Goal: Task Accomplishment & Management: Manage account settings

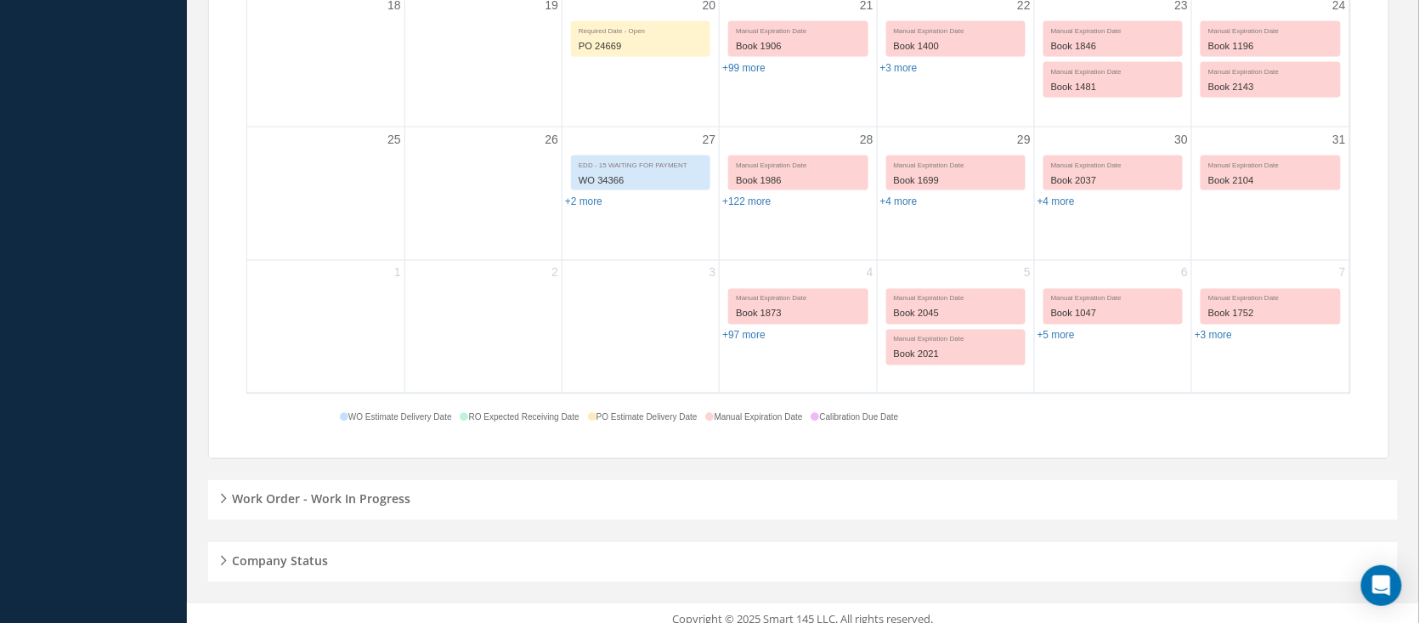
scroll to position [833, 0]
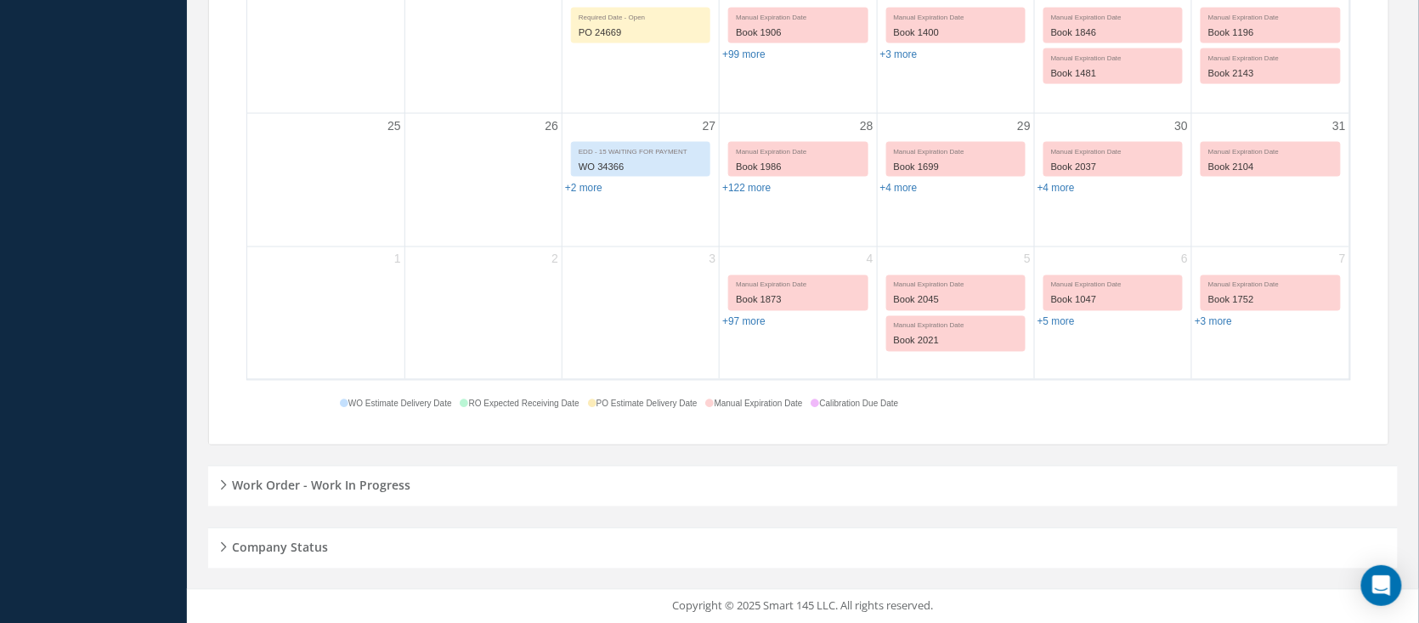
click at [382, 484] on h5 "Work Order - Work In Progress" at bounding box center [319, 483] width 184 height 20
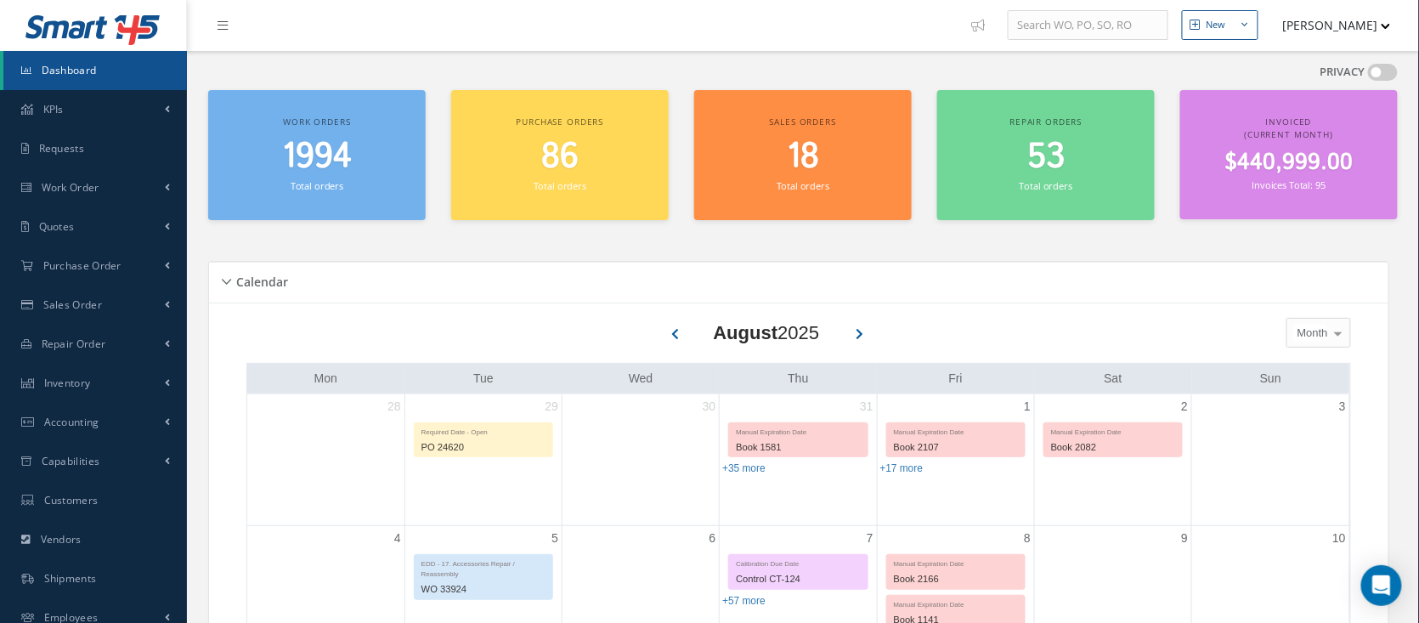
scroll to position [0, 0]
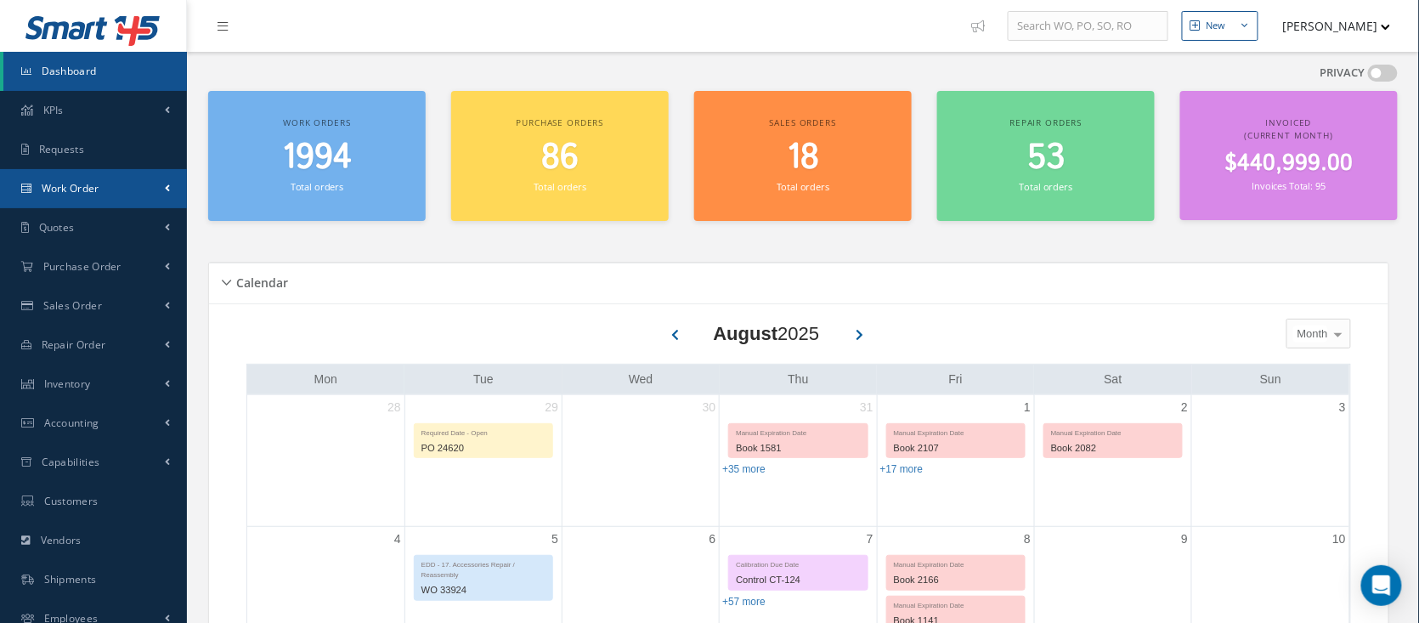
click at [68, 187] on span "Work Order" at bounding box center [71, 188] width 58 height 14
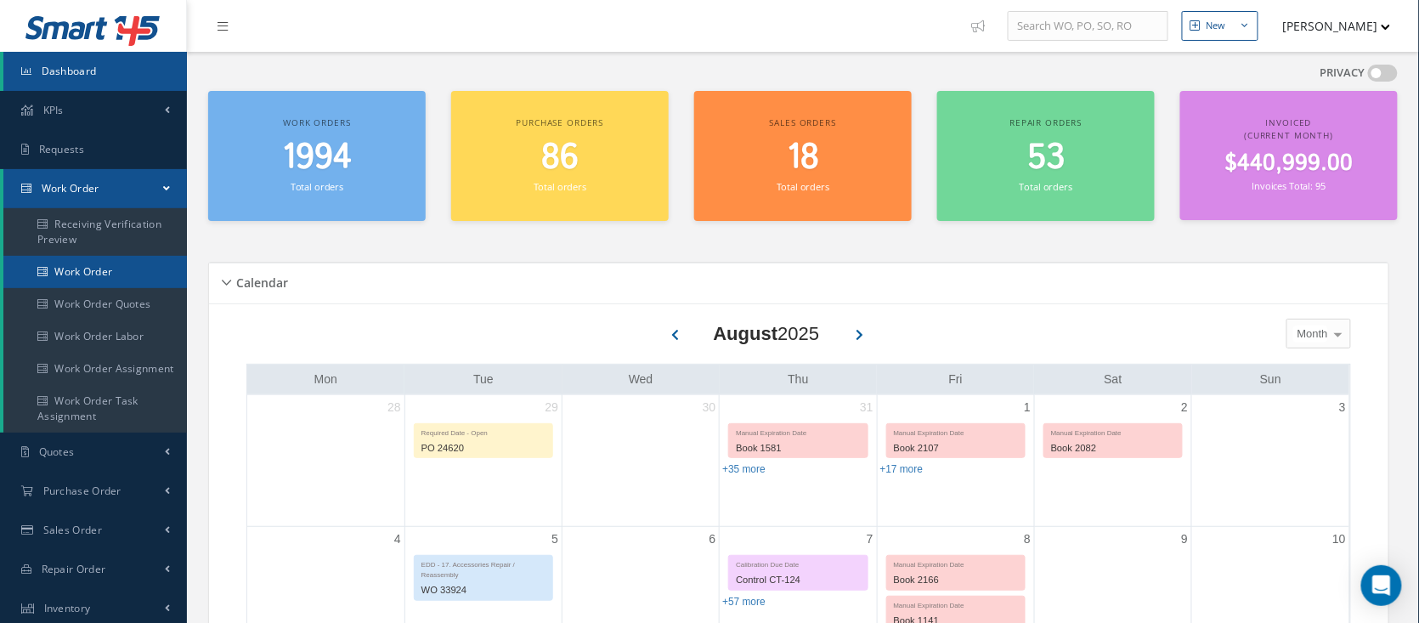
click at [71, 261] on link "Work Order" at bounding box center [95, 272] width 184 height 32
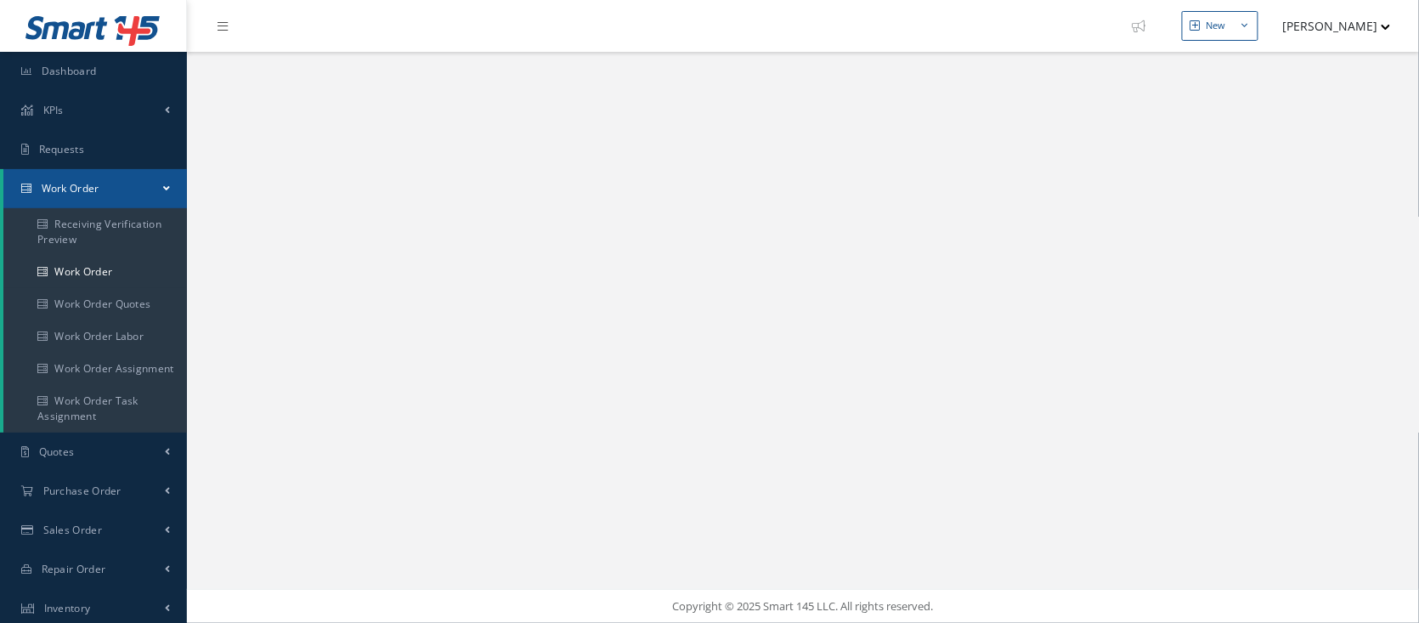
select select "25"
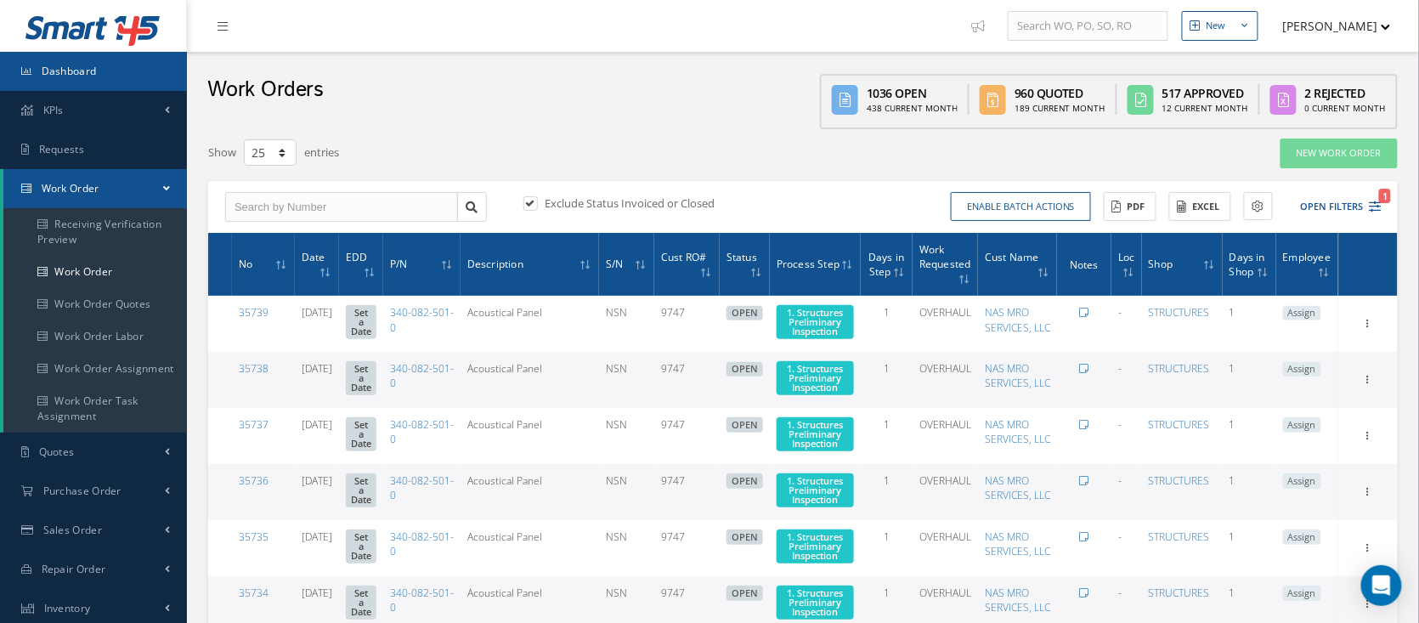
click at [85, 74] on span "Dashboard" at bounding box center [69, 71] width 55 height 14
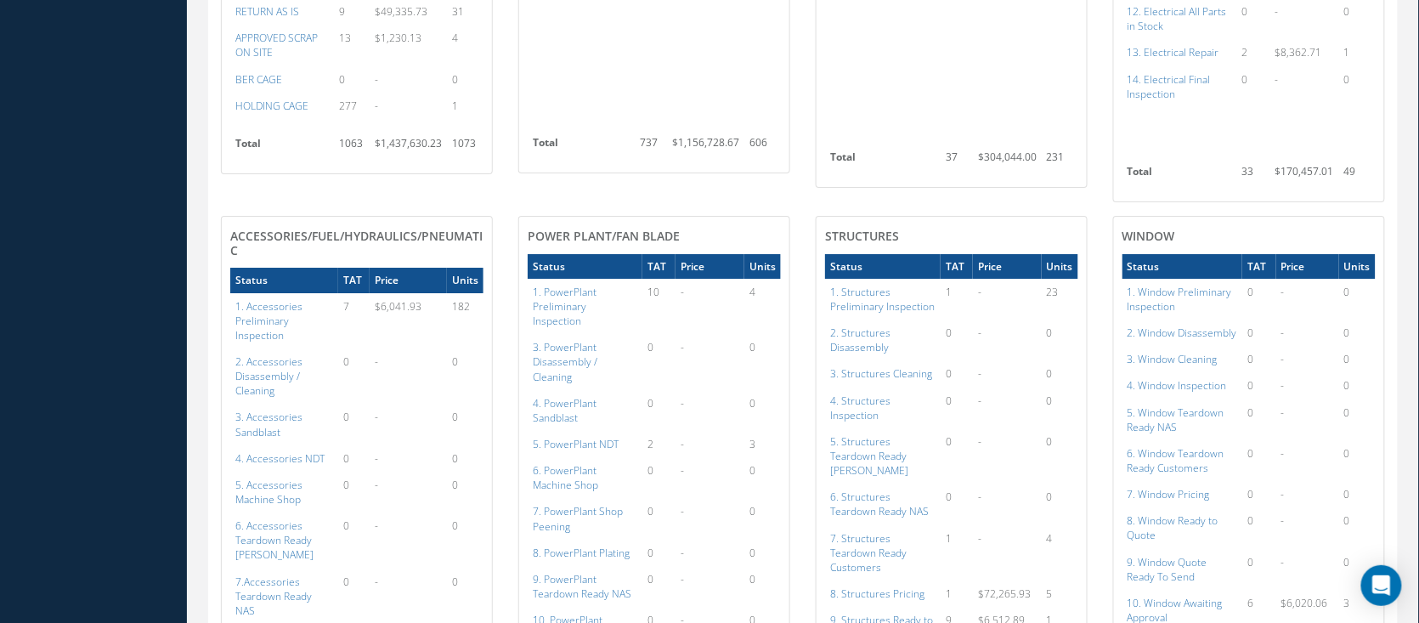
scroll to position [1926, 0]
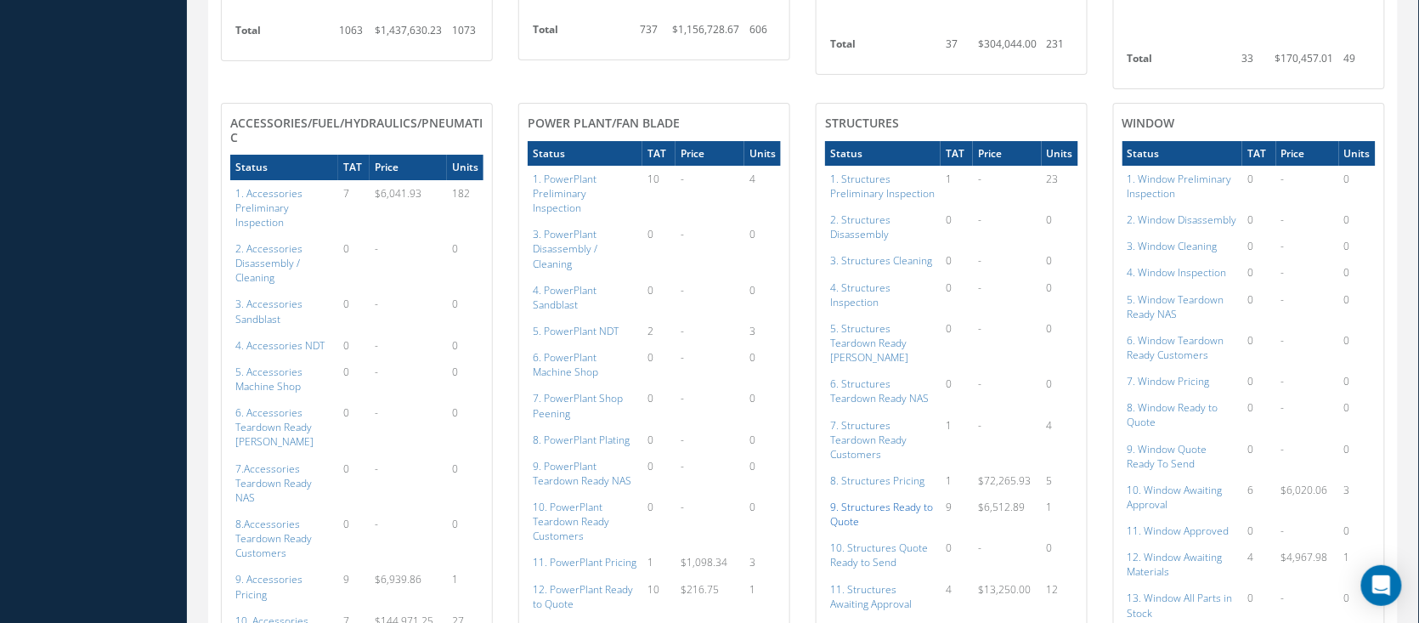
click at [870, 500] on a=149&excludeInternalCustomer=false&excludeInvoicedOrClosed=true&shop_id=3&filtersHidded"] "9. Structures Ready to Quote" at bounding box center [881, 514] width 103 height 29
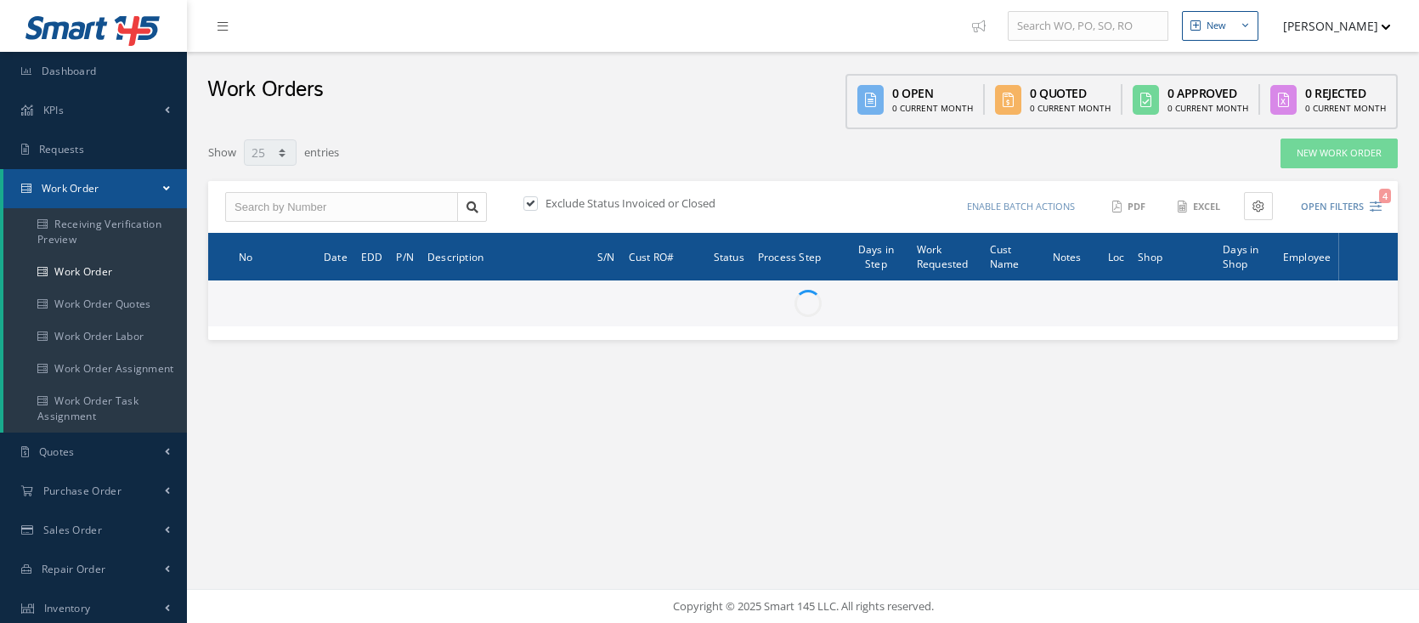
select select "25"
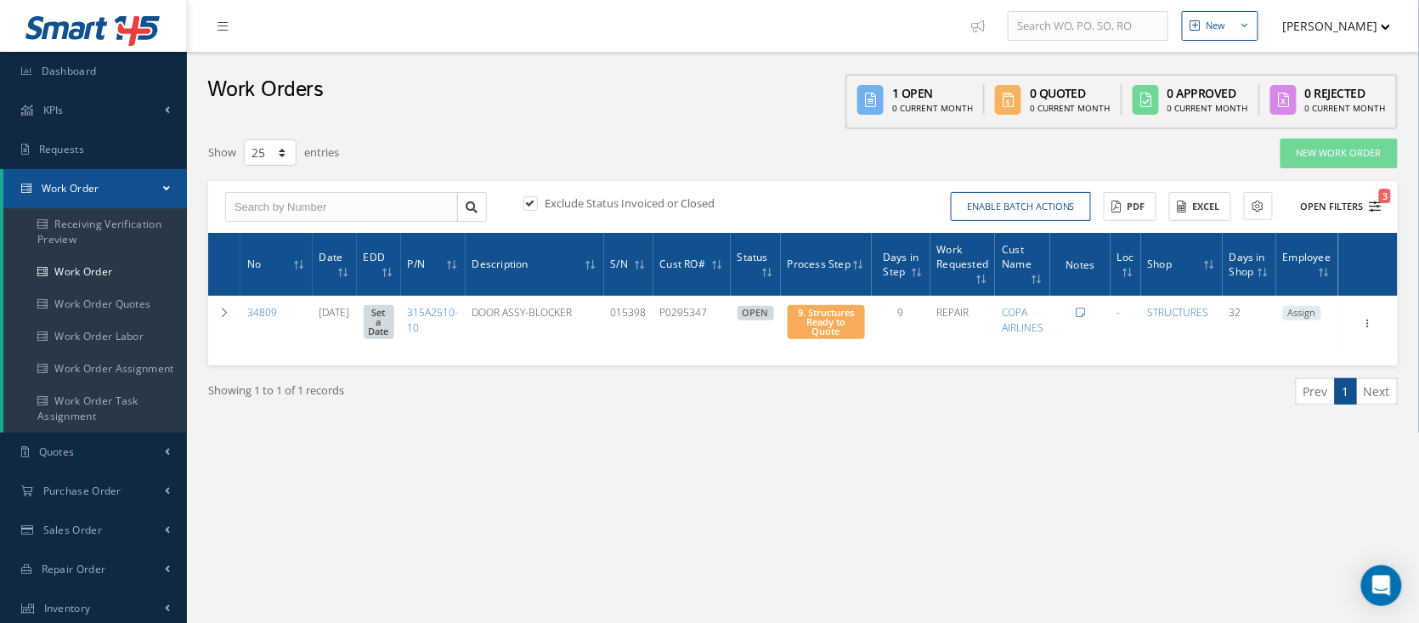
click at [1332, 214] on button "Open Filters 3" at bounding box center [1334, 207] width 96 height 28
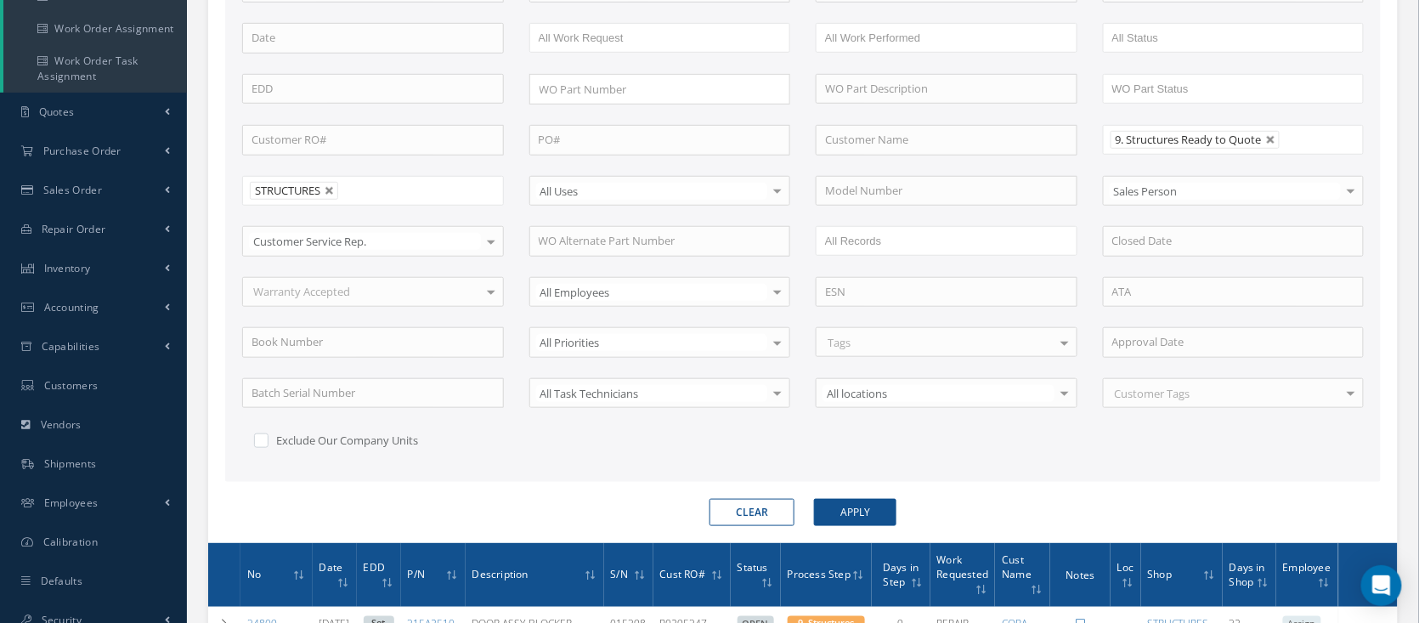
click at [722, 515] on button "Clear" at bounding box center [752, 512] width 85 height 27
type input "All Proccess Step"
type input "All Shops"
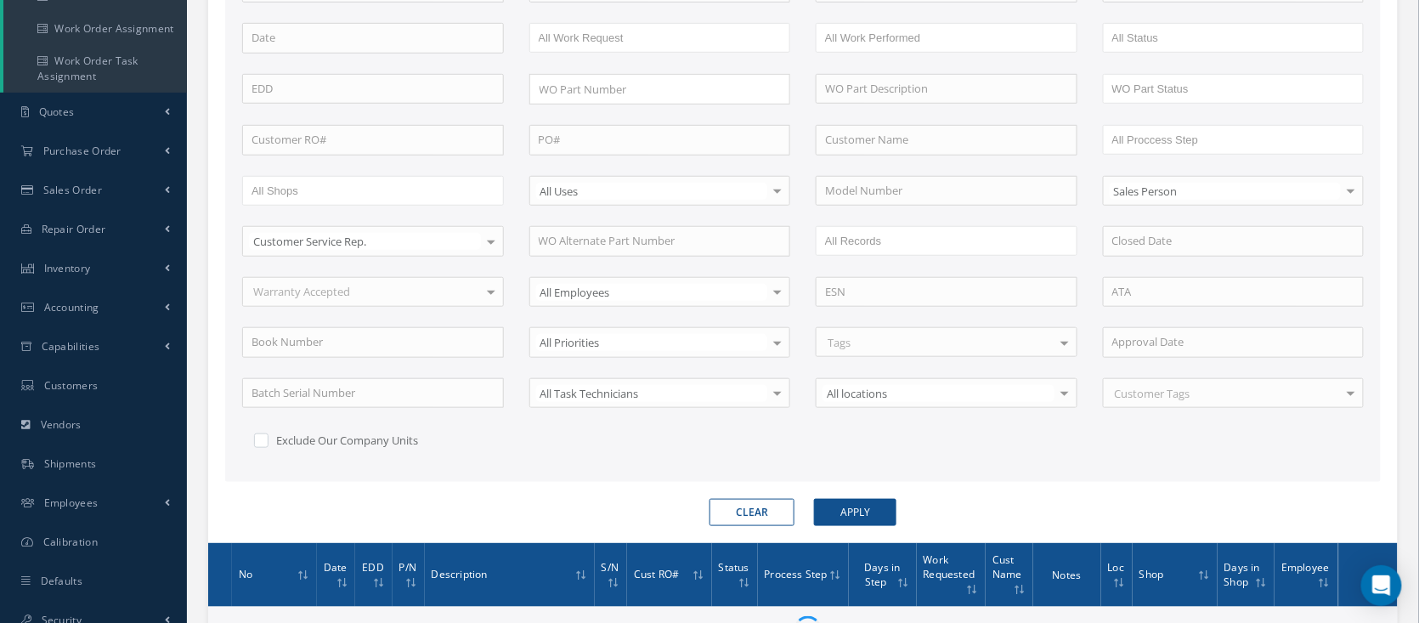
scroll to position [113, 0]
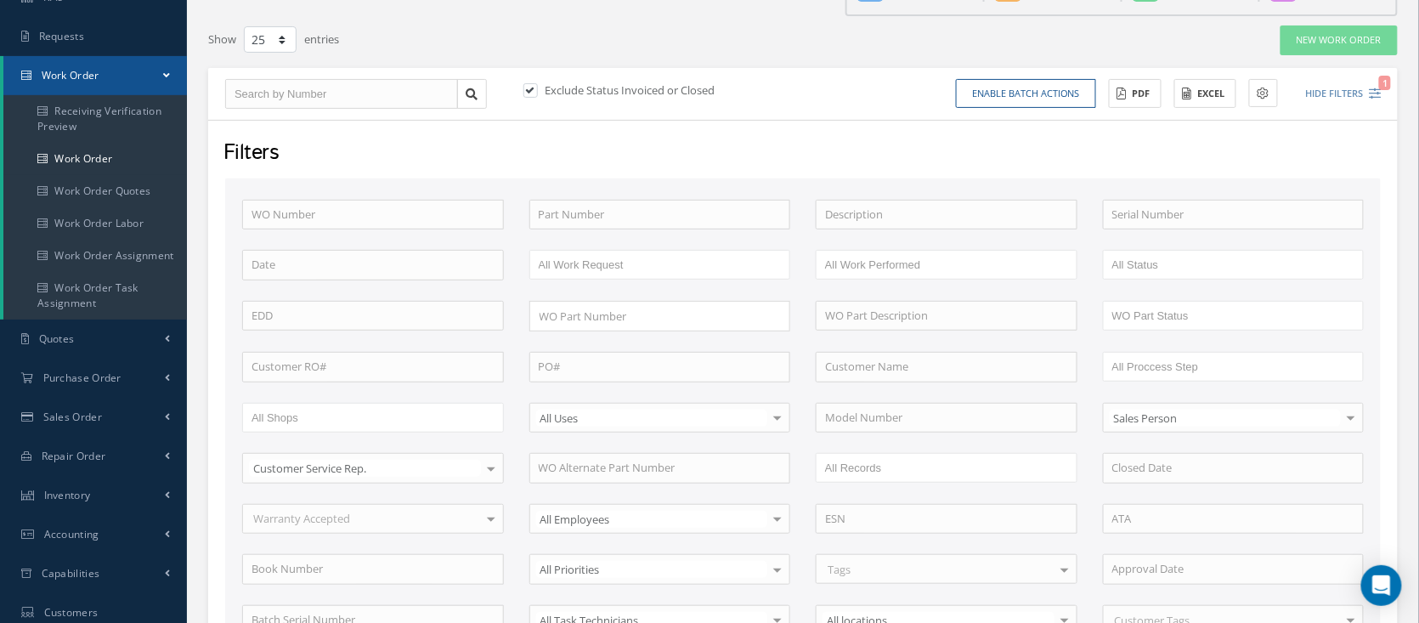
click at [1166, 360] on input "All Proccess Step" at bounding box center [1167, 366] width 108 height 21
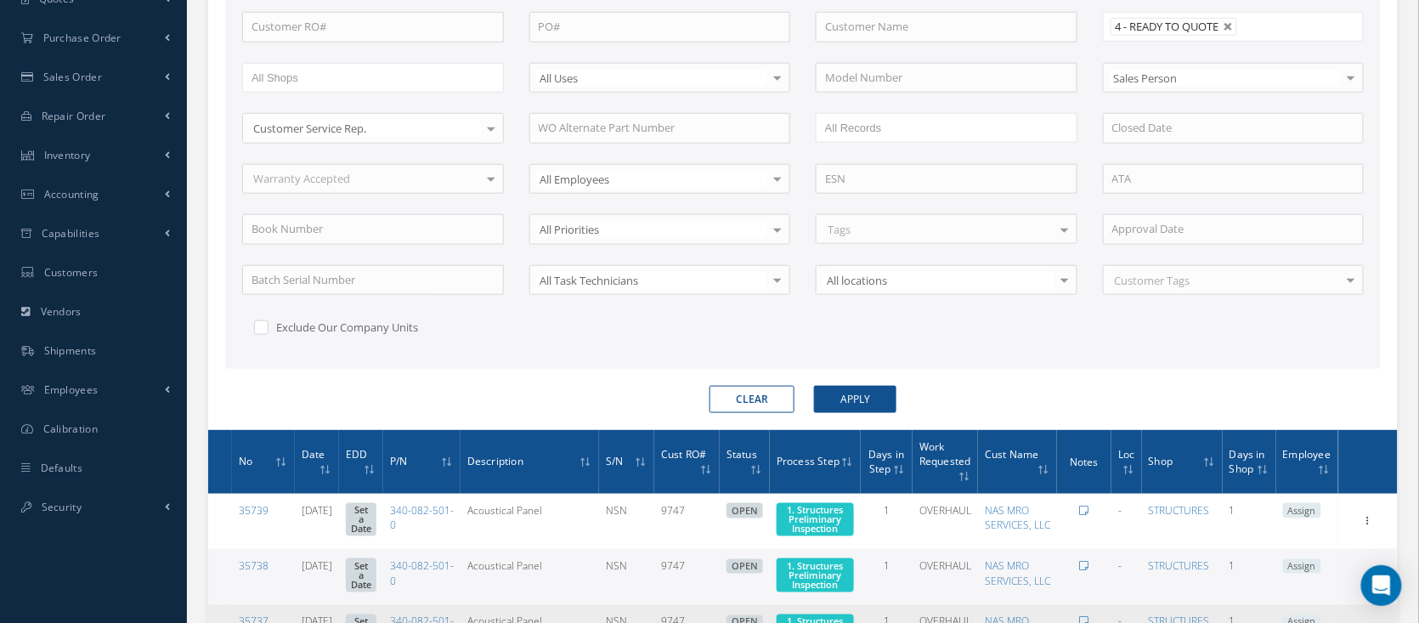
scroll to position [566, 0]
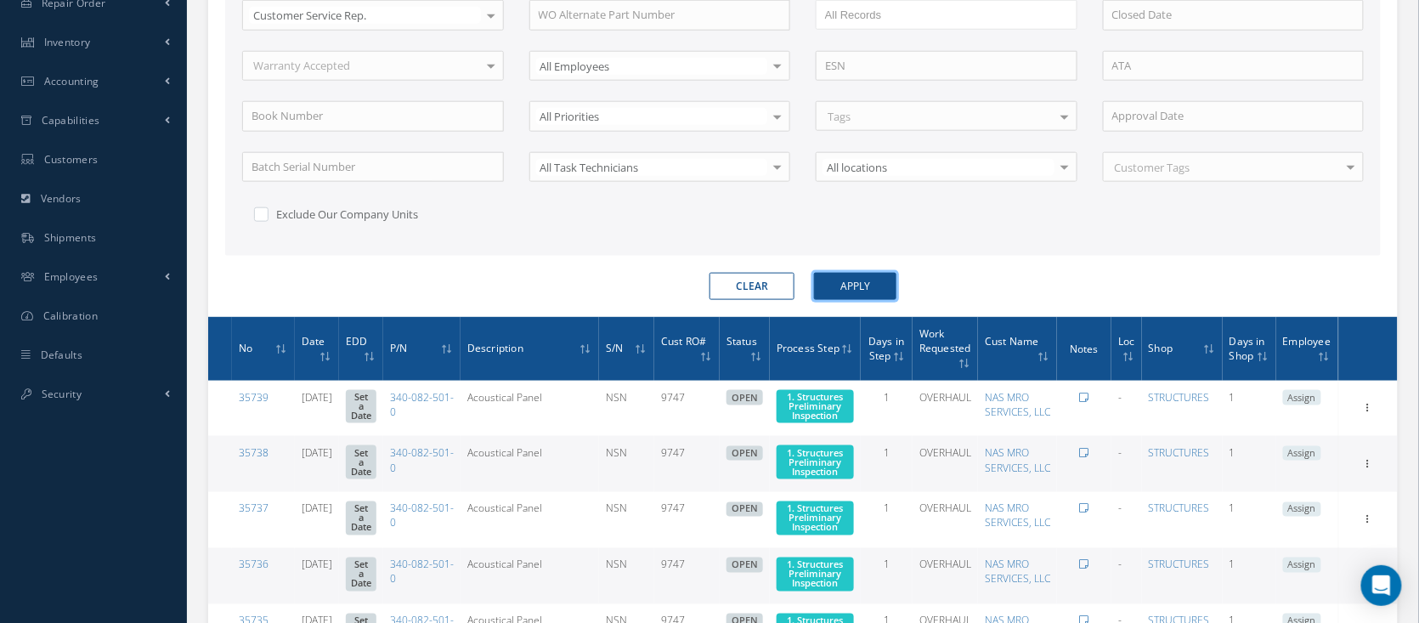
click at [837, 269] on form "WO Number Part Number Description Serial Number BENCH CHECK BER CADMIUM PLATE C…" at bounding box center [803, 12] width 1156 height 575
click at [837, 274] on button "Apply" at bounding box center [855, 286] width 82 height 27
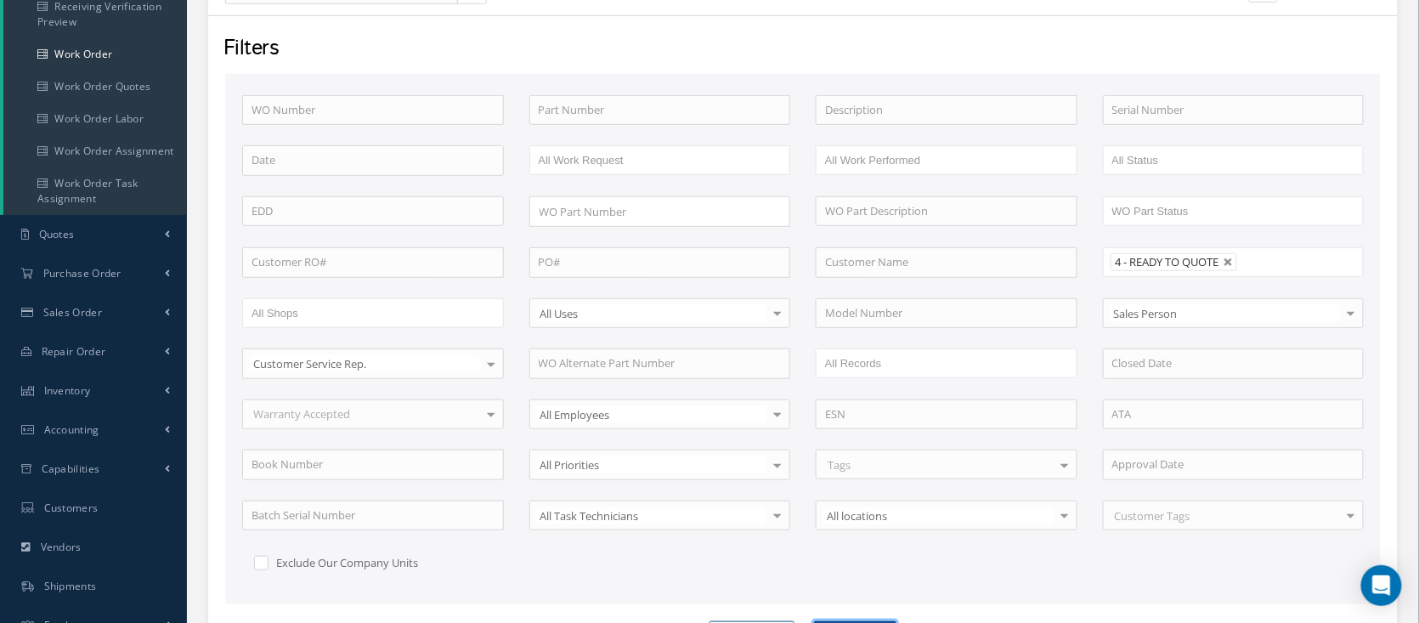
scroll to position [217, 0]
click at [1232, 258] on link at bounding box center [1229, 263] width 10 height 10
type input "All Proccess Step"
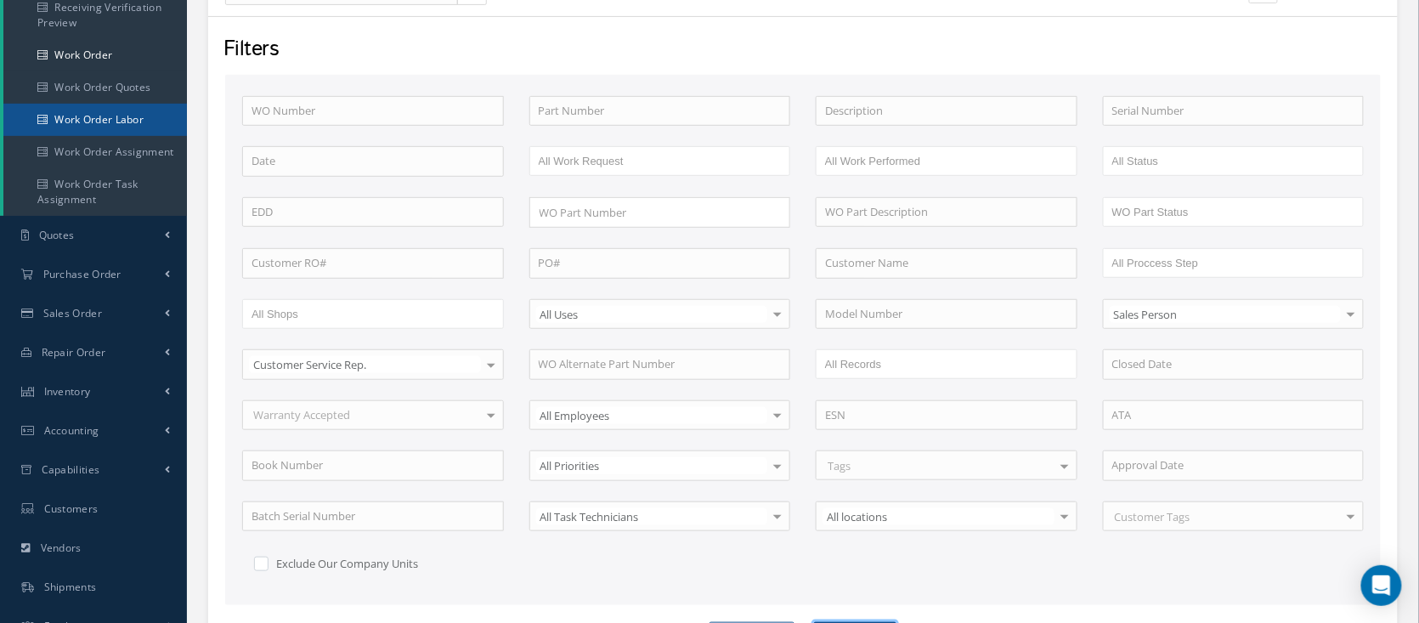
scroll to position [0, 0]
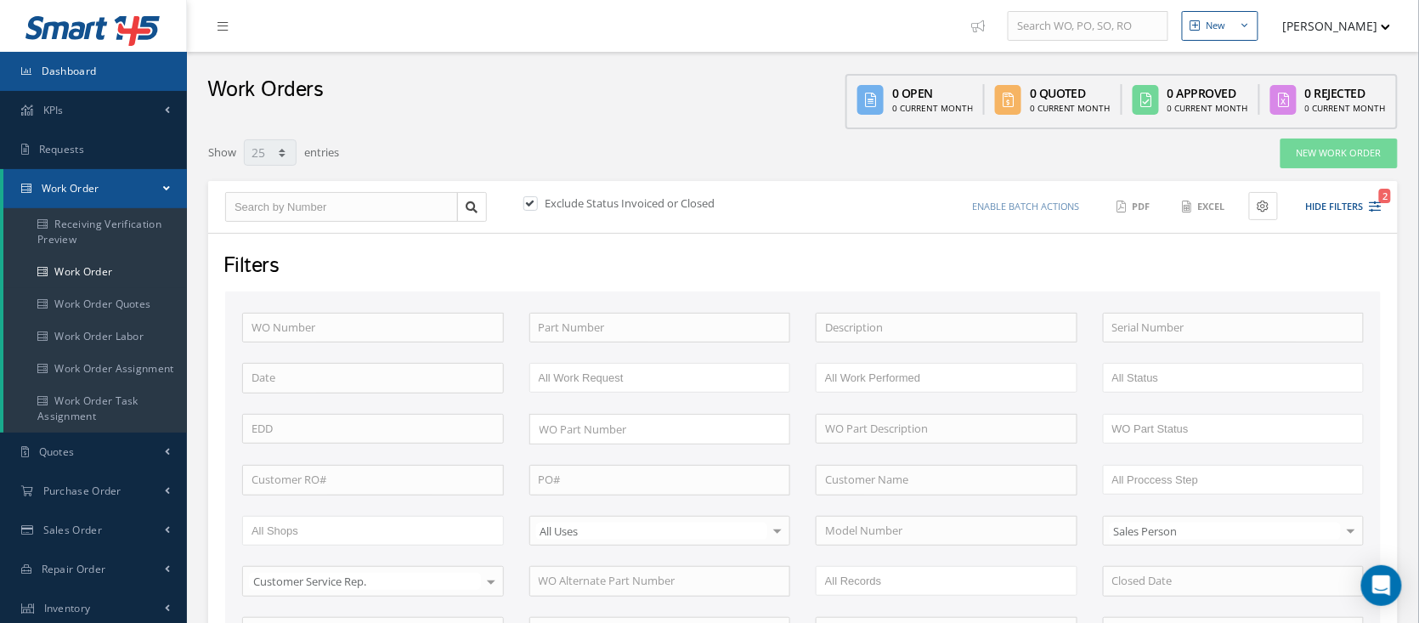
click at [85, 76] on span "Dashboard" at bounding box center [69, 71] width 55 height 14
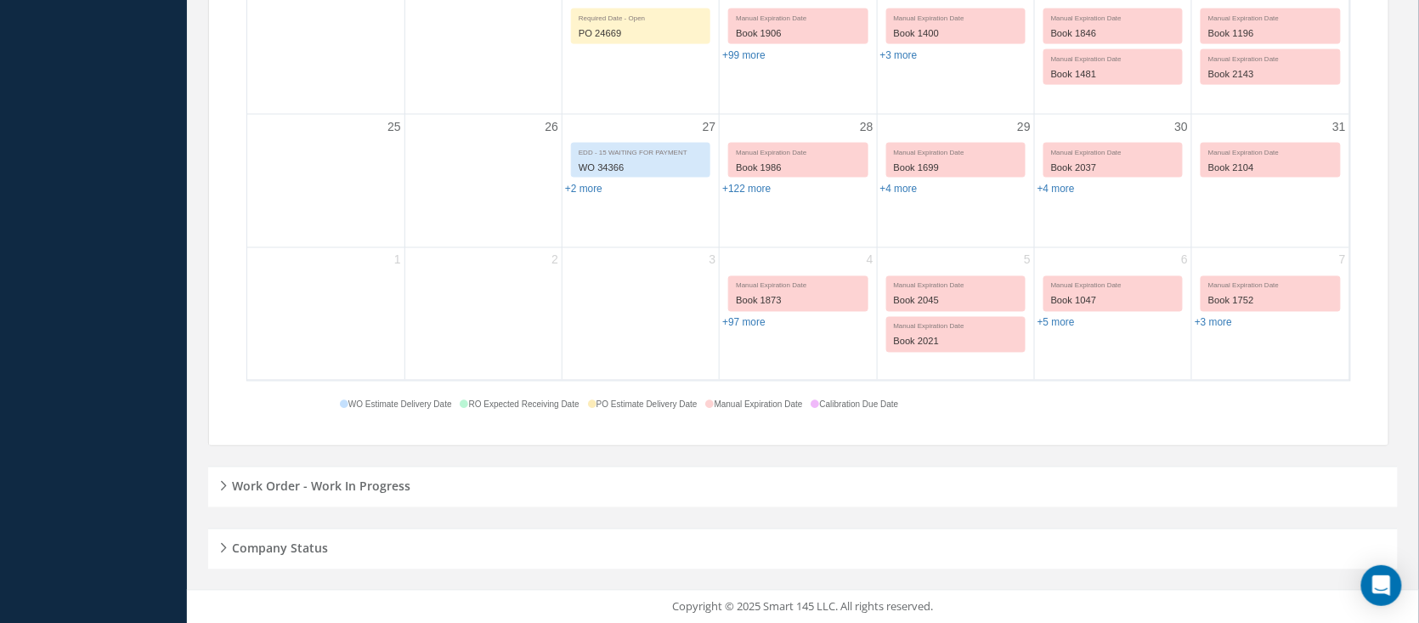
scroll to position [833, 0]
click at [448, 480] on div "Work Order - Work In Progress" at bounding box center [803, 486] width 1190 height 26
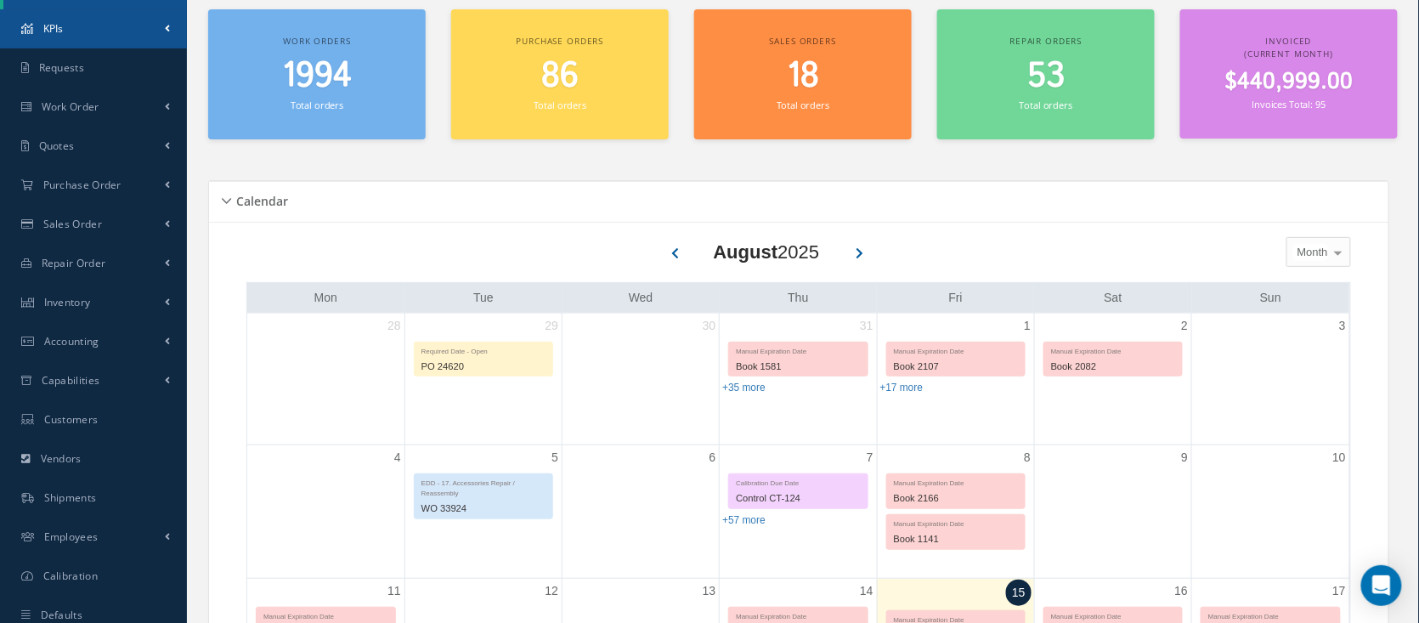
scroll to position [0, 0]
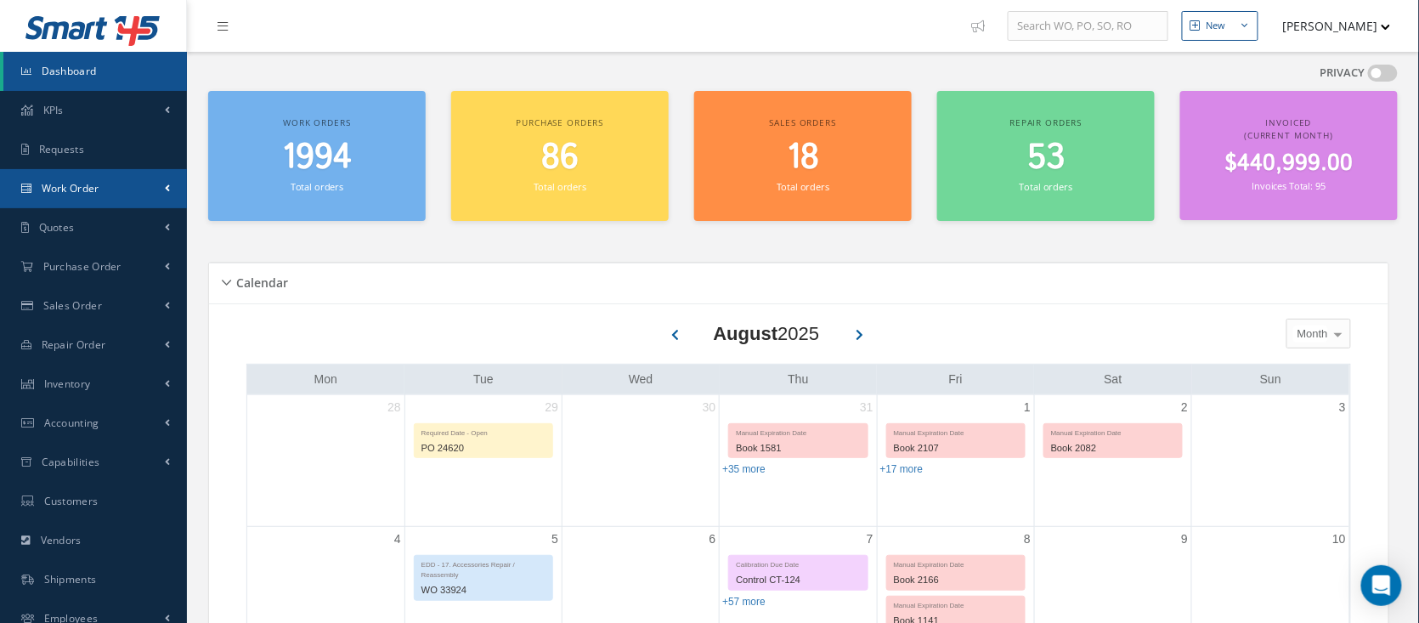
click at [122, 187] on link "Work Order" at bounding box center [93, 188] width 187 height 39
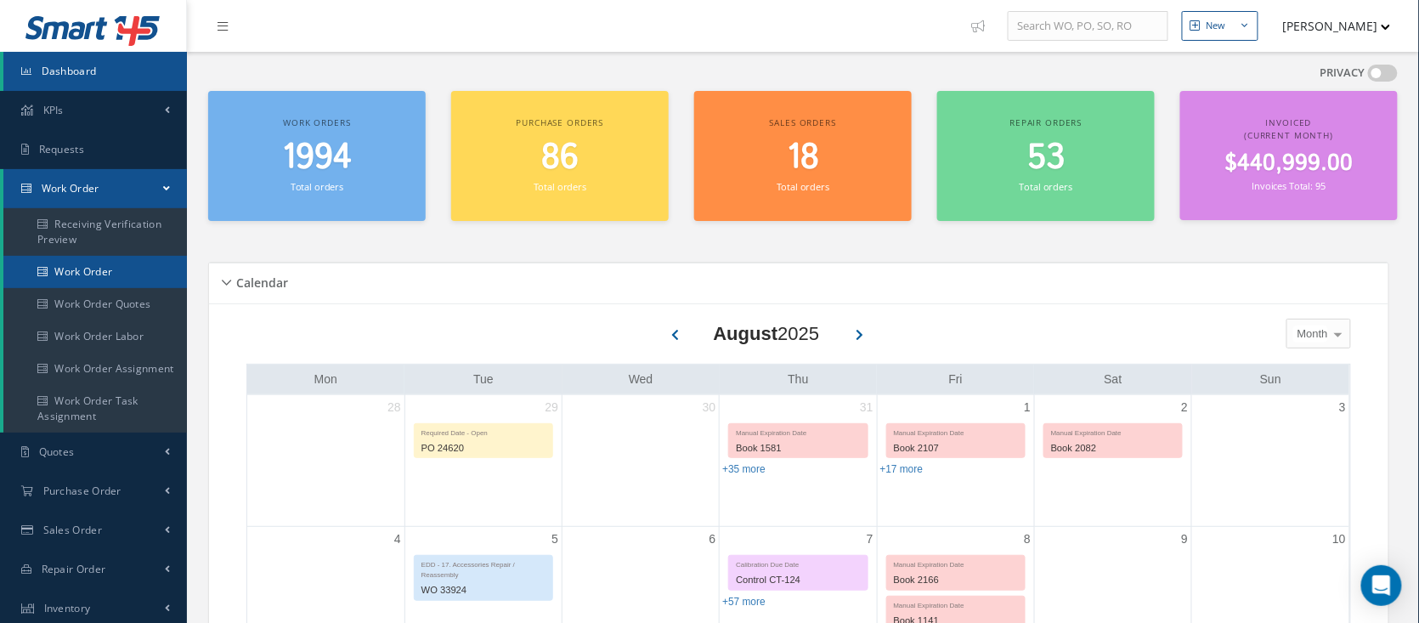
click at [114, 279] on link "Work Order" at bounding box center [95, 272] width 184 height 32
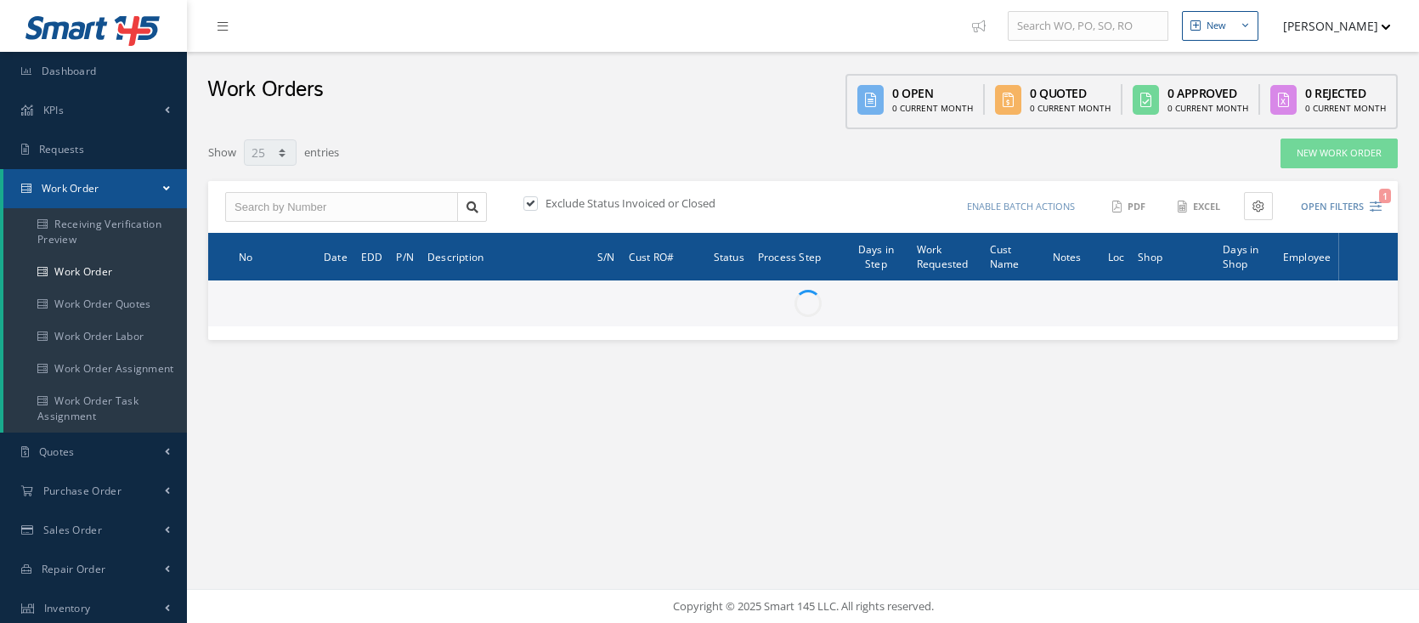
select select "25"
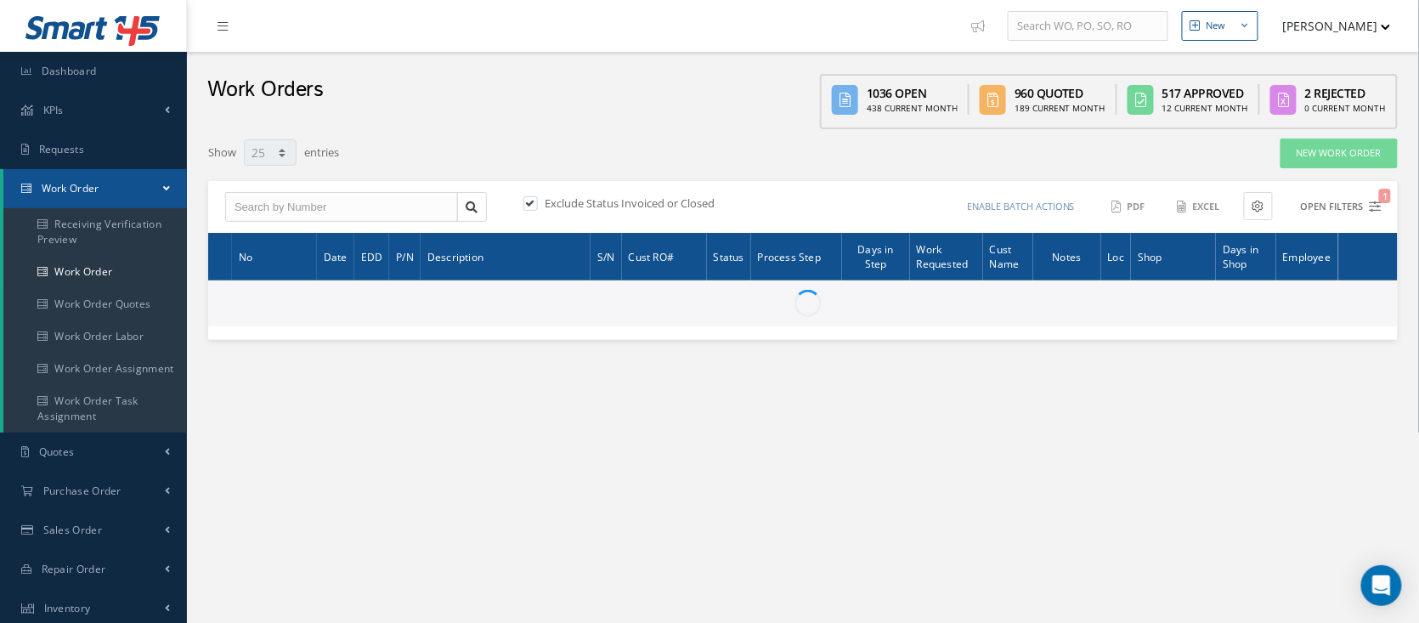
type input "All Work Request"
type input "All Work Performed"
type input "All Status"
type input "WO Part Status"
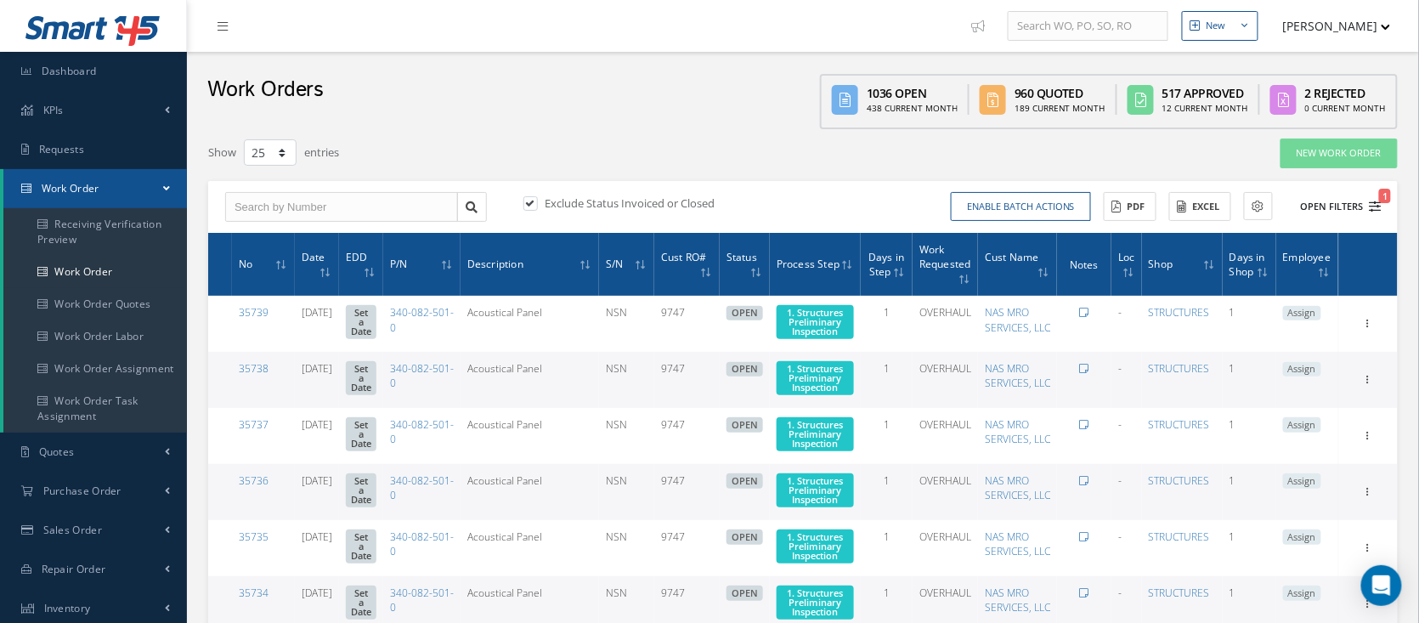
click at [1349, 207] on button "Open Filters 1" at bounding box center [1334, 207] width 96 height 28
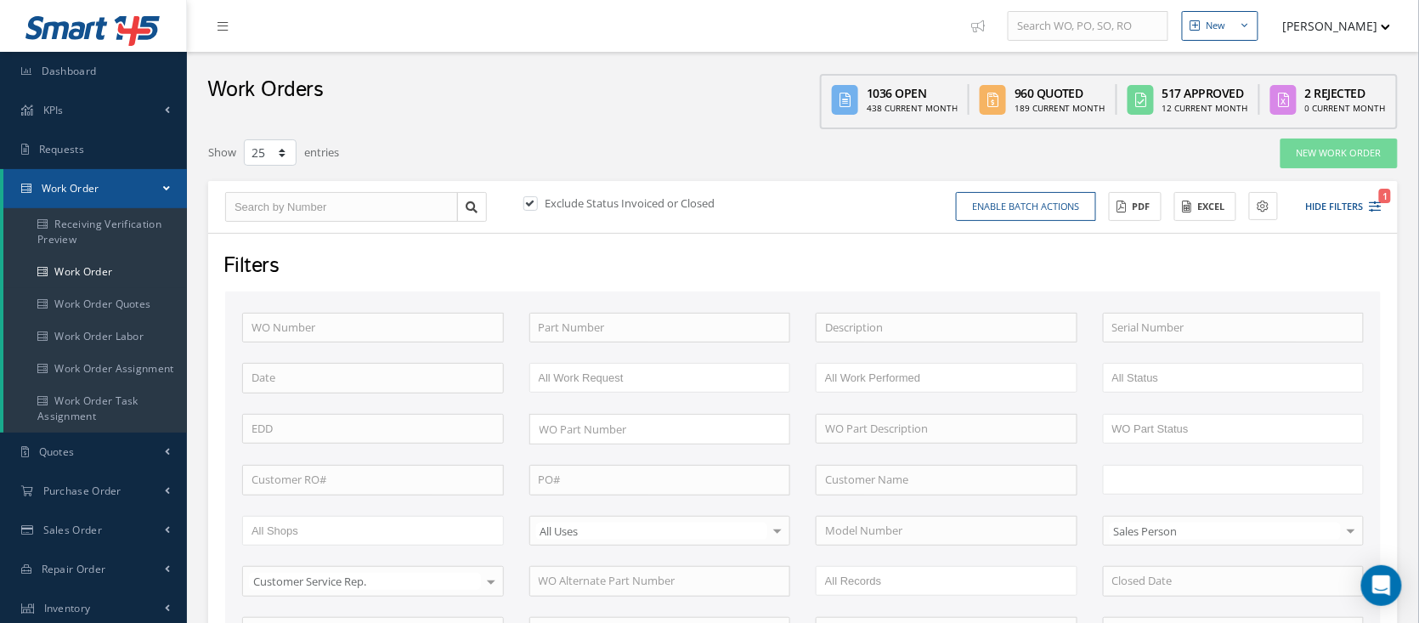
click at [1179, 483] on input "text" at bounding box center [1167, 479] width 108 height 21
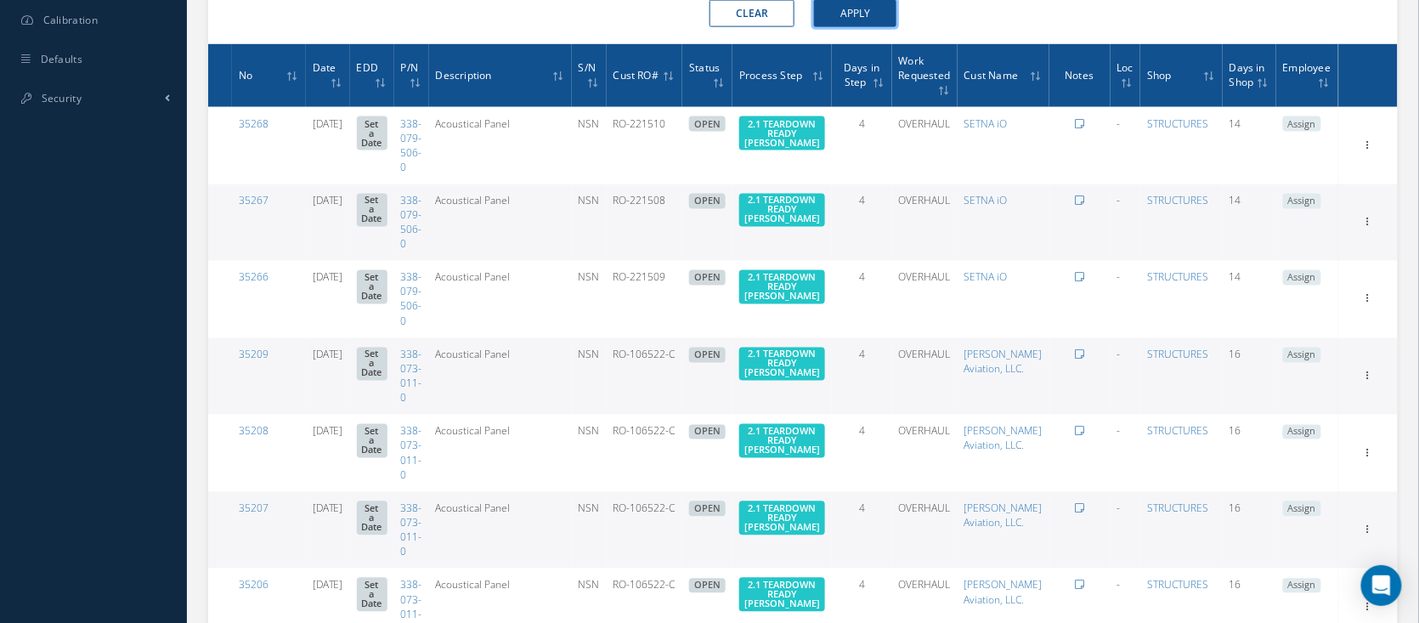
scroll to position [867, 0]
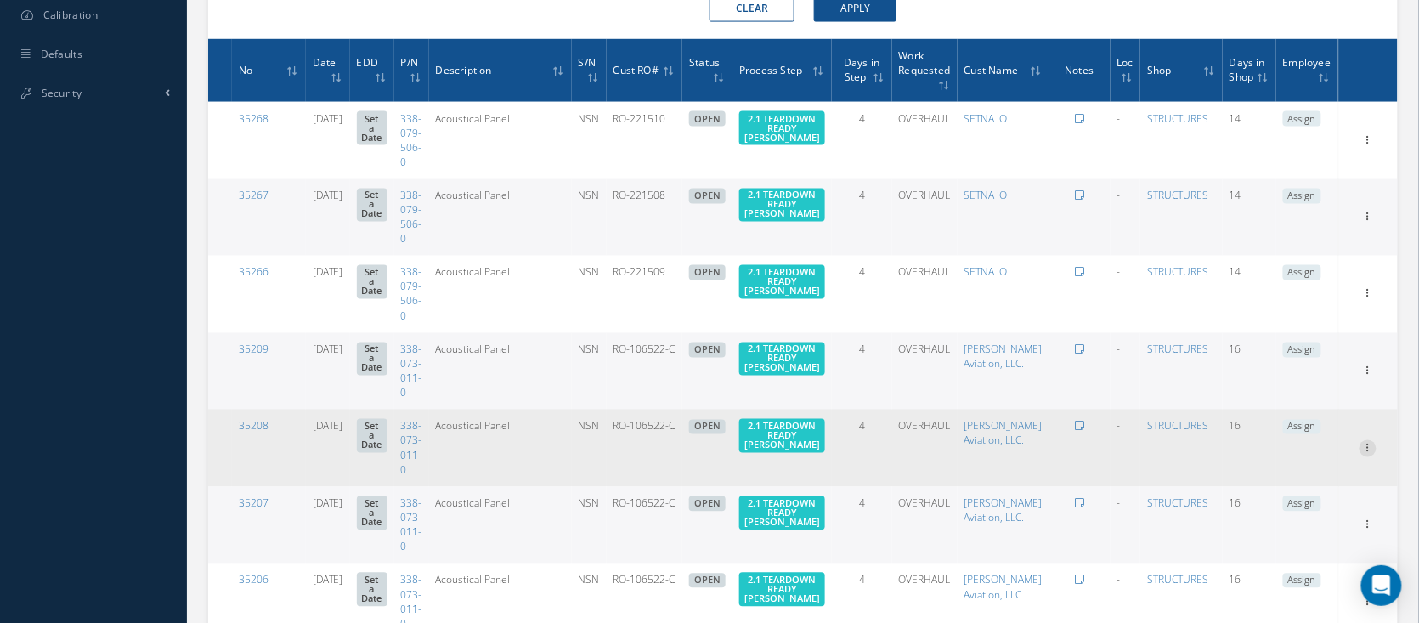
click at [1366, 145] on icon at bounding box center [1368, 139] width 17 height 14
click at [1342, 470] on link "Edit" at bounding box center [1290, 481] width 134 height 22
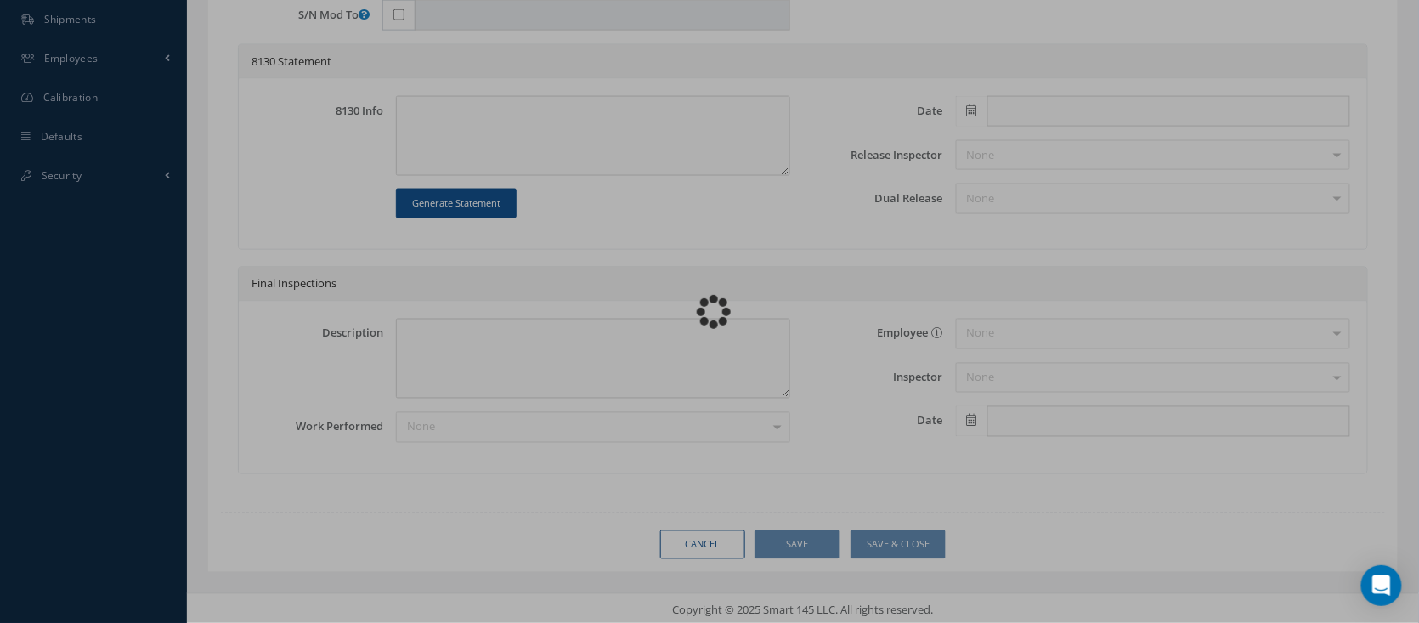
type input "338-073-011-0"
type input "07/30/2025"
type input "Acoustical Panel"
type input "RO-106522-C"
type input "NSN"
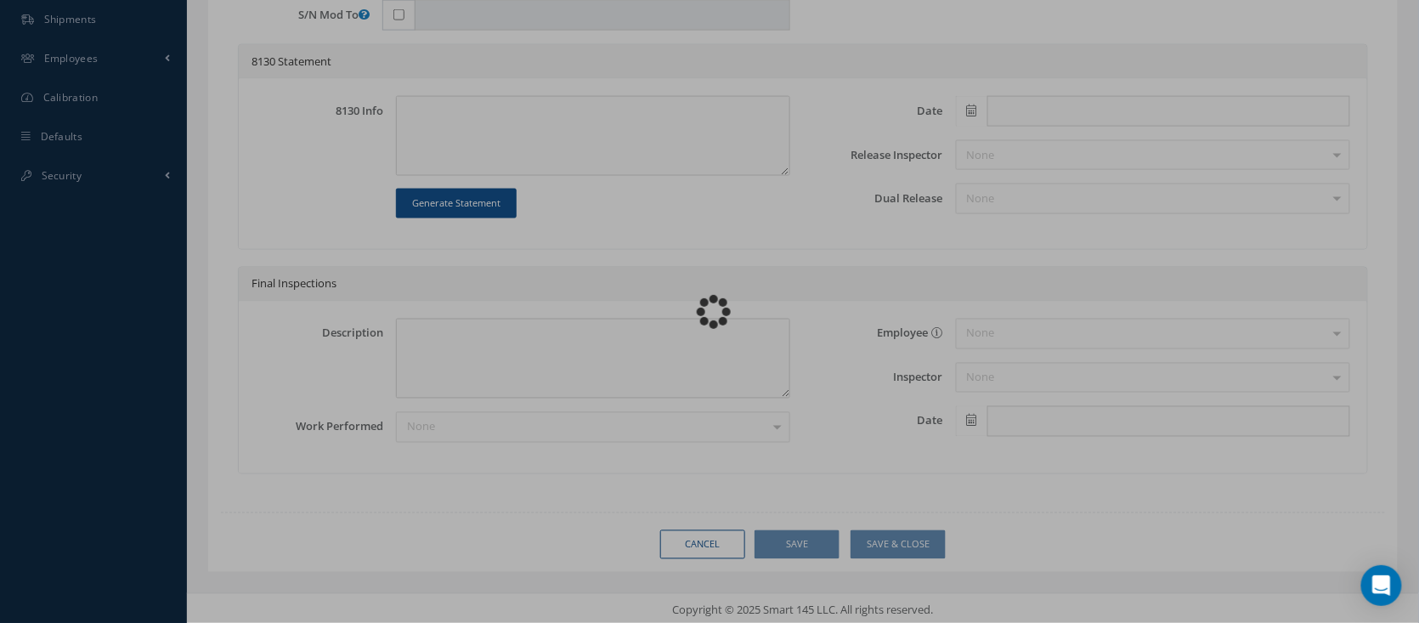
type input "575820"
type textarea "NONE"
type textarea "PLEASE SEE R.O. FOR DETAILS"
type textarea "NO VISUAL DAMAGE"
type textarea "None performed"
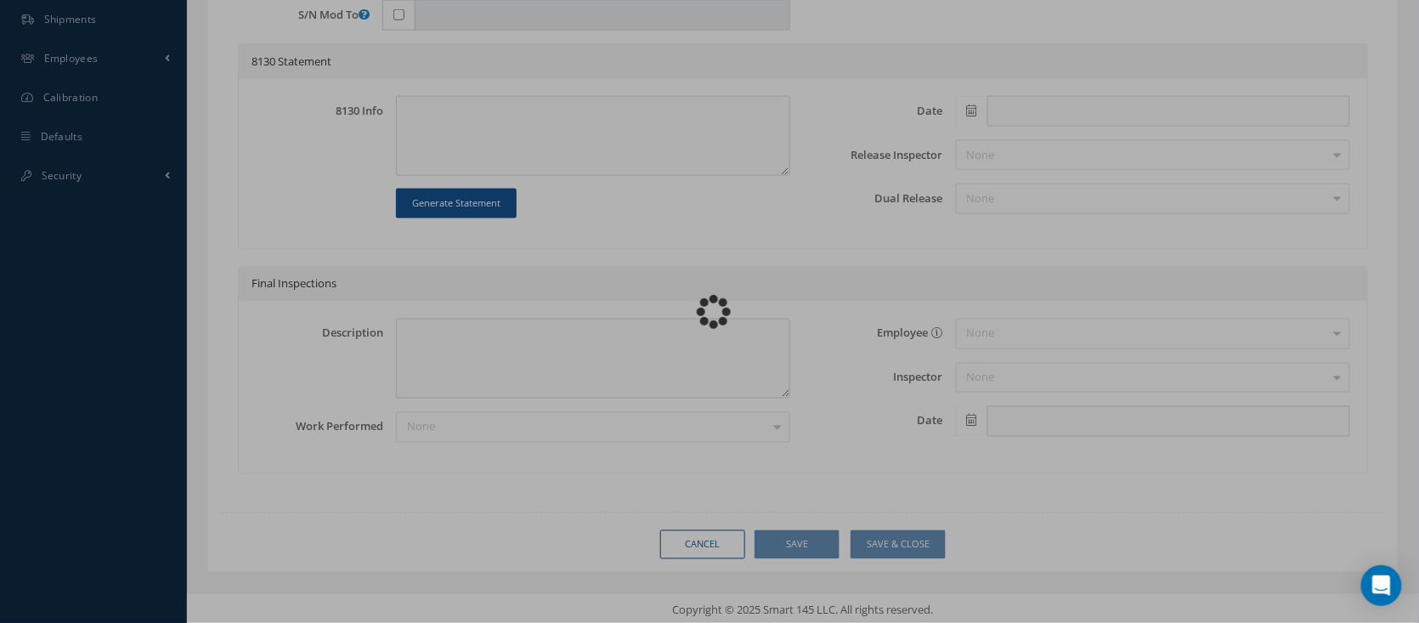
type textarea "Article has been approved to return to service."
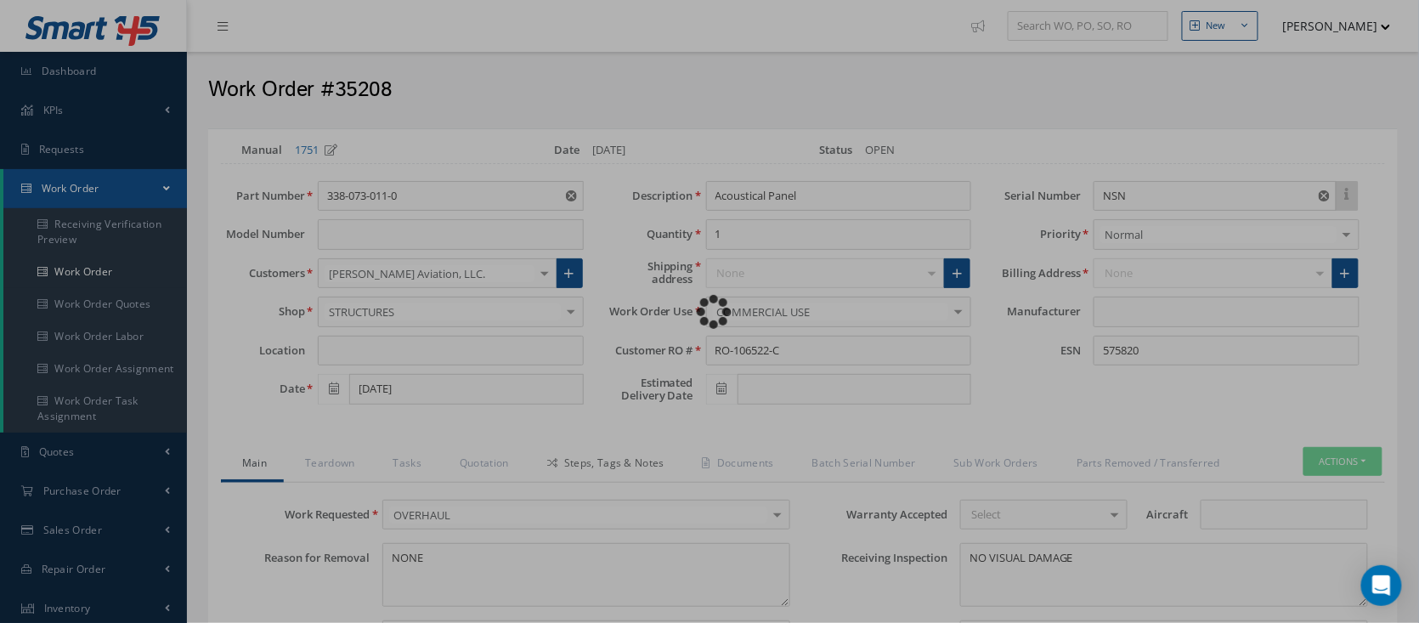
type input "CFM56-5B"
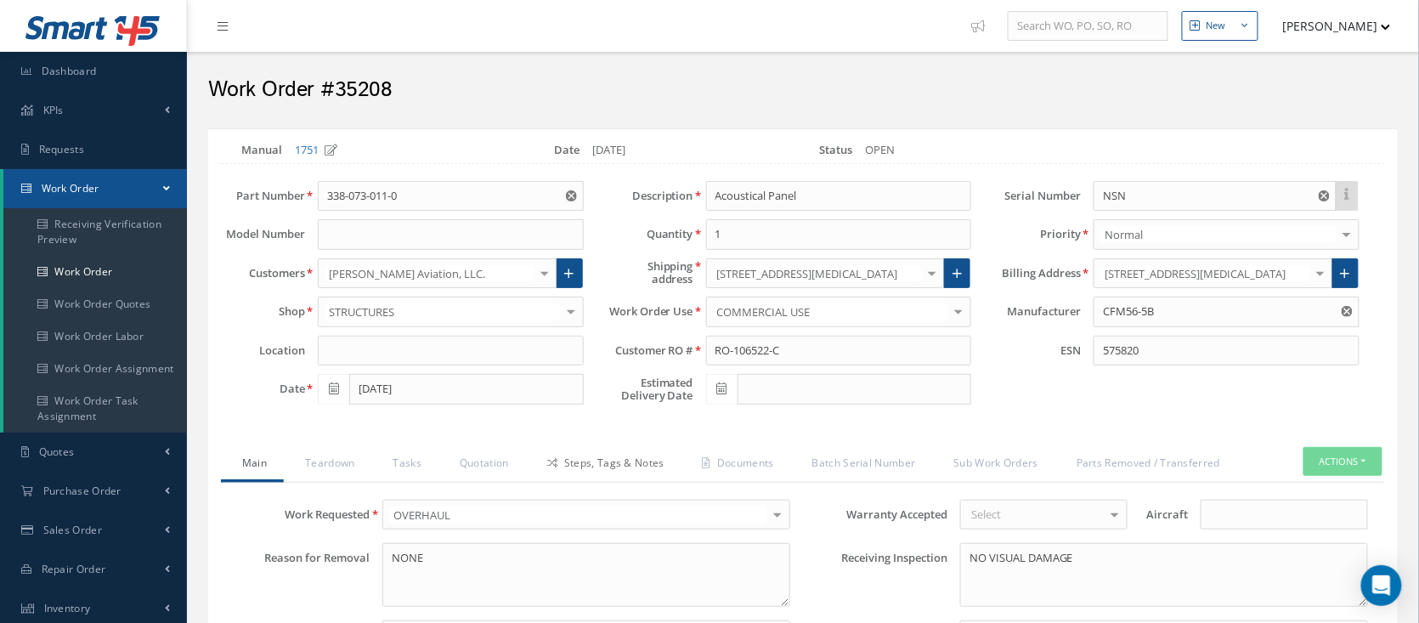
click at [594, 456] on link "Steps, Tags & Notes" at bounding box center [604, 465] width 156 height 36
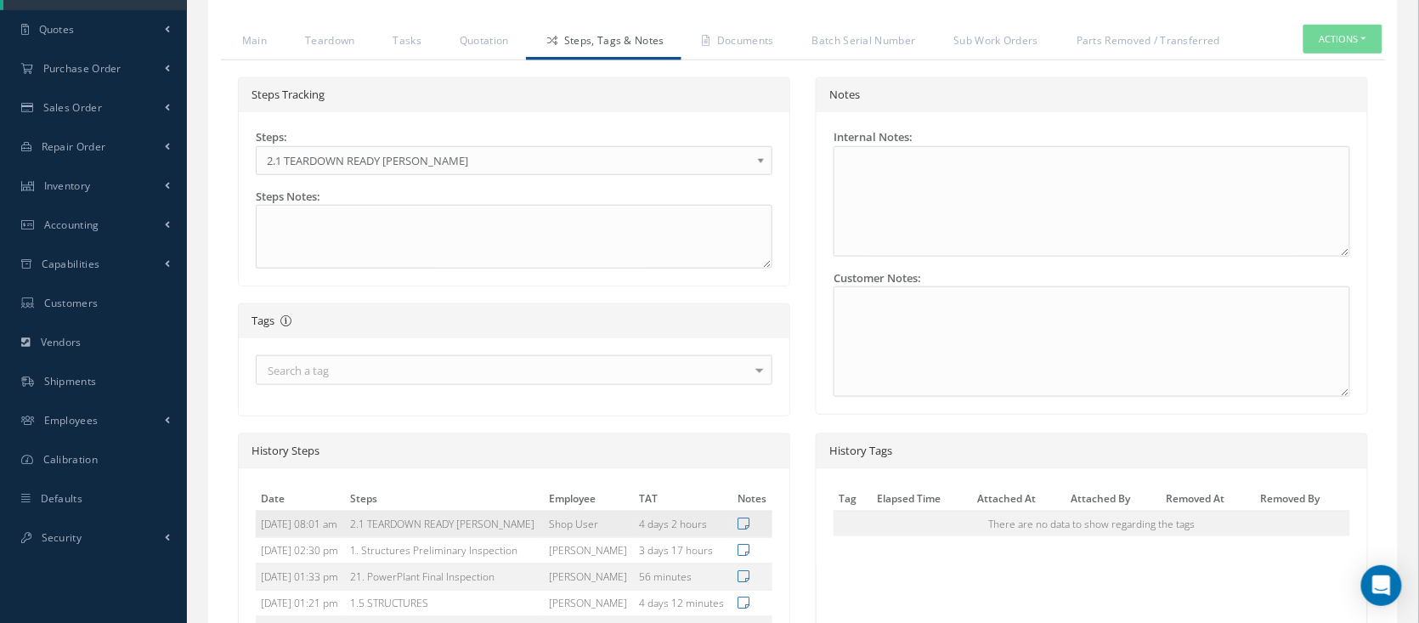
scroll to position [649, 0]
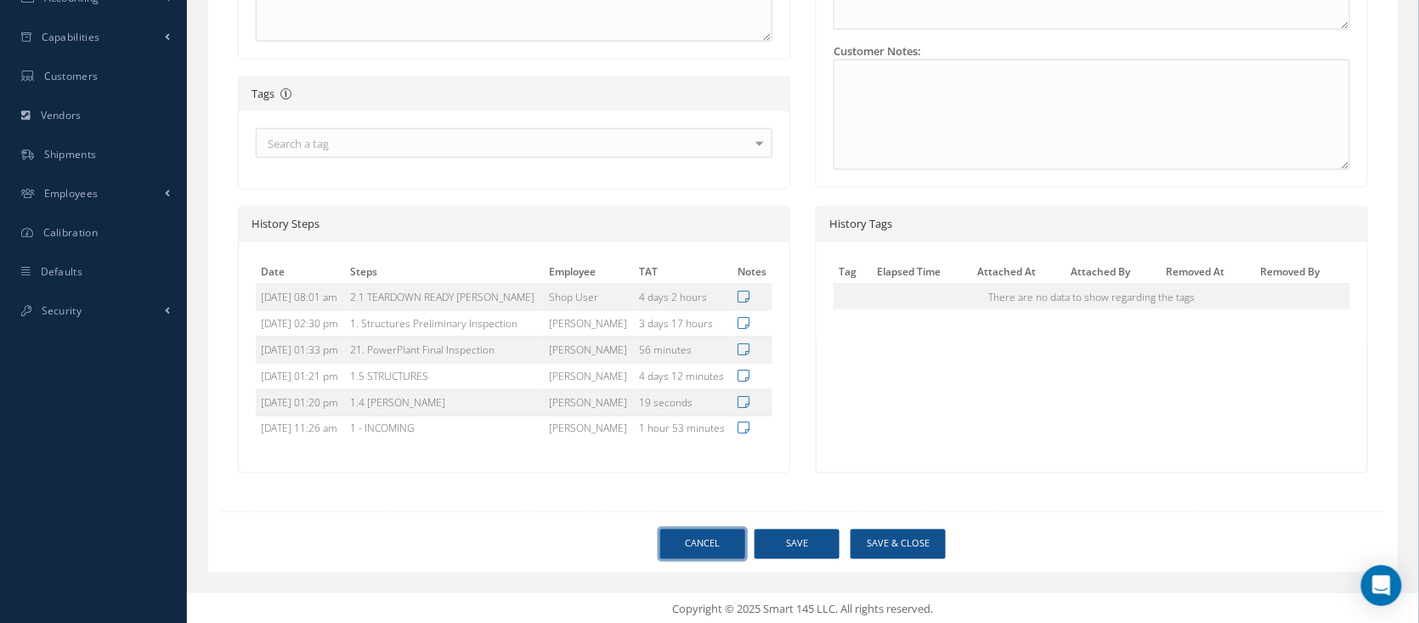
click at [724, 541] on link "Cancel" at bounding box center [702, 545] width 85 height 30
select select "25"
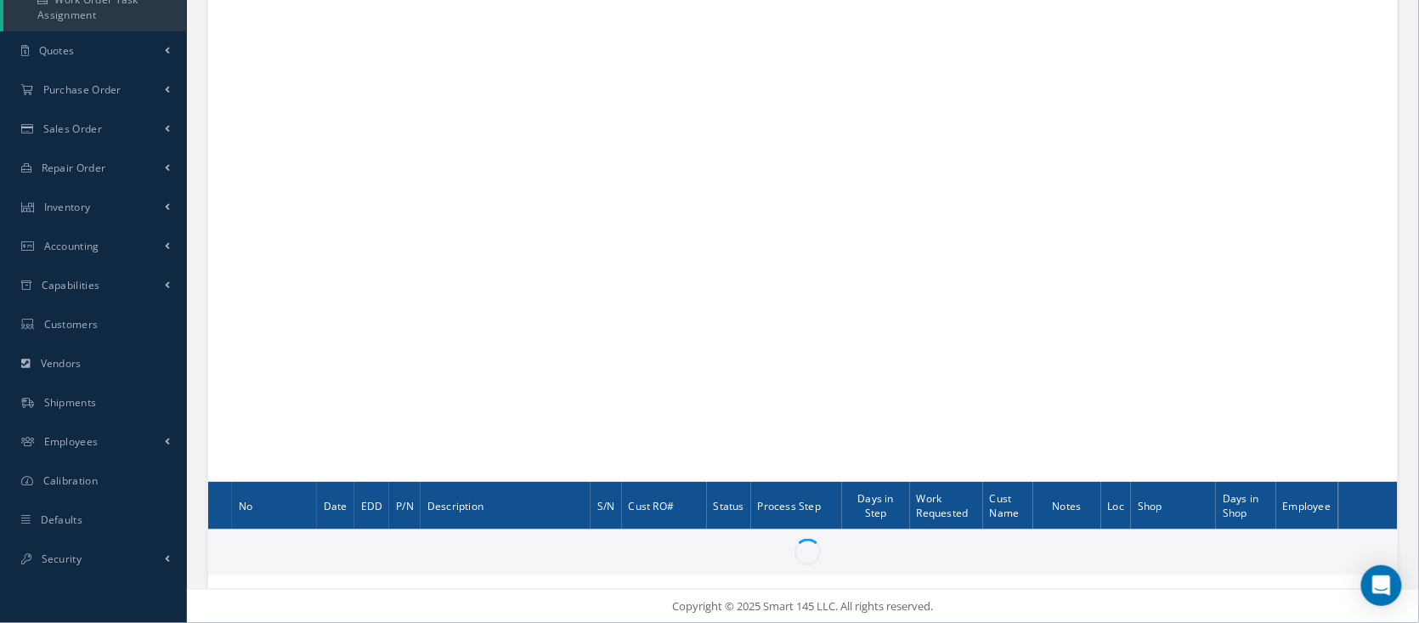
scroll to position [398, 0]
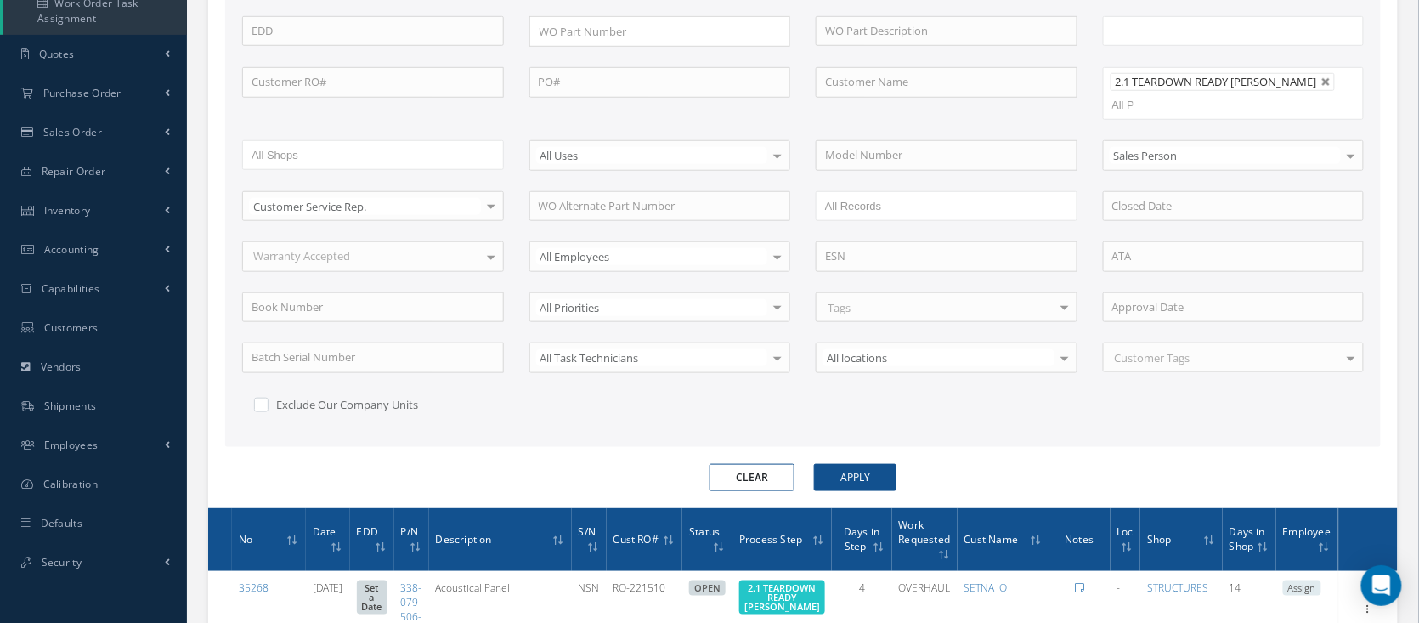
type input "All Work Request"
type input "All Work Performed"
type input "All Status"
type input "WO Part Status"
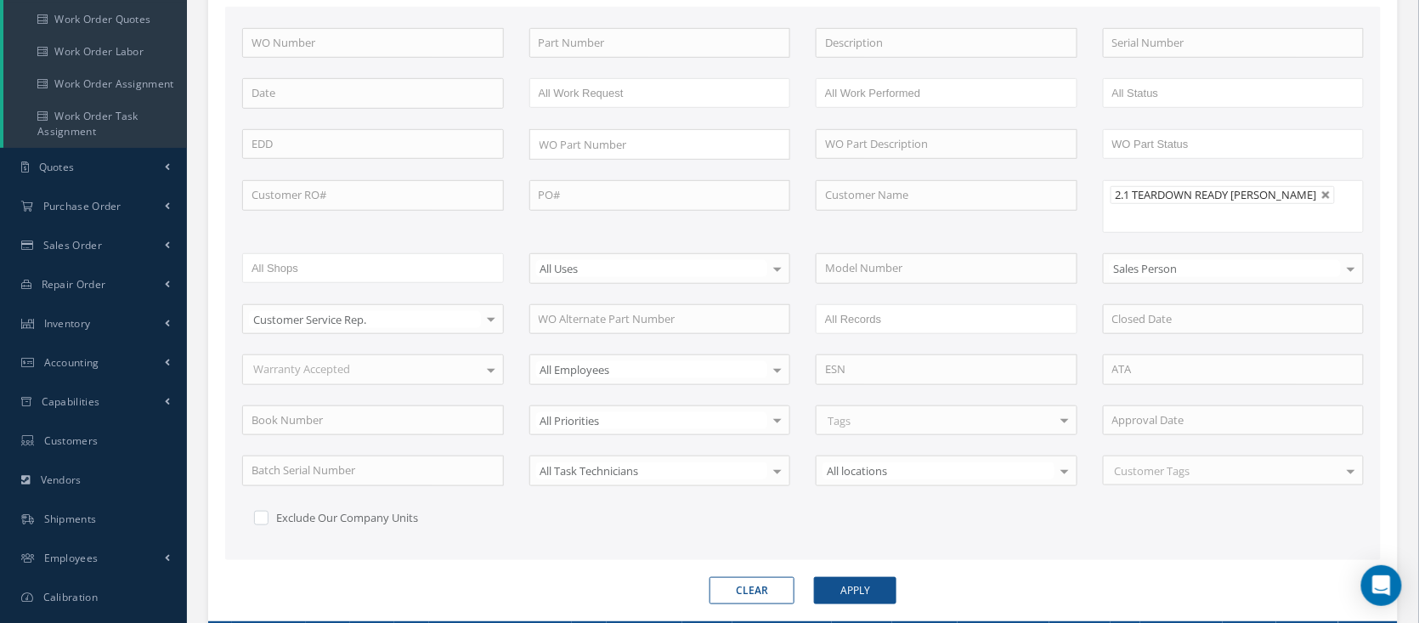
scroll to position [172, 0]
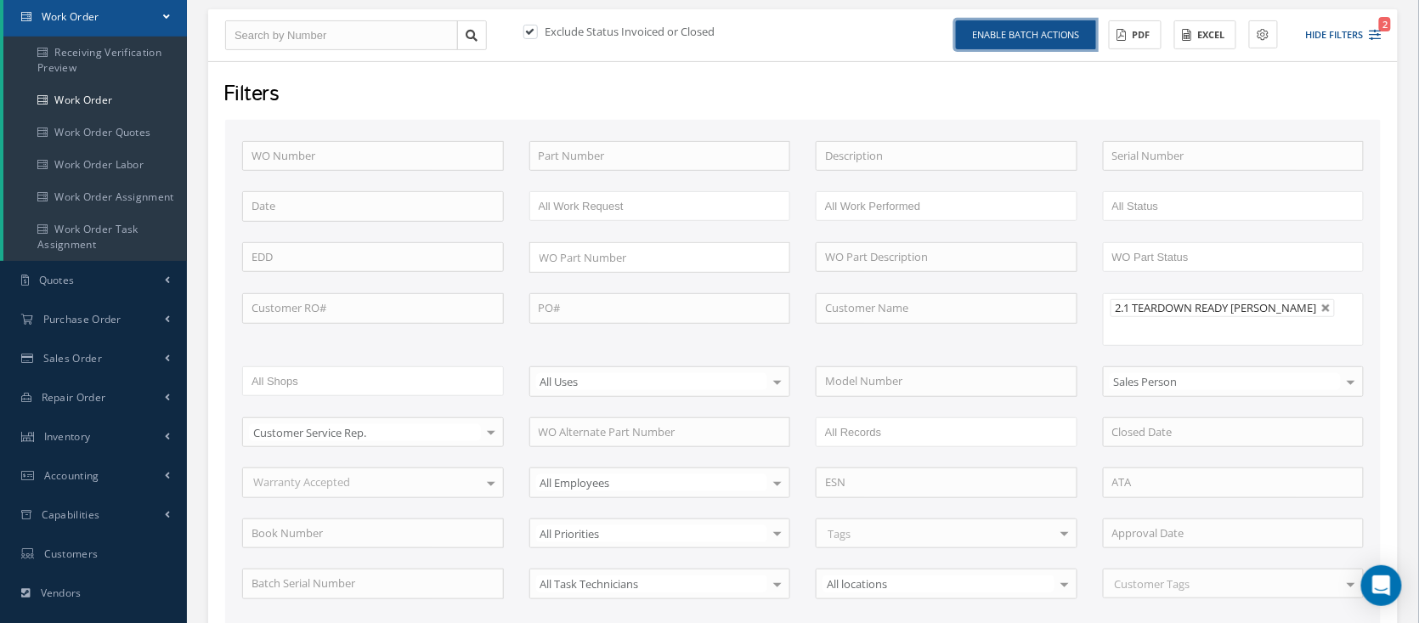
click at [995, 31] on button "Enable batch actions" at bounding box center [1026, 35] width 140 height 30
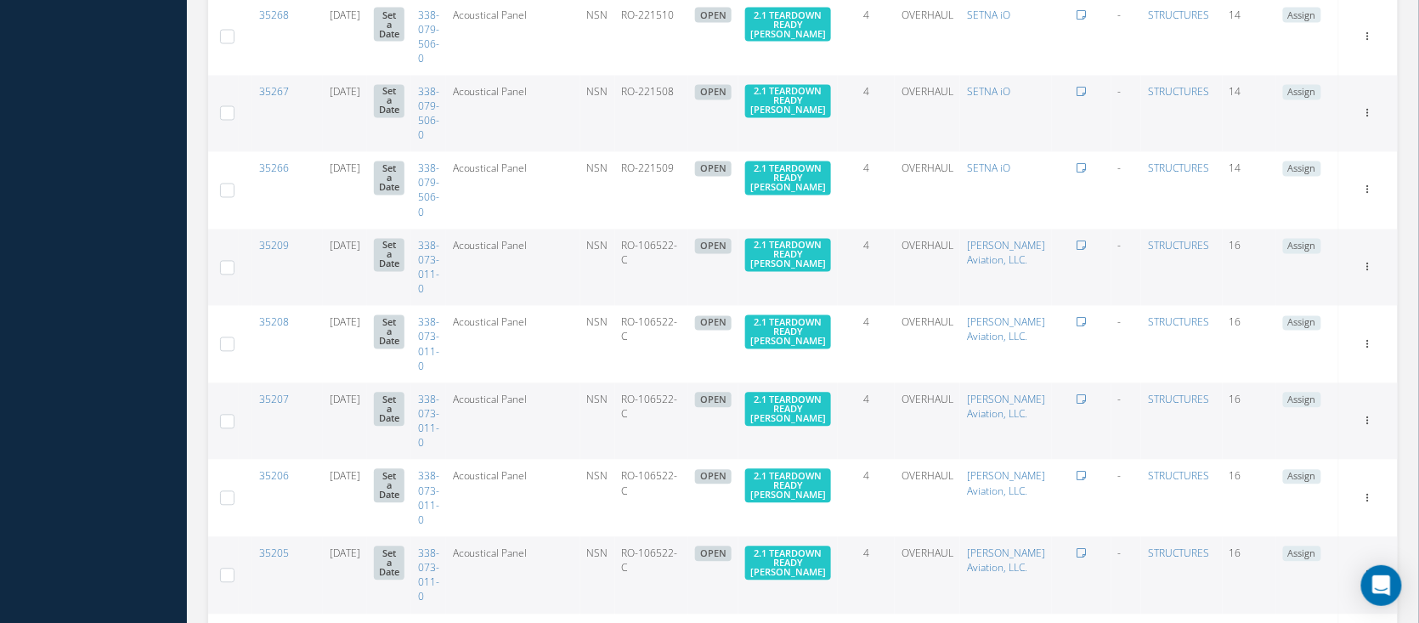
scroll to position [689, 0]
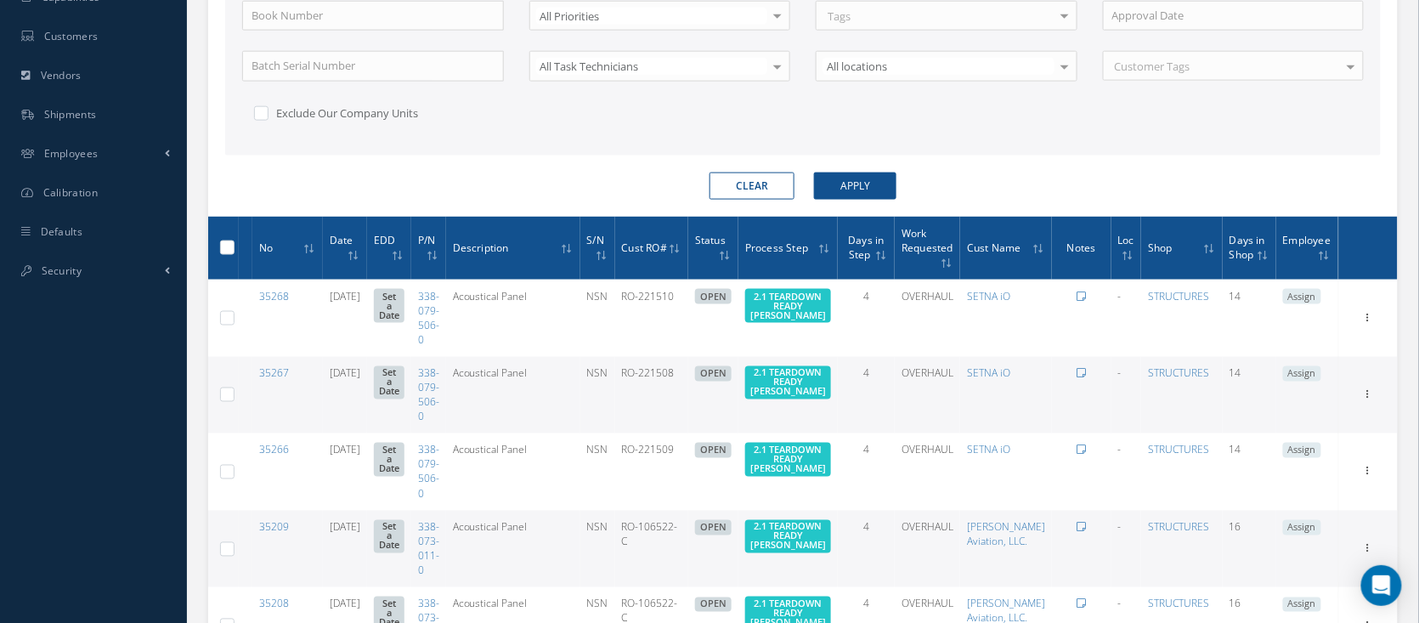
click at [225, 240] on div at bounding box center [226, 248] width 15 height 16
click at [234, 240] on label at bounding box center [234, 247] width 0 height 14
click at [227, 244] on input "checkbox" at bounding box center [228, 249] width 11 height 11
checkbox input "true"
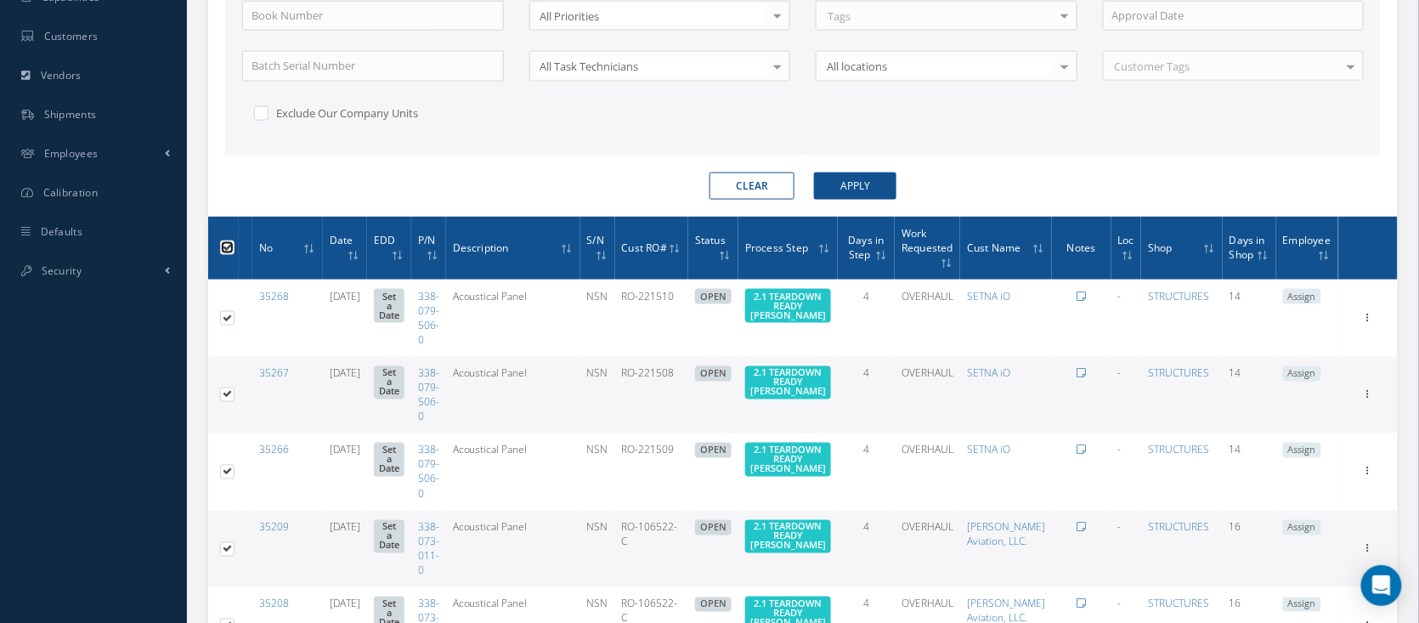
checkbox input "true"
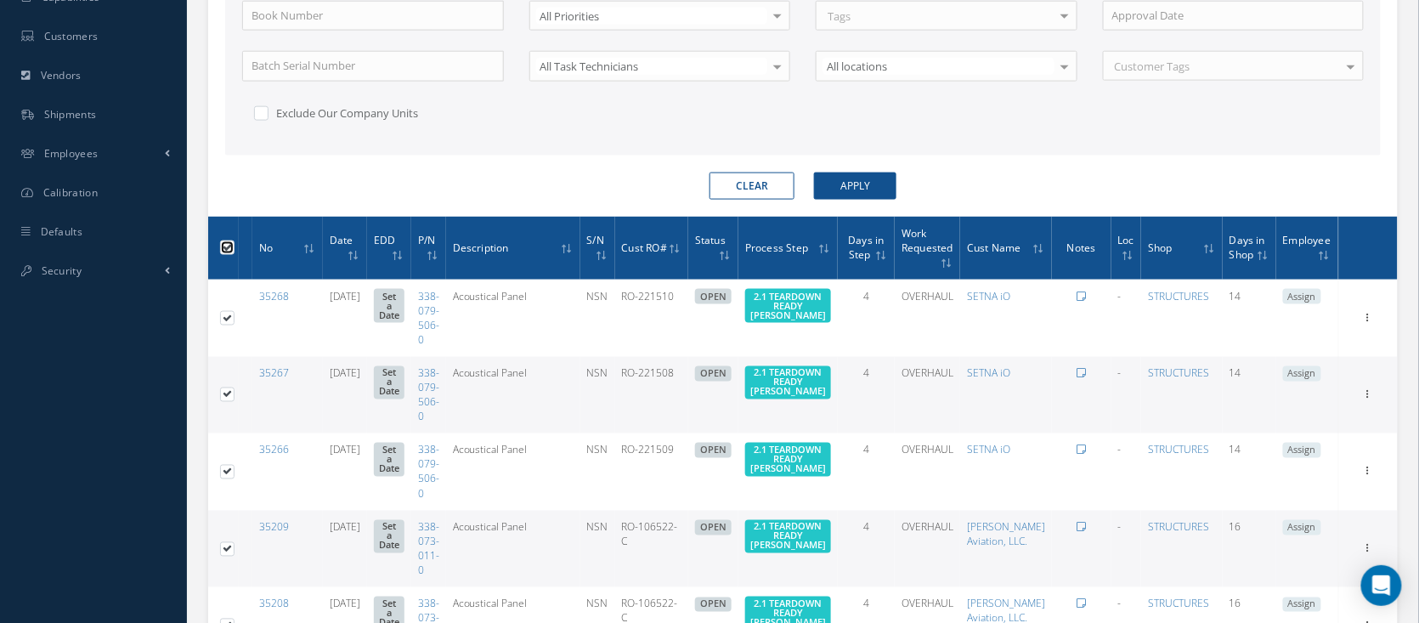
checkbox input "true"
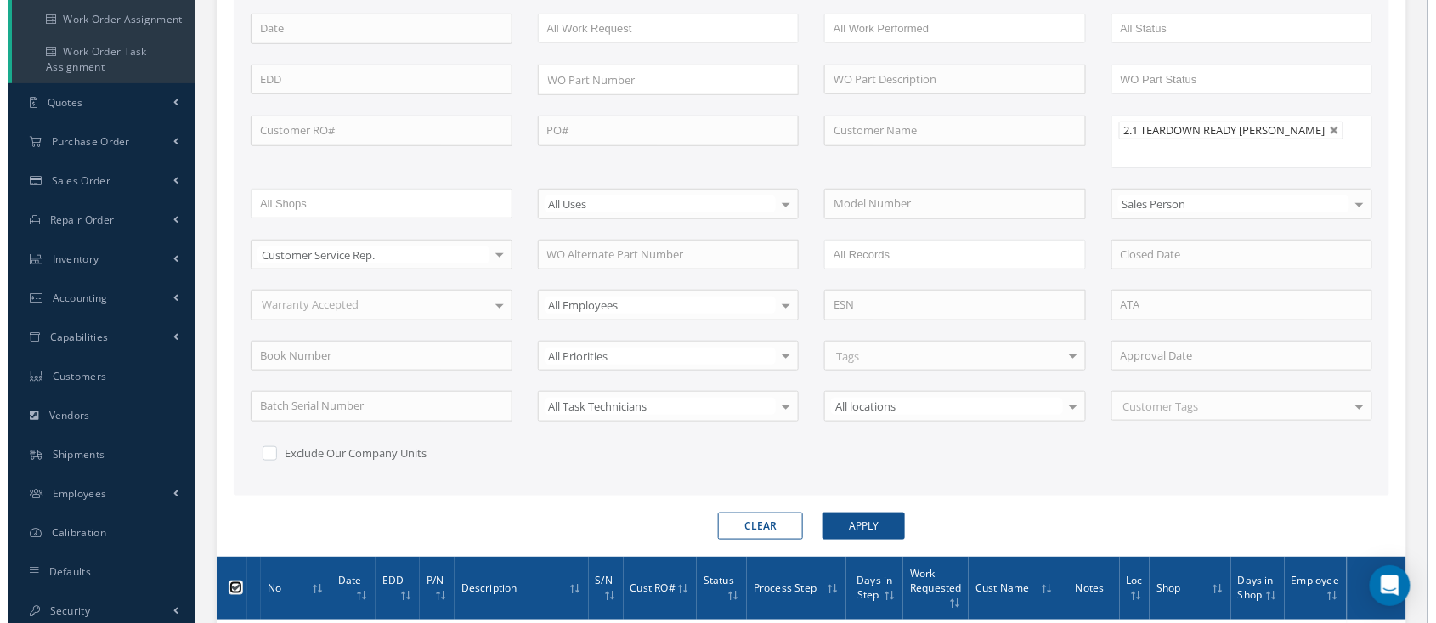
scroll to position [122, 0]
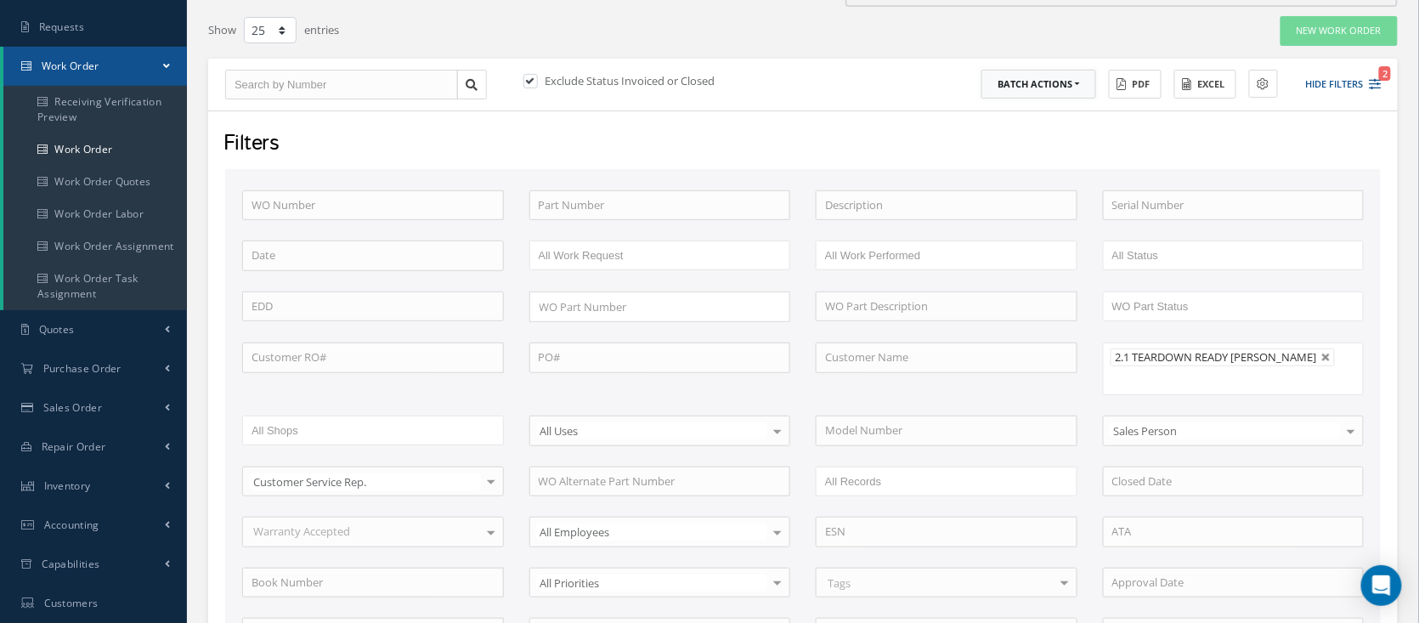
click at [1043, 77] on button "Batch Actions" at bounding box center [1039, 85] width 115 height 30
click at [1040, 110] on link "Update Work Orders" at bounding box center [1050, 112] width 136 height 23
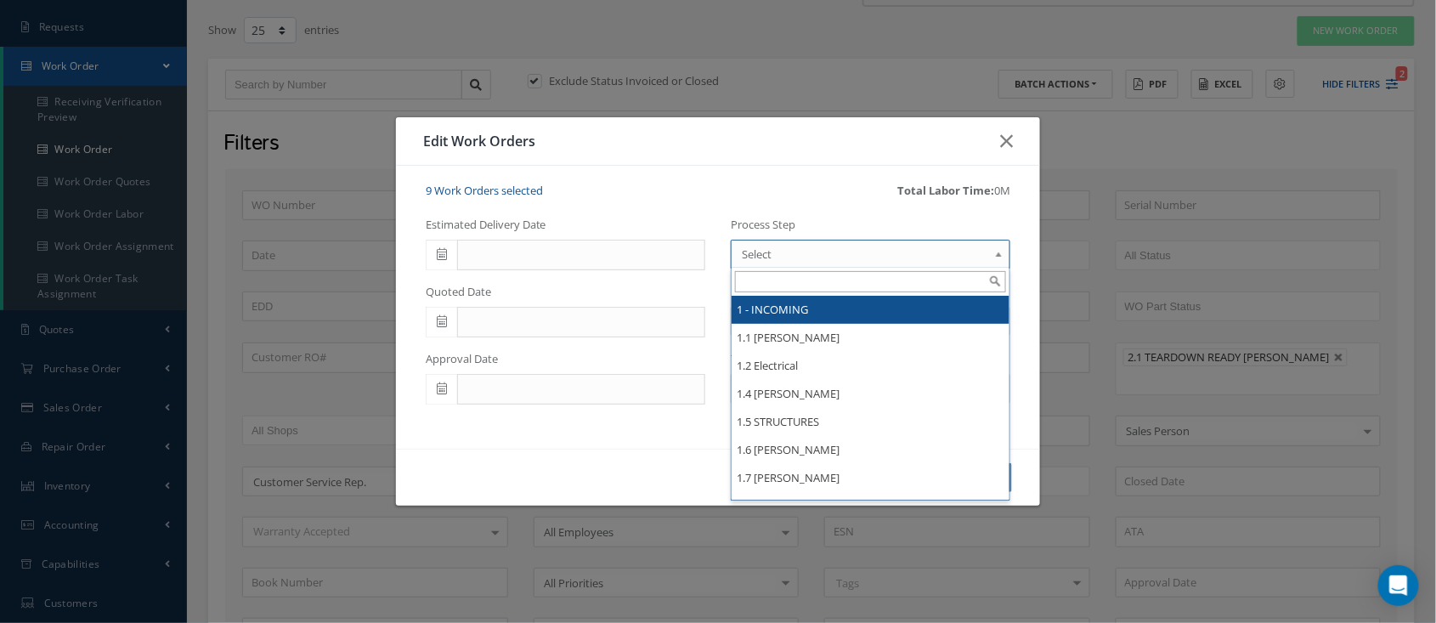
click at [890, 262] on span "Select" at bounding box center [865, 254] width 246 height 20
type input "struc"
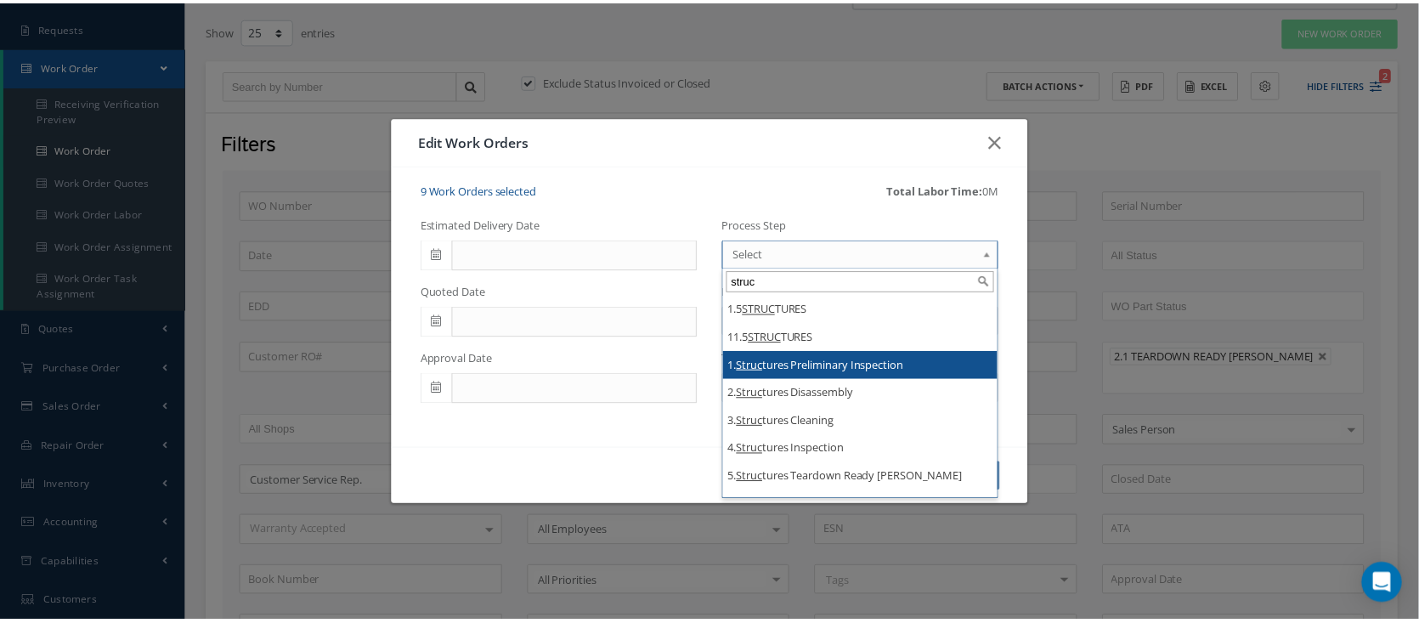
scroll to position [113, 0]
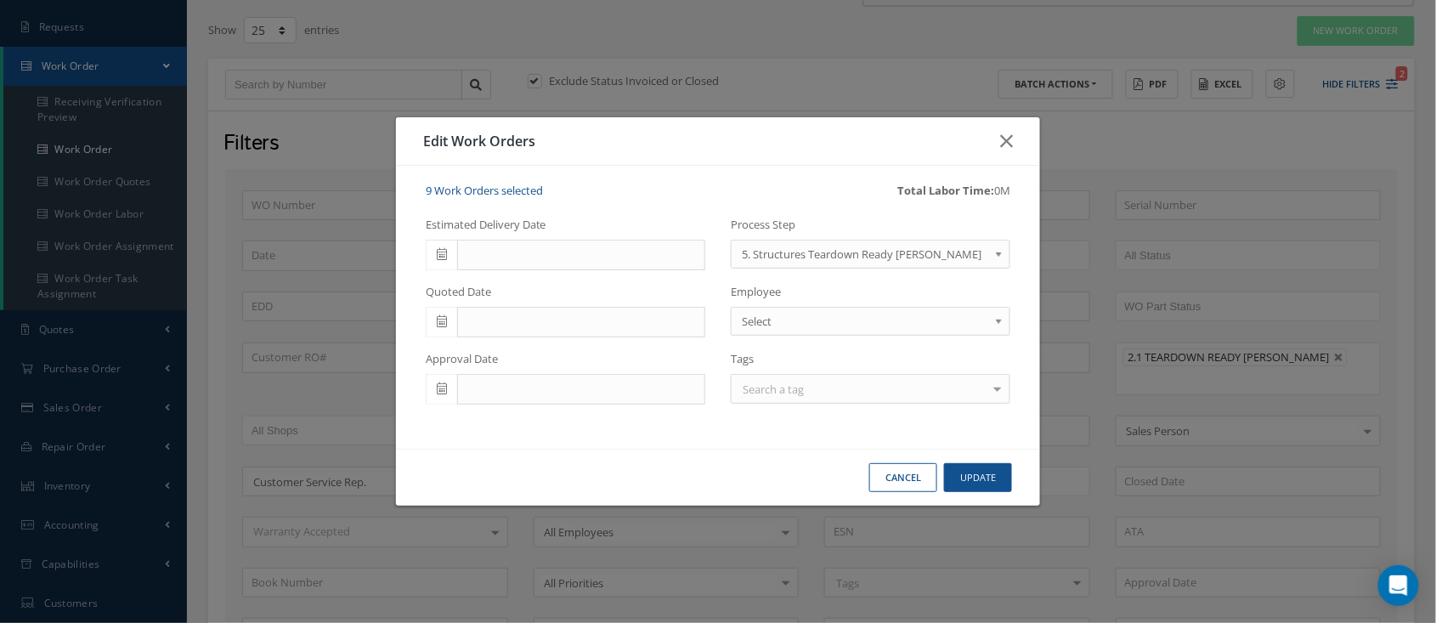
click at [989, 457] on div "Cancel Update" at bounding box center [718, 478] width 645 height 58
click at [990, 471] on button "Update" at bounding box center [978, 478] width 68 height 30
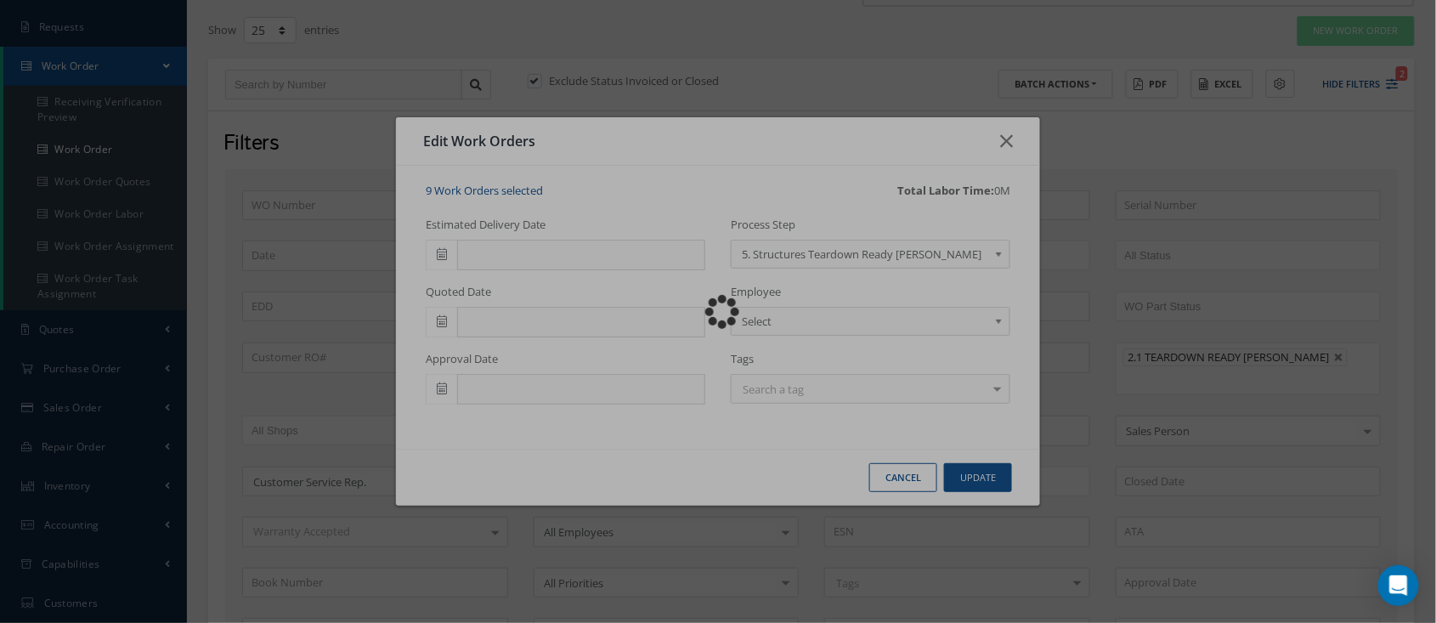
checkbox input "false"
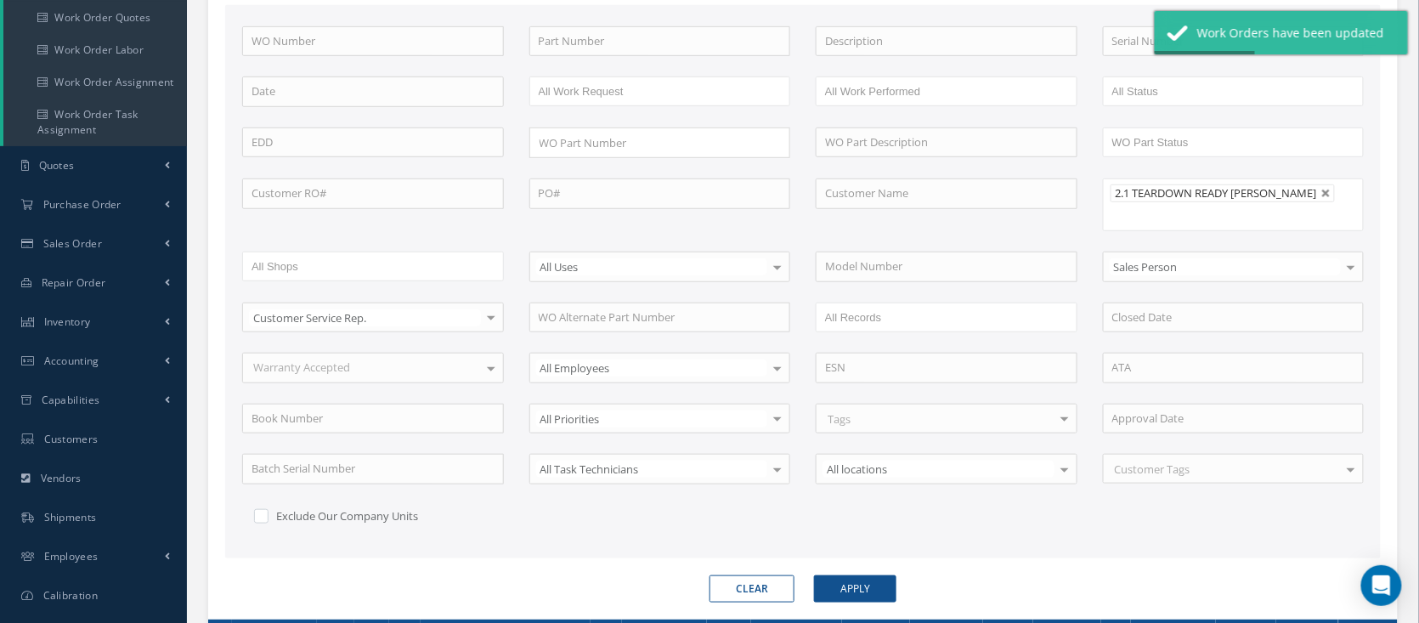
scroll to position [217, 0]
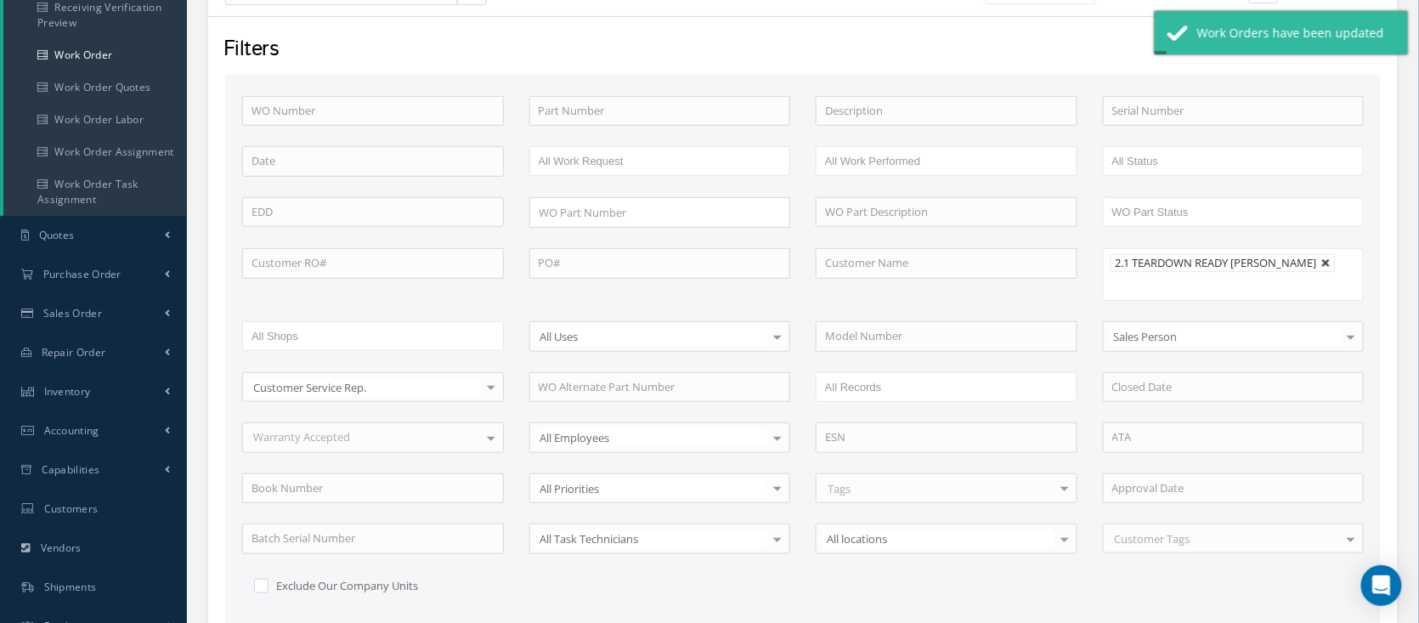
click at [1322, 260] on link at bounding box center [1327, 263] width 10 height 10
type input "All Proccess Step"
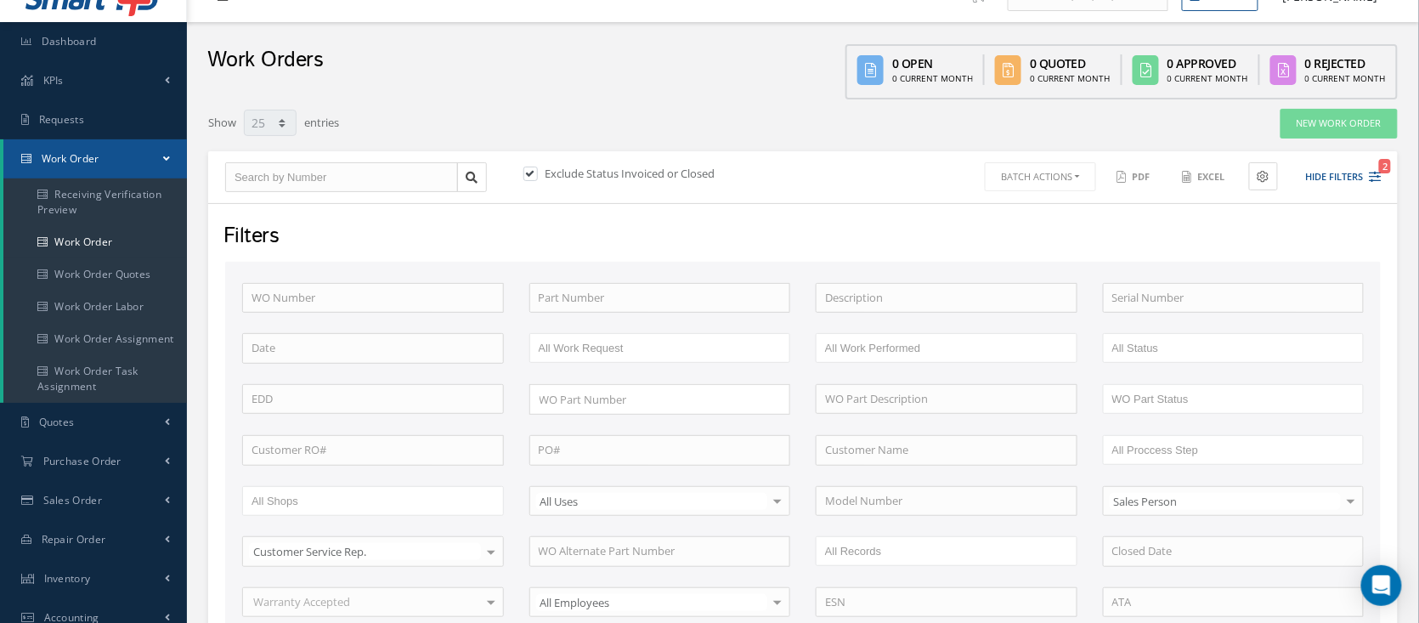
scroll to position [0, 0]
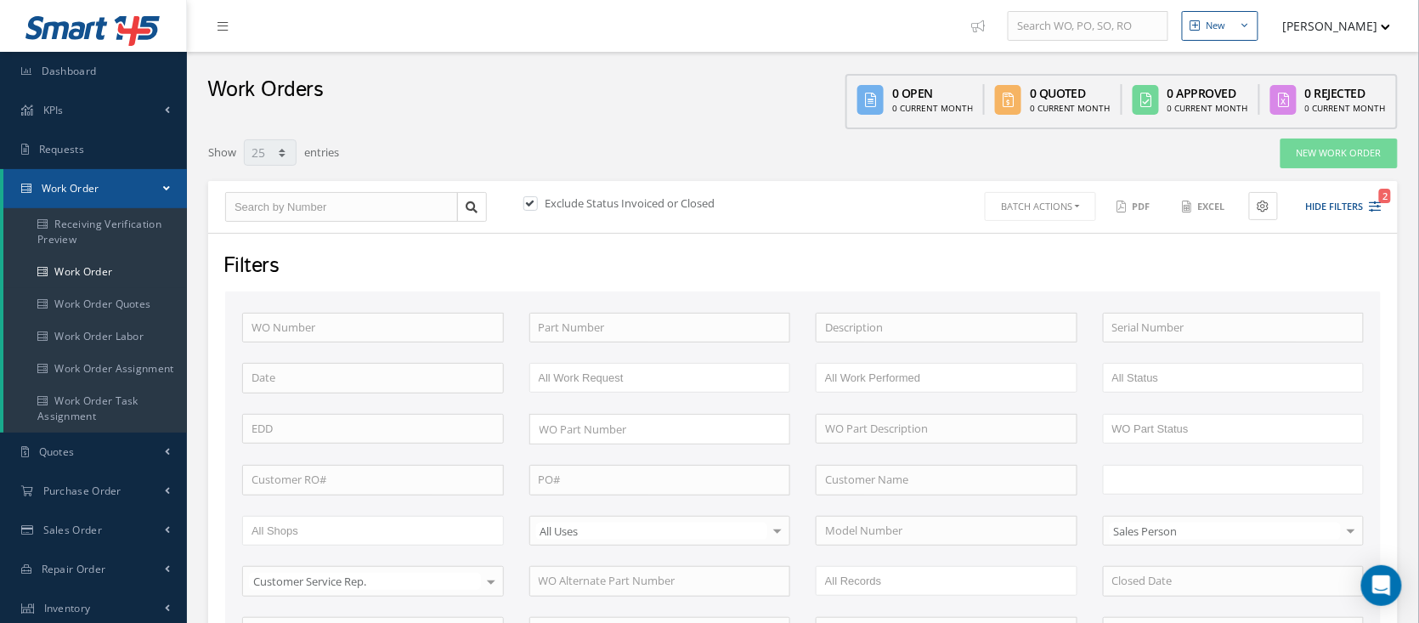
click at [1134, 486] on input "text" at bounding box center [1167, 479] width 108 height 21
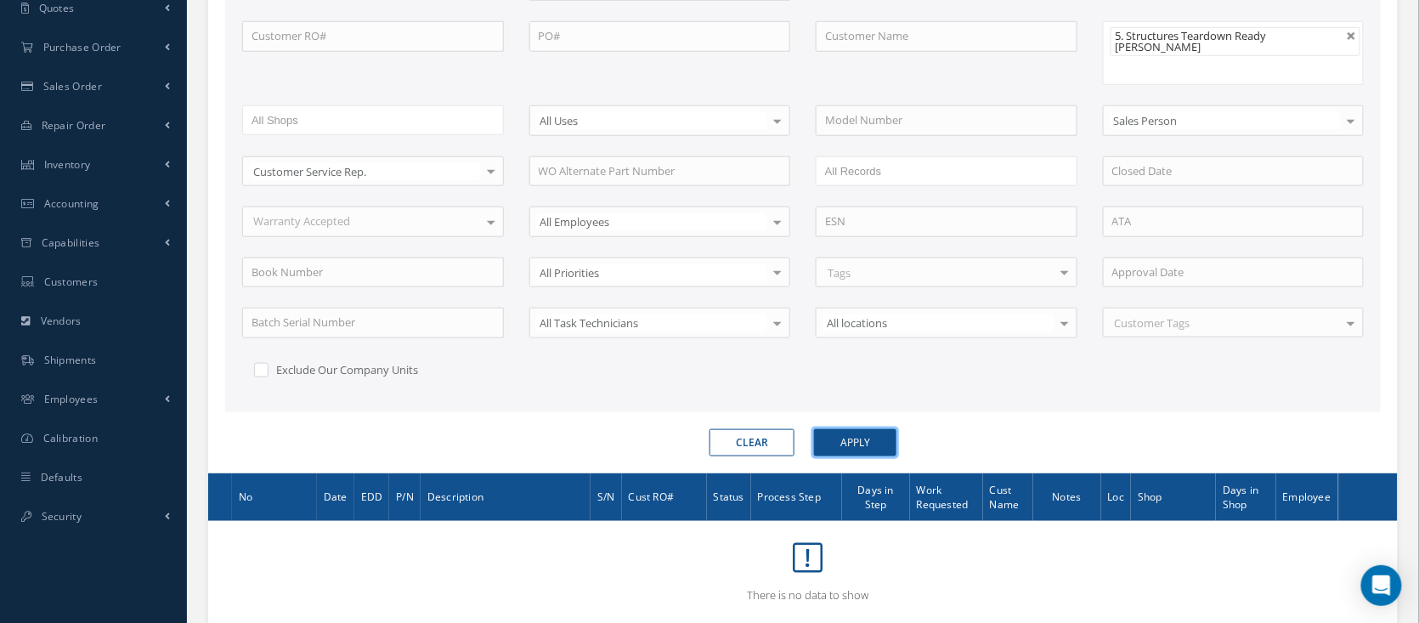
click at [875, 429] on button "Apply" at bounding box center [855, 442] width 82 height 27
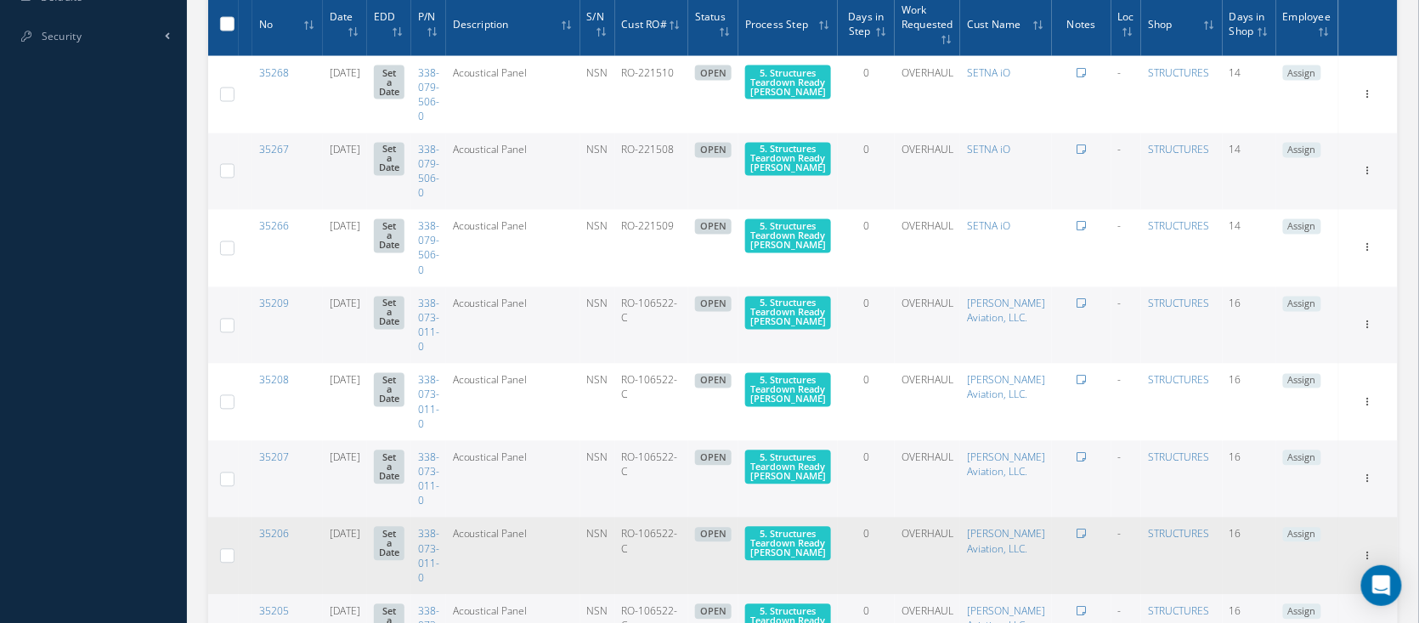
scroll to position [802, 0]
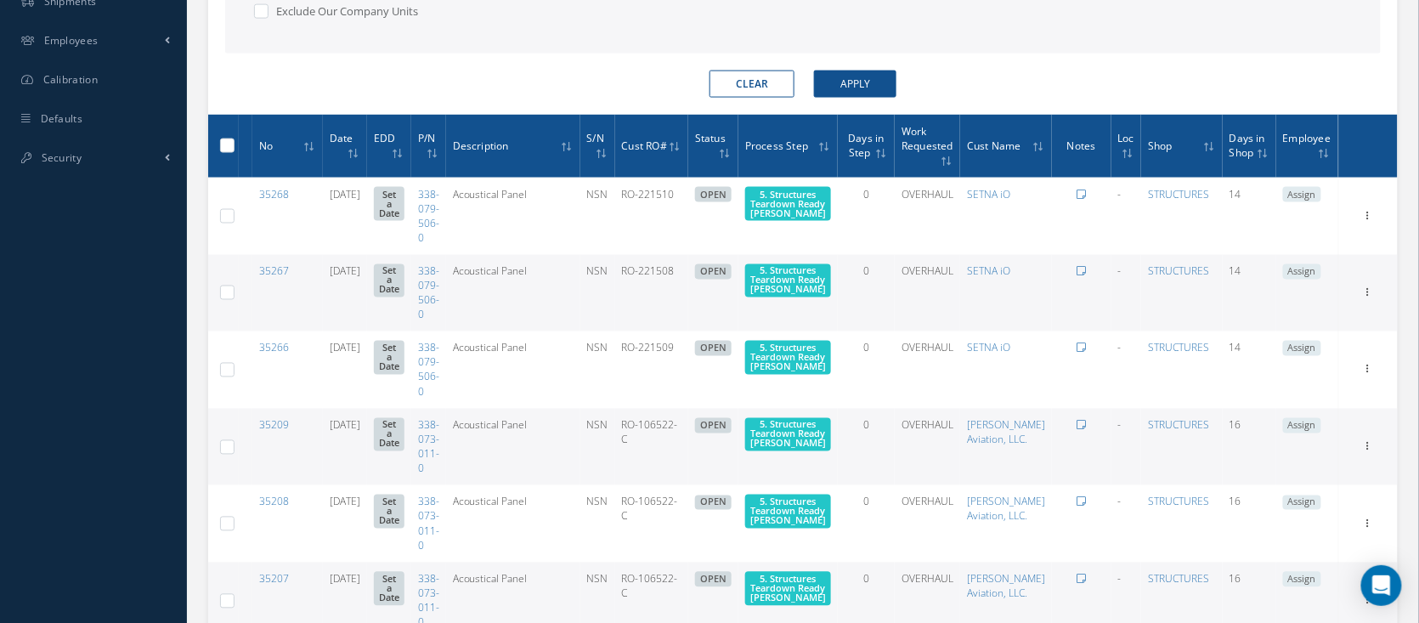
click at [1377, 226] on div "Show Edit Invoicing Close Send By Email Sub Work Orders Documents Print-Outs Ma…" at bounding box center [1368, 216] width 20 height 20
click at [1371, 221] on icon at bounding box center [1368, 214] width 17 height 14
click at [1324, 315] on link "Edit" at bounding box center [1290, 326] width 134 height 22
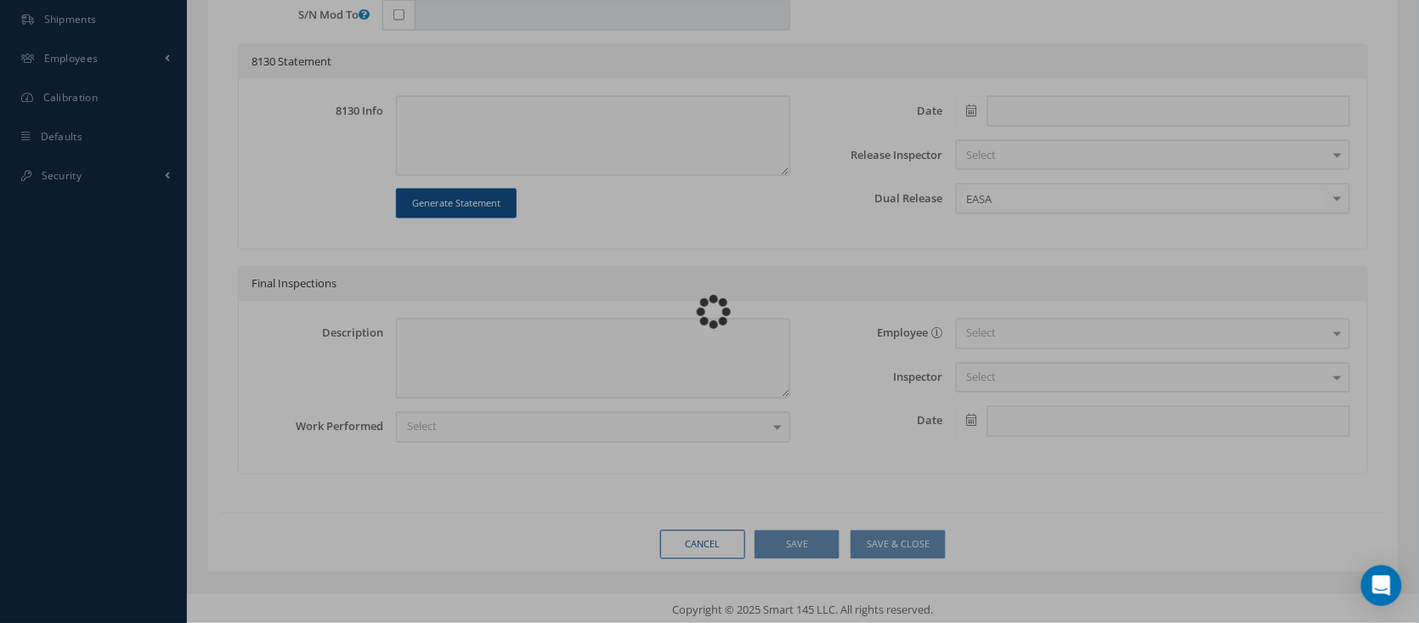
type input "338-079-506-0"
type input "[DATE]"
type input "Acoustical Panel"
type input "RO-221508"
type input "NSN"
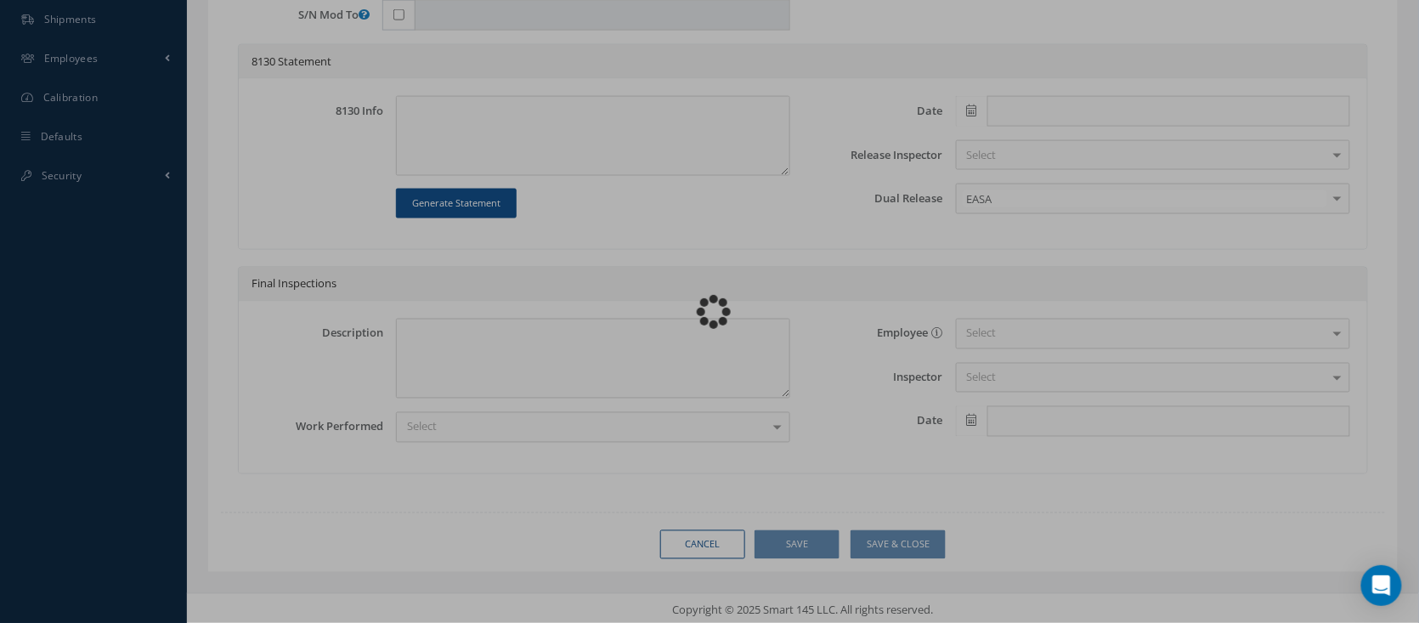
type input "779525"
type textarea "NONE"
type textarea "PLEASE SEE R.O. FOR DETAILS"
type textarea "NO VISUAL DAMAGE"
type textarea "None performed"
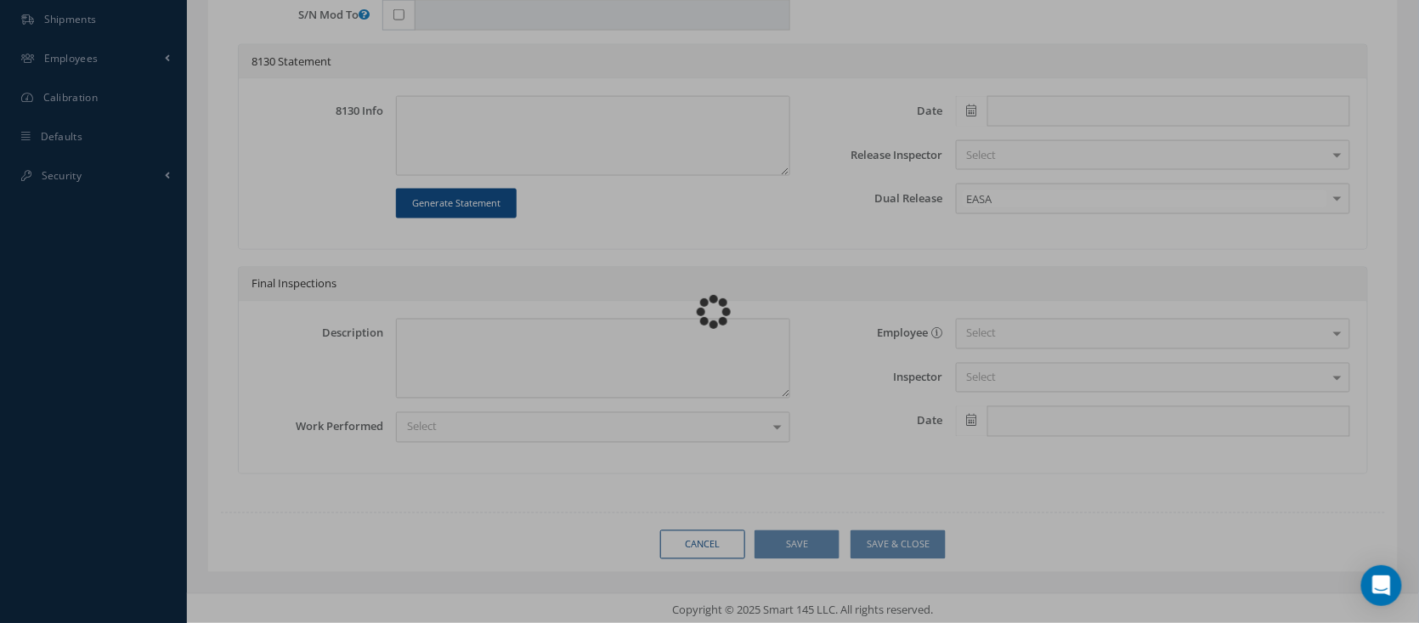
type textarea "Article has been approved to return to service."
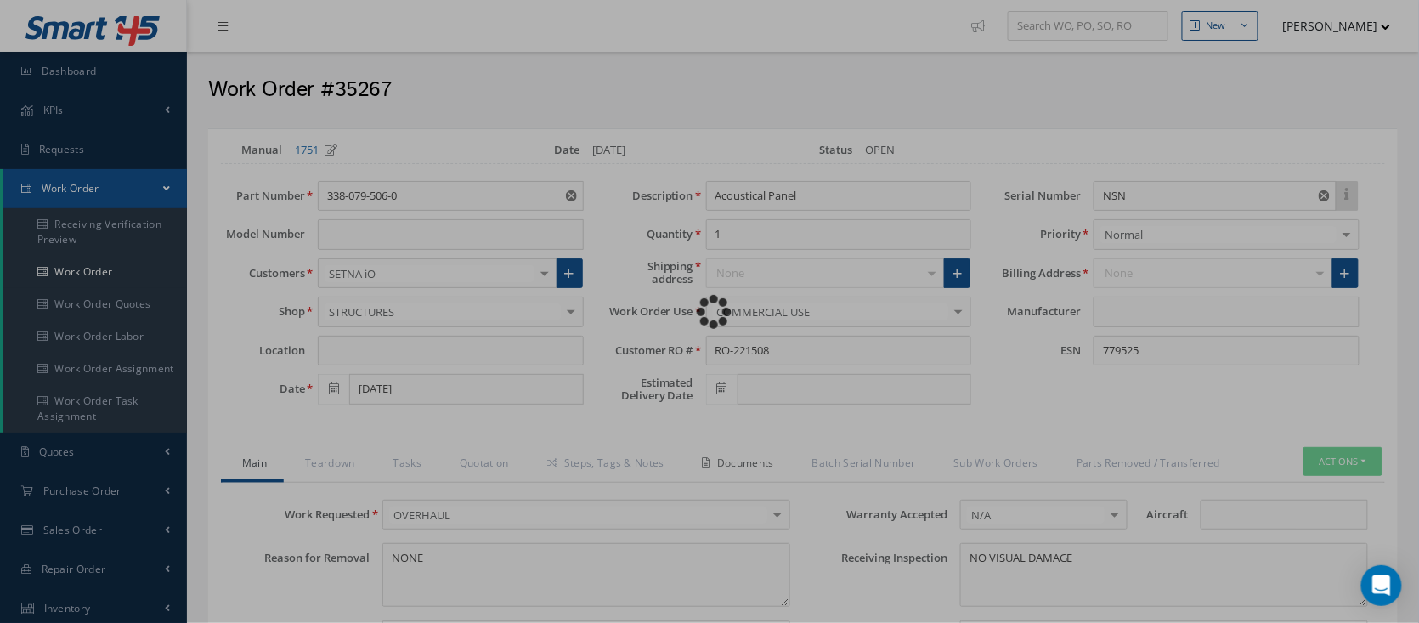
type input "CFM56-5B"
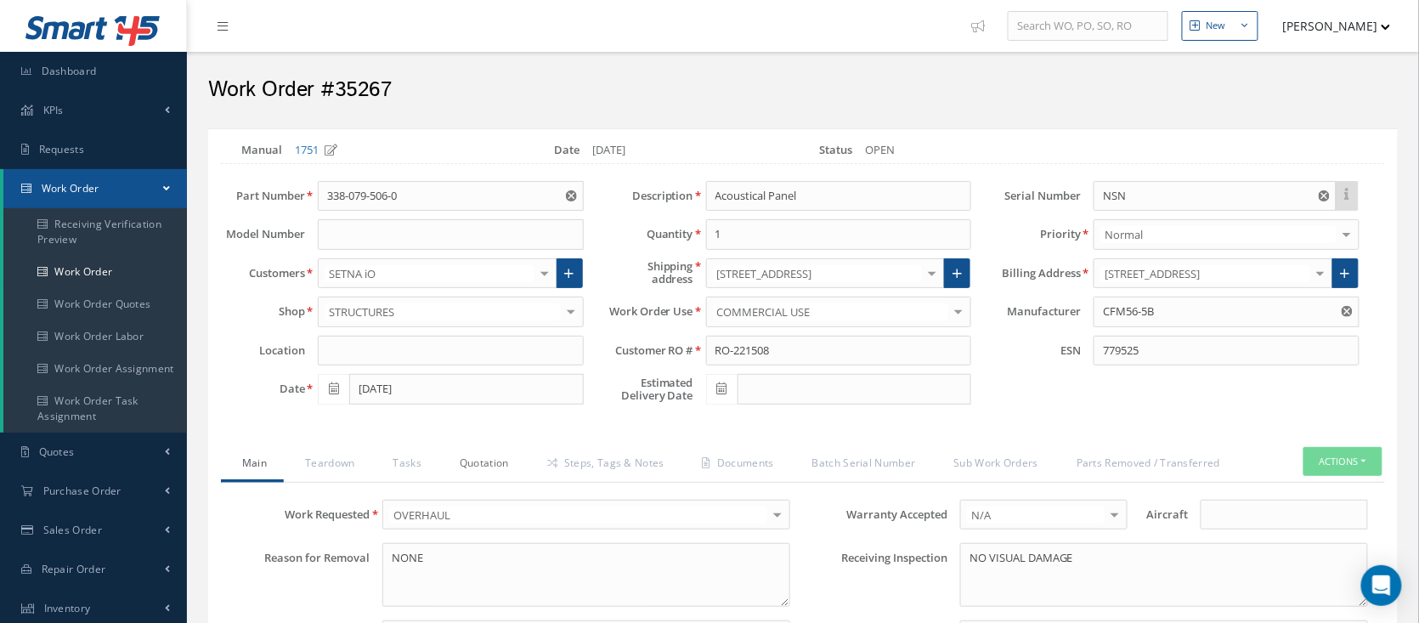
click at [499, 469] on link "Quotation" at bounding box center [483, 465] width 88 height 36
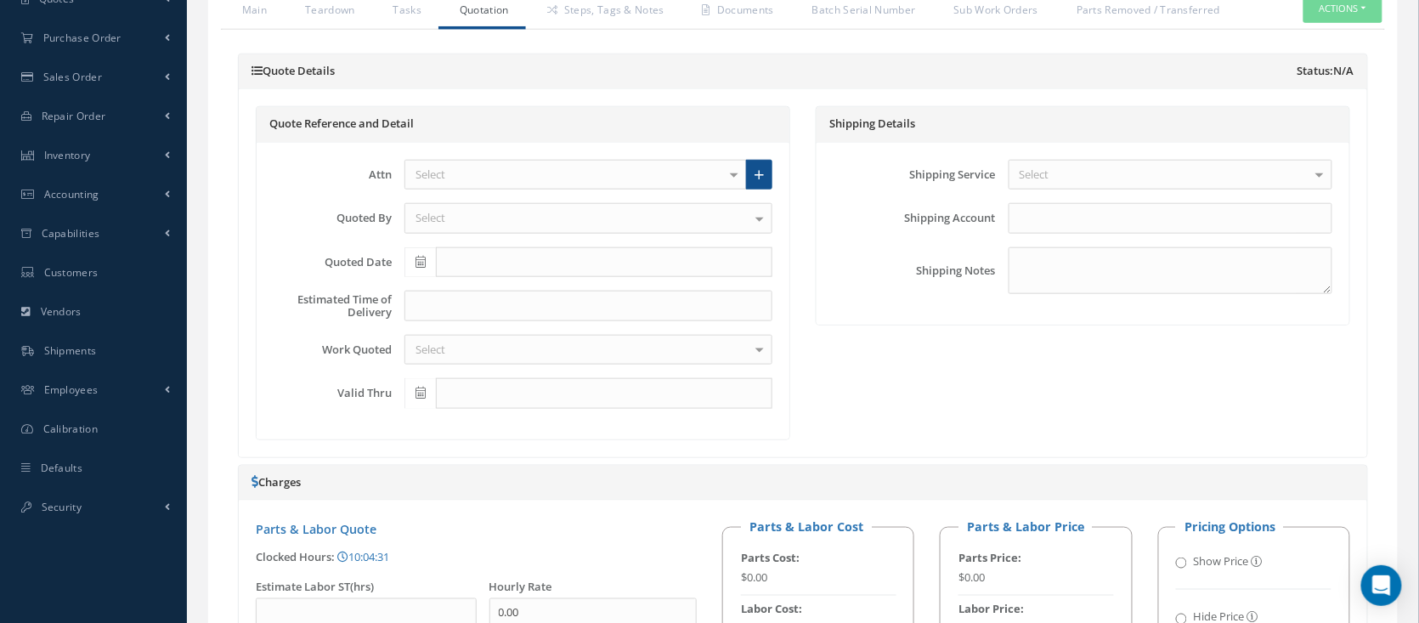
scroll to position [113, 0]
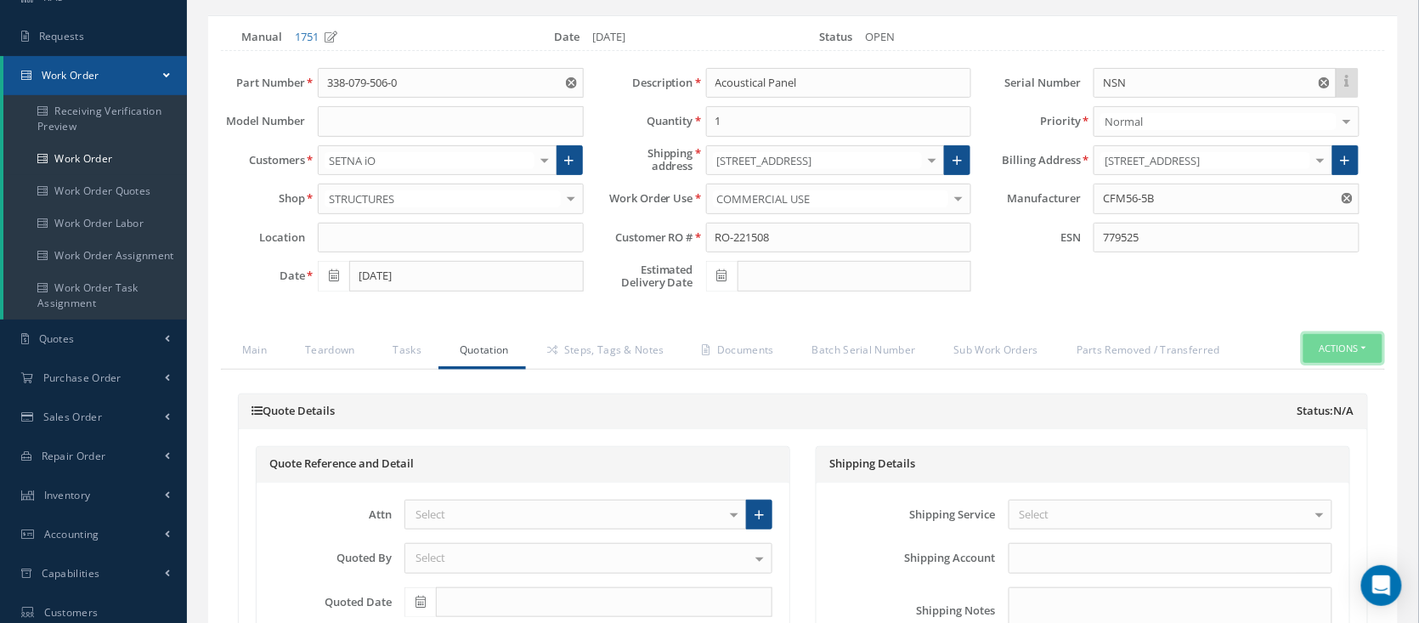
click at [1309, 346] on button "Actions" at bounding box center [1343, 349] width 79 height 30
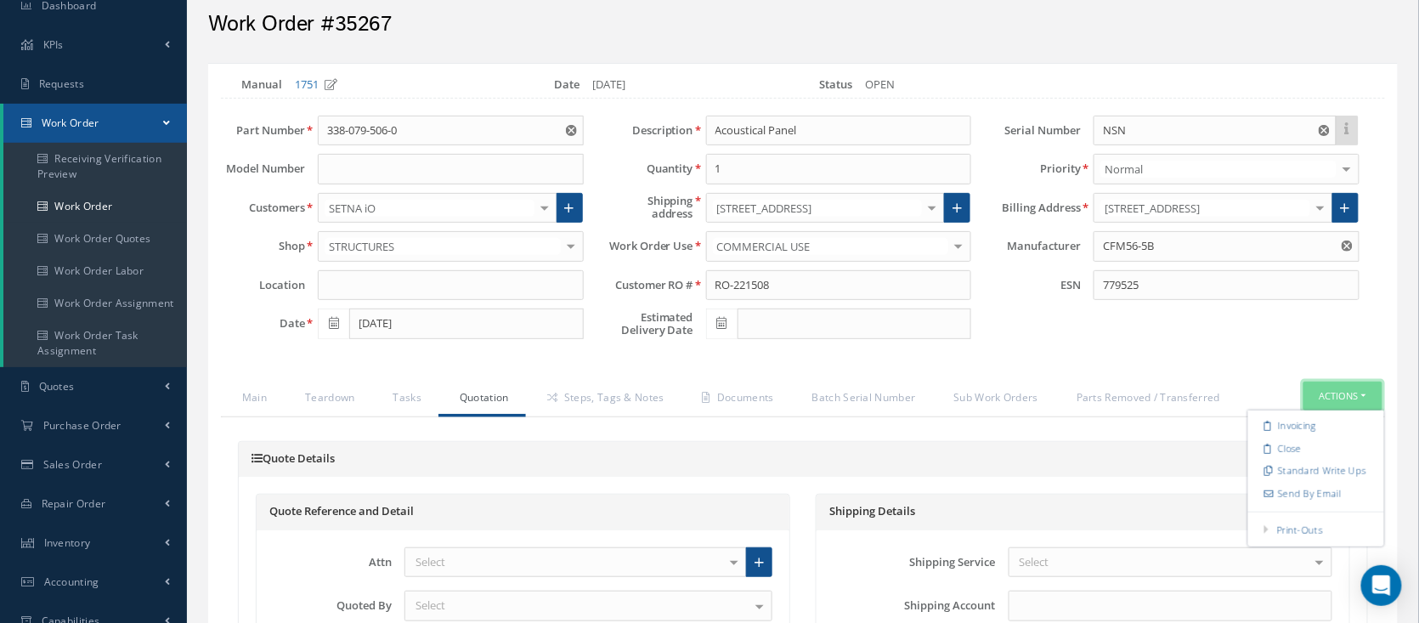
scroll to position [0, 0]
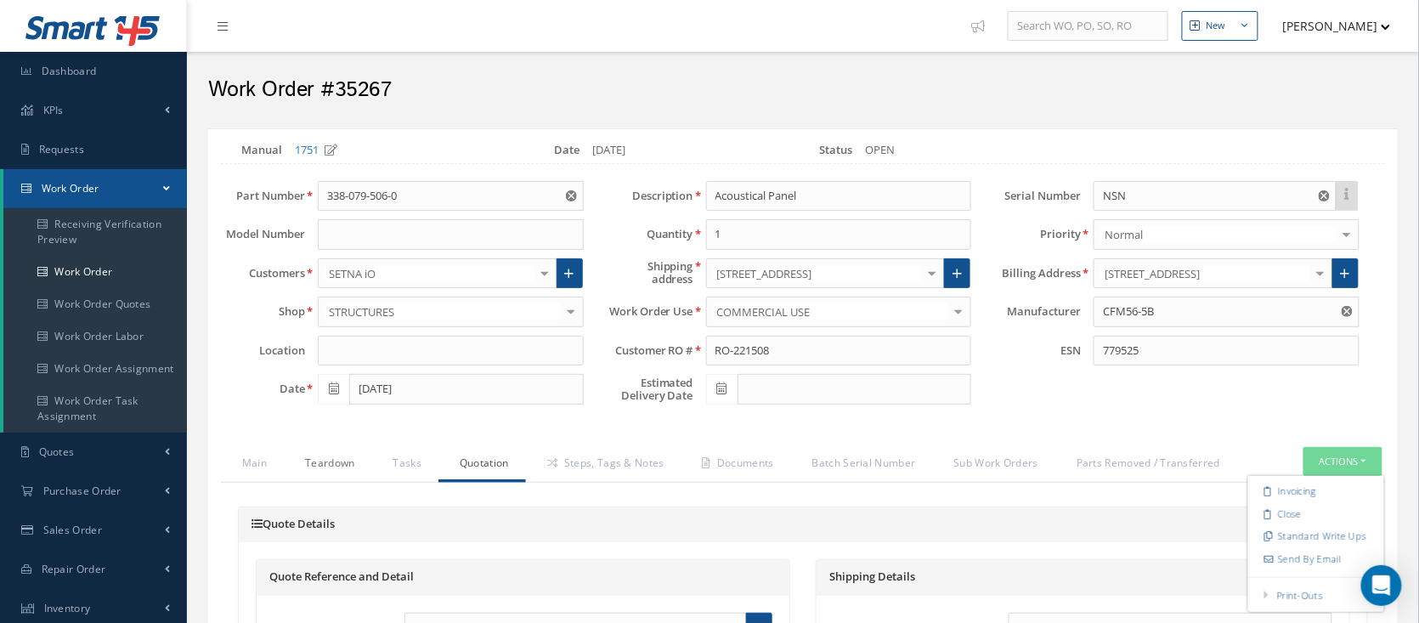
click at [319, 476] on link "Teardown" at bounding box center [328, 465] width 88 height 36
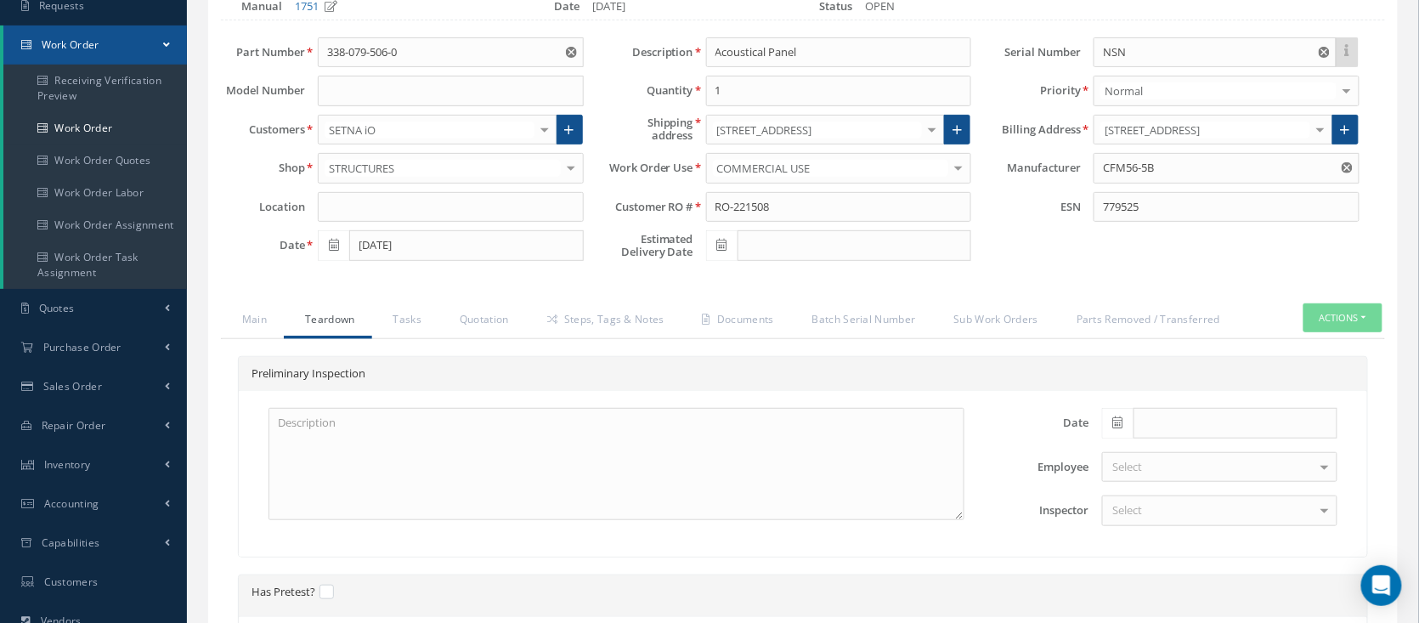
scroll to position [226, 0]
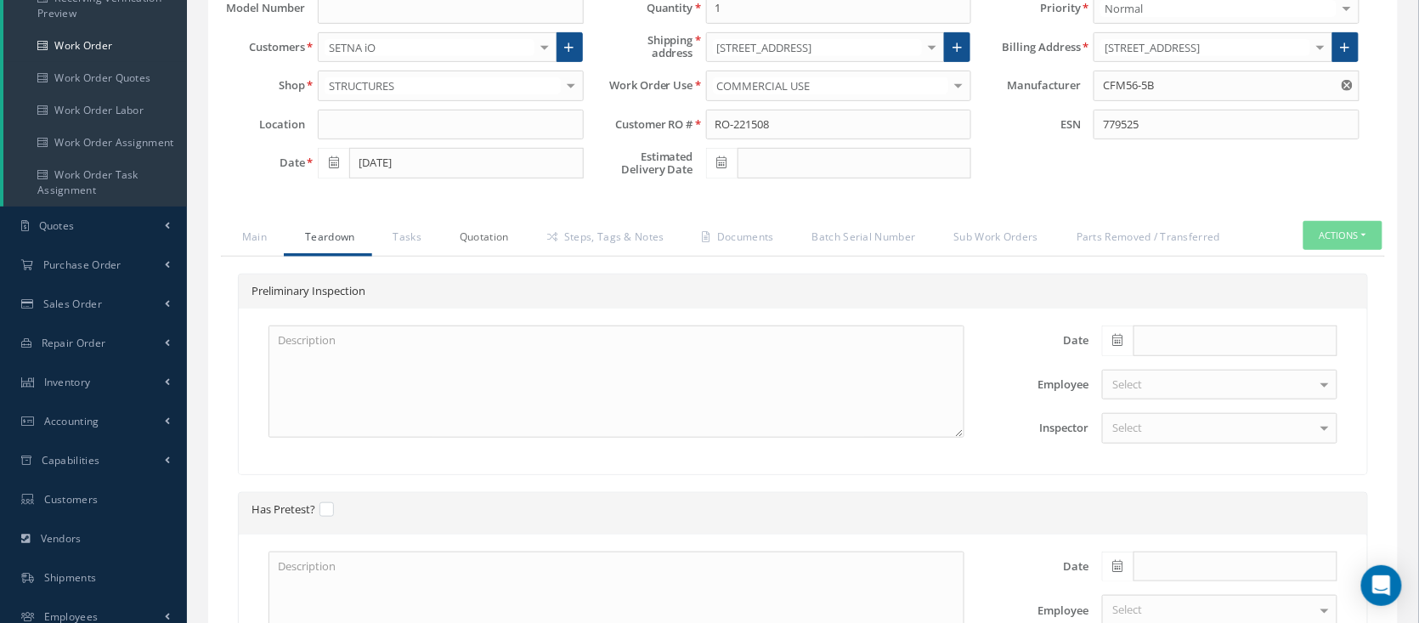
click at [488, 237] on link "Quotation" at bounding box center [483, 239] width 88 height 36
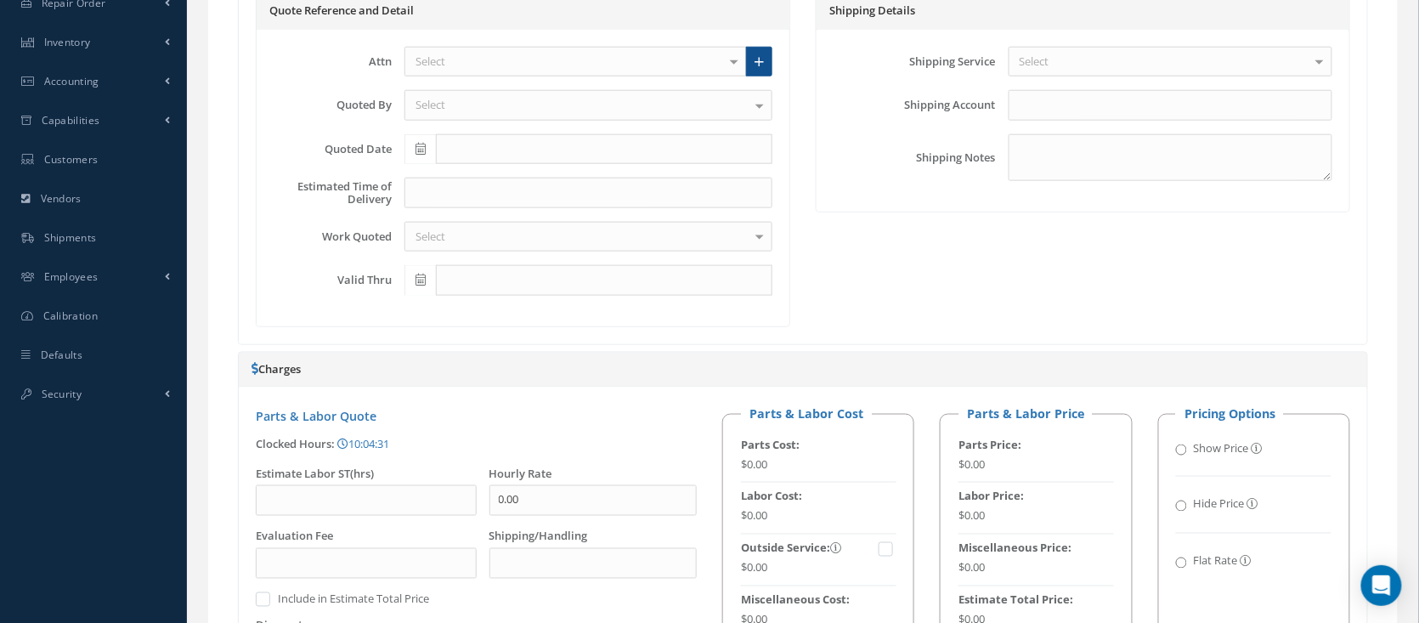
scroll to position [906, 0]
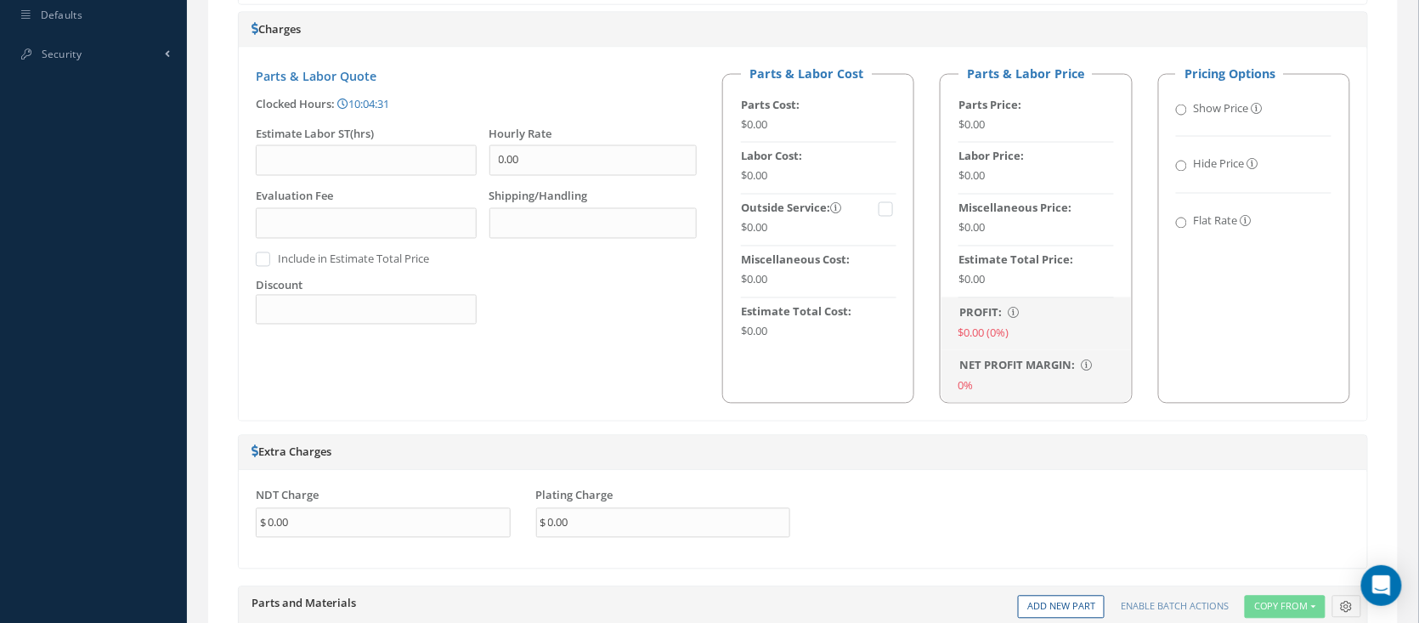
click at [1187, 218] on input "Flat Rate" at bounding box center [1181, 223] width 11 height 11
radio input "true"
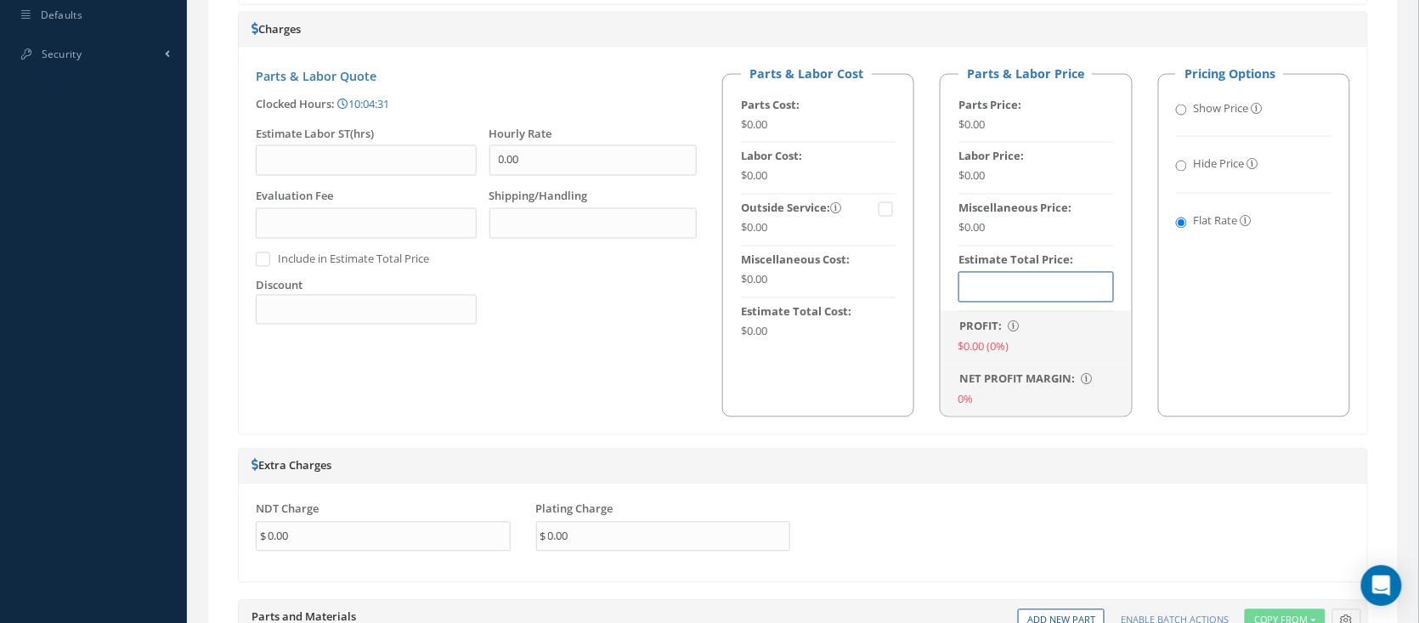
click at [1077, 277] on input "text" at bounding box center [1037, 287] width 156 height 31
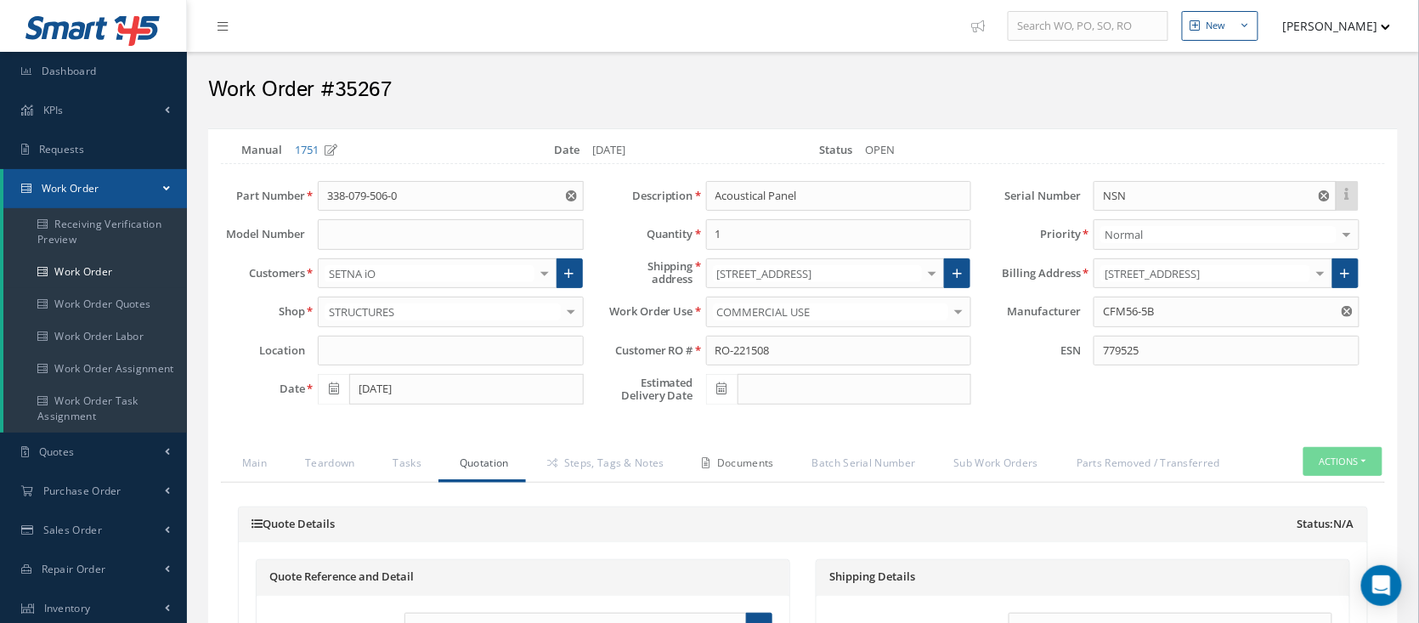
scroll to position [113, 0]
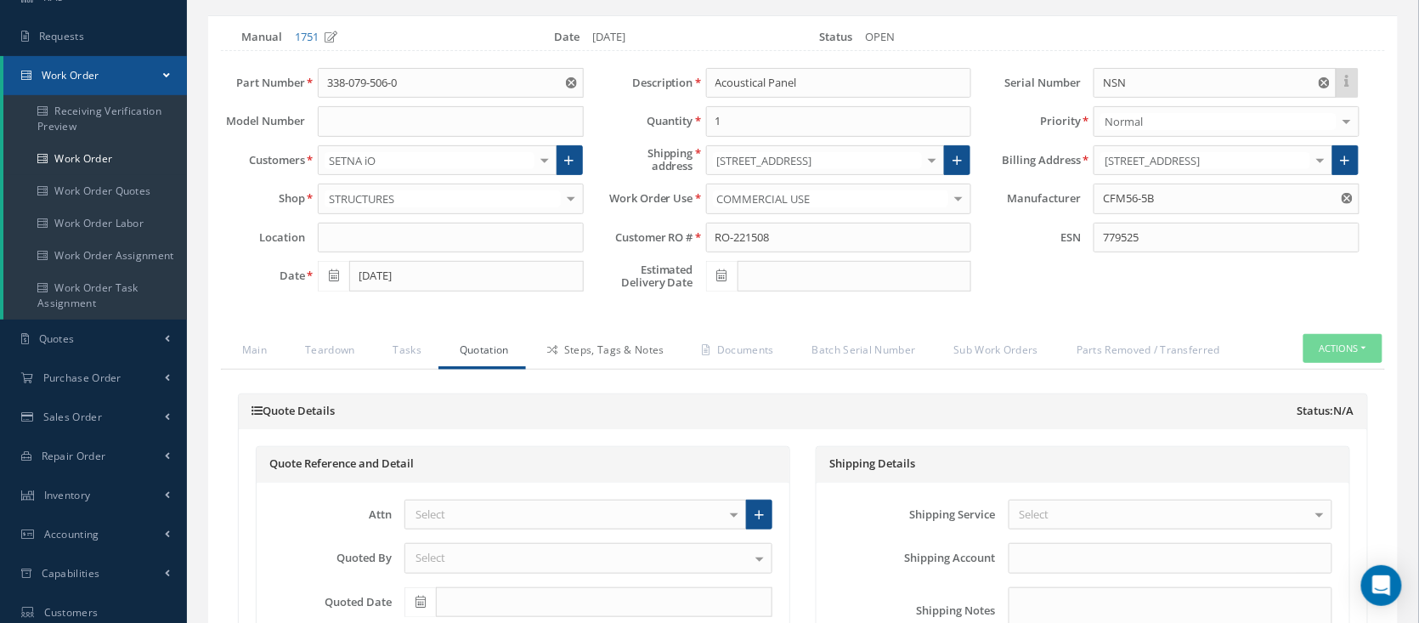
click at [608, 342] on link "Steps, Tags & Notes" at bounding box center [604, 352] width 156 height 36
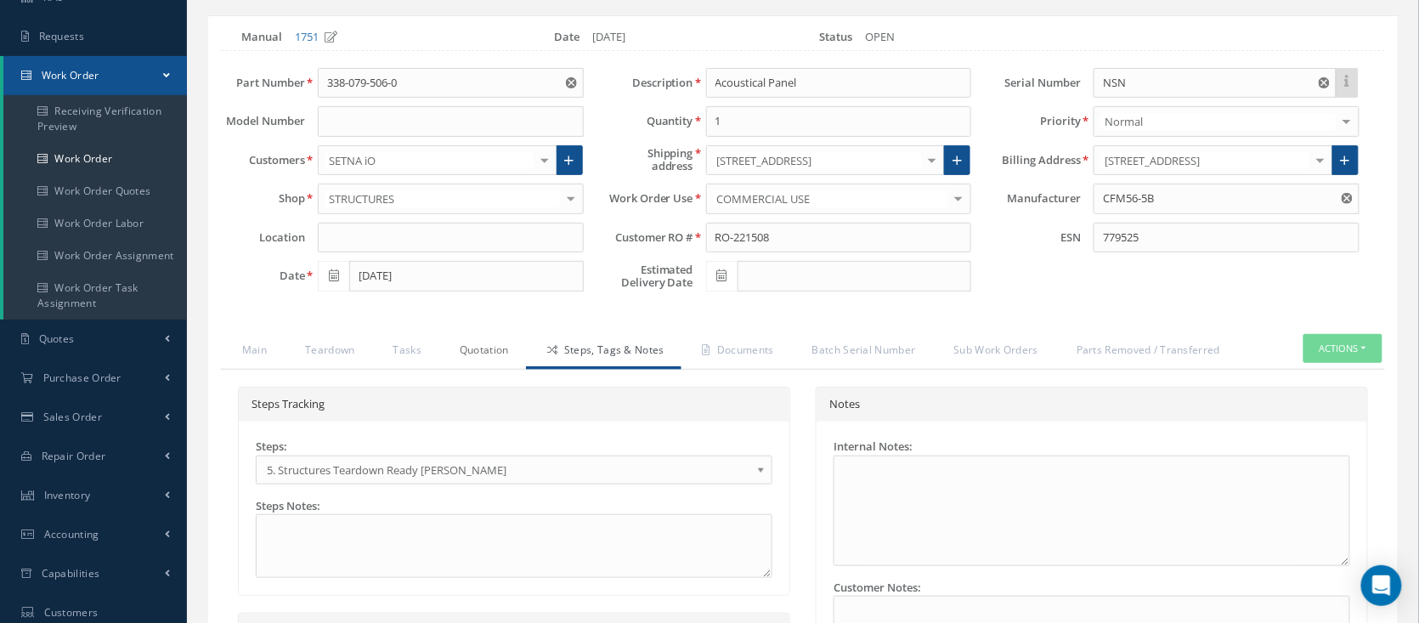
click at [486, 347] on link "Quotation" at bounding box center [483, 352] width 88 height 36
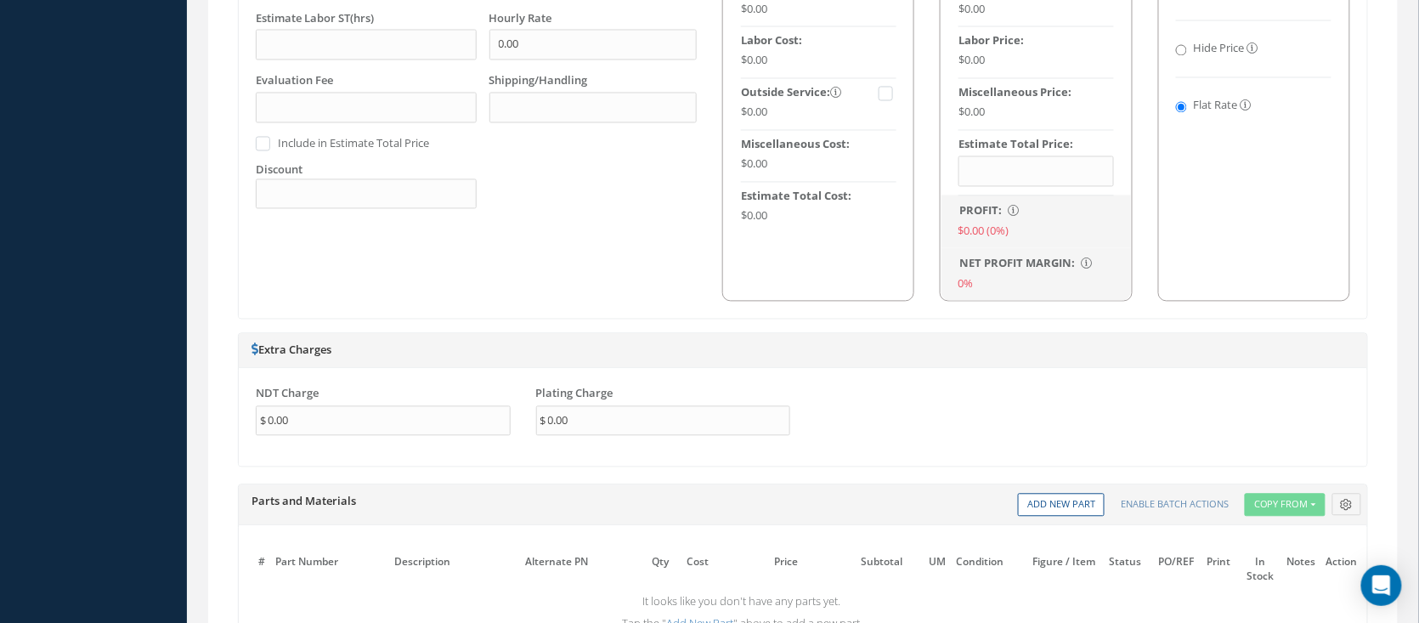
scroll to position [1246, 0]
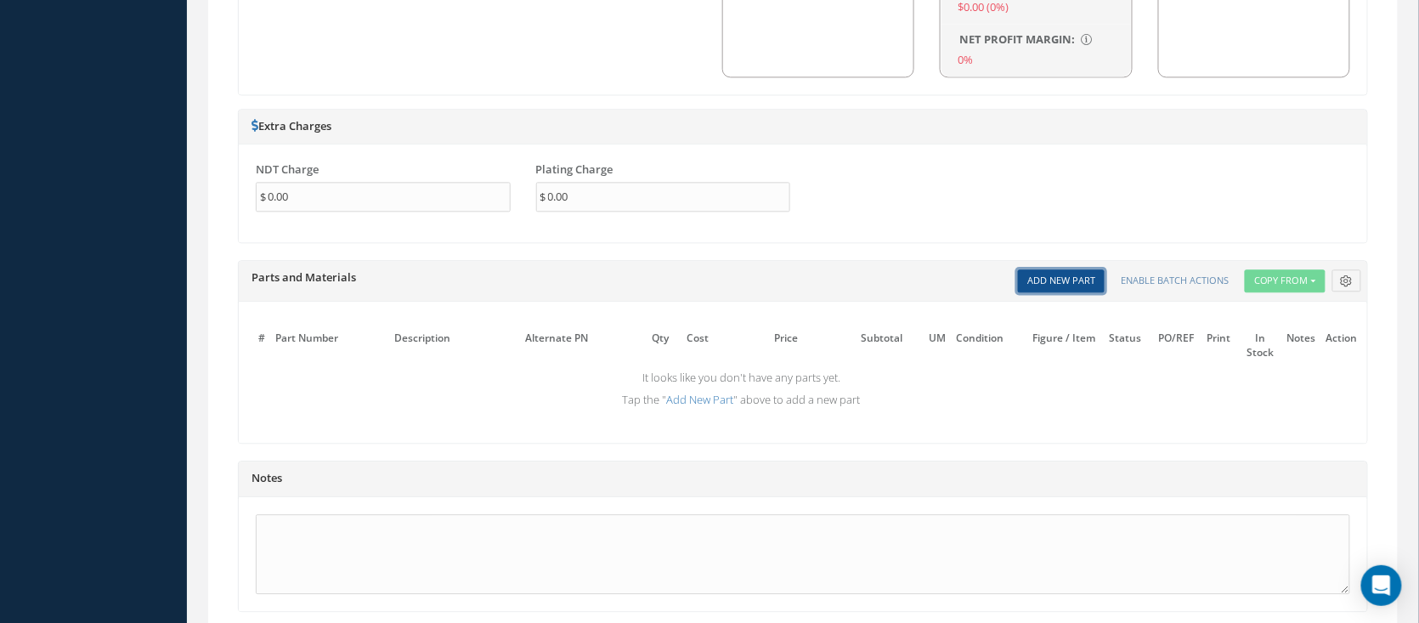
click at [1072, 269] on link "Add New Part" at bounding box center [1061, 280] width 87 height 23
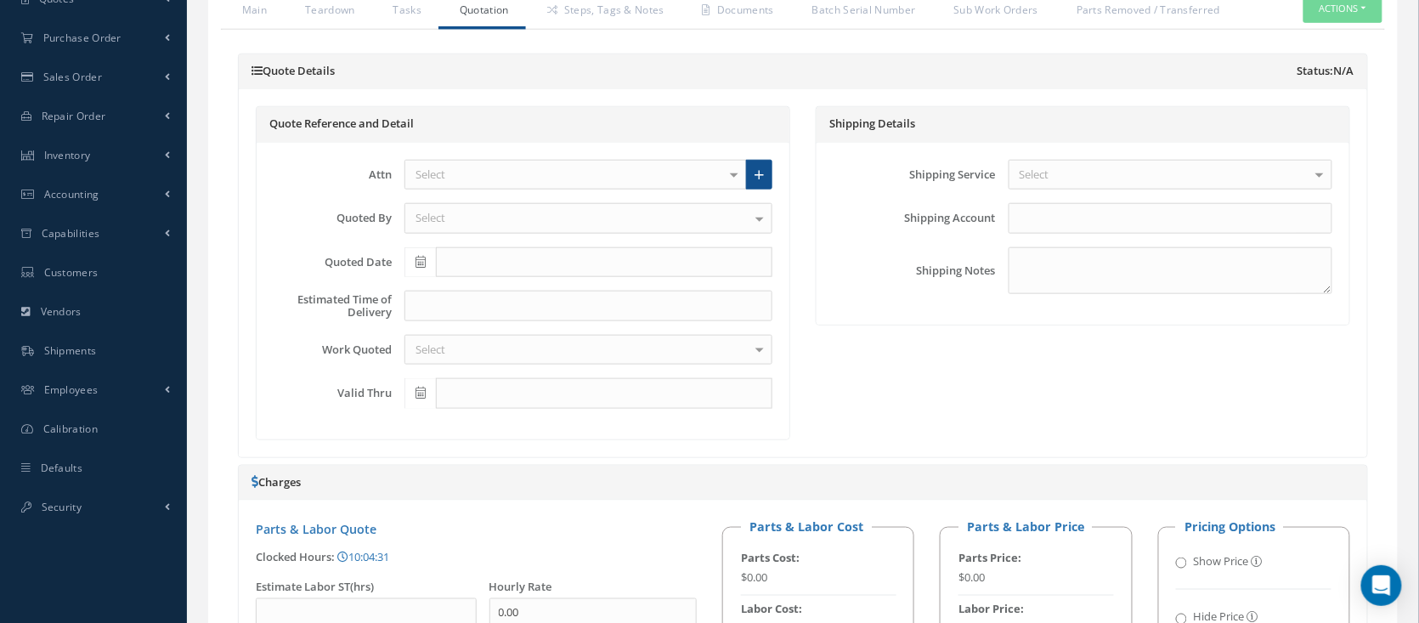
scroll to position [340, 0]
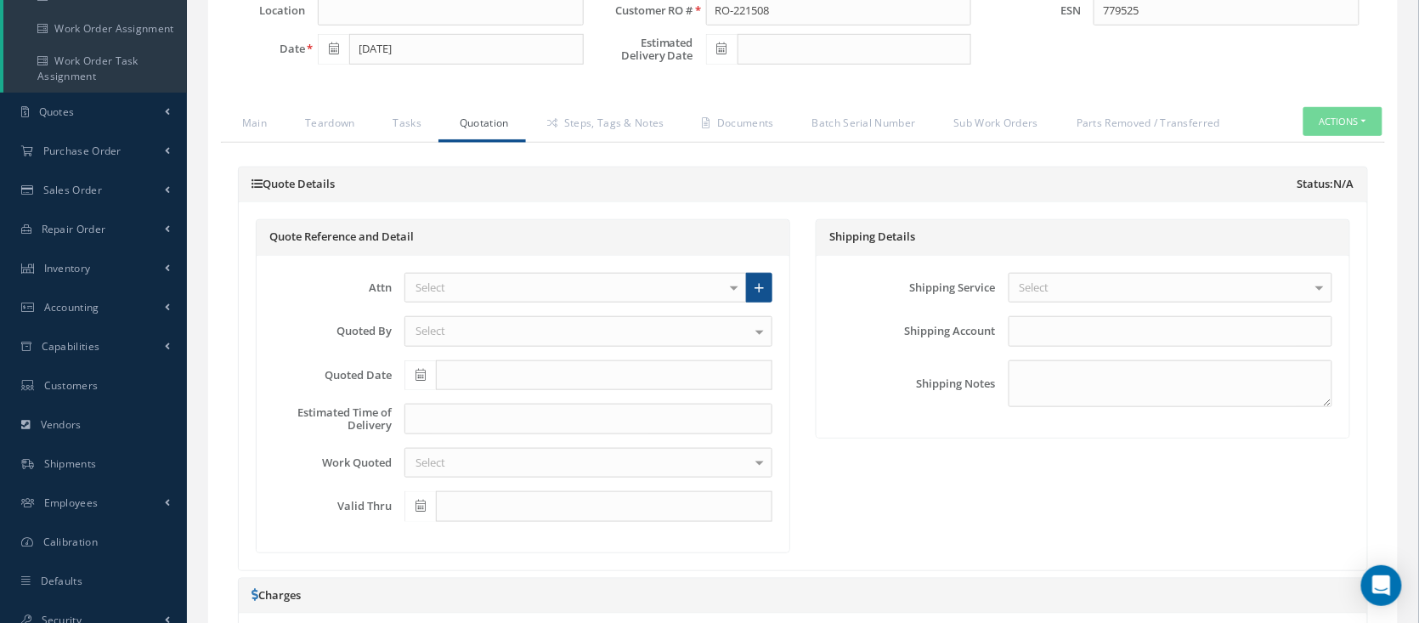
click at [305, 195] on div "Quote Details Status: N/A" at bounding box center [803, 185] width 1129 height 36
click at [537, 232] on h5 "Quote Reference and Detail" at bounding box center [522, 237] width 507 height 14
click at [475, 281] on div "Select" at bounding box center [576, 288] width 343 height 31
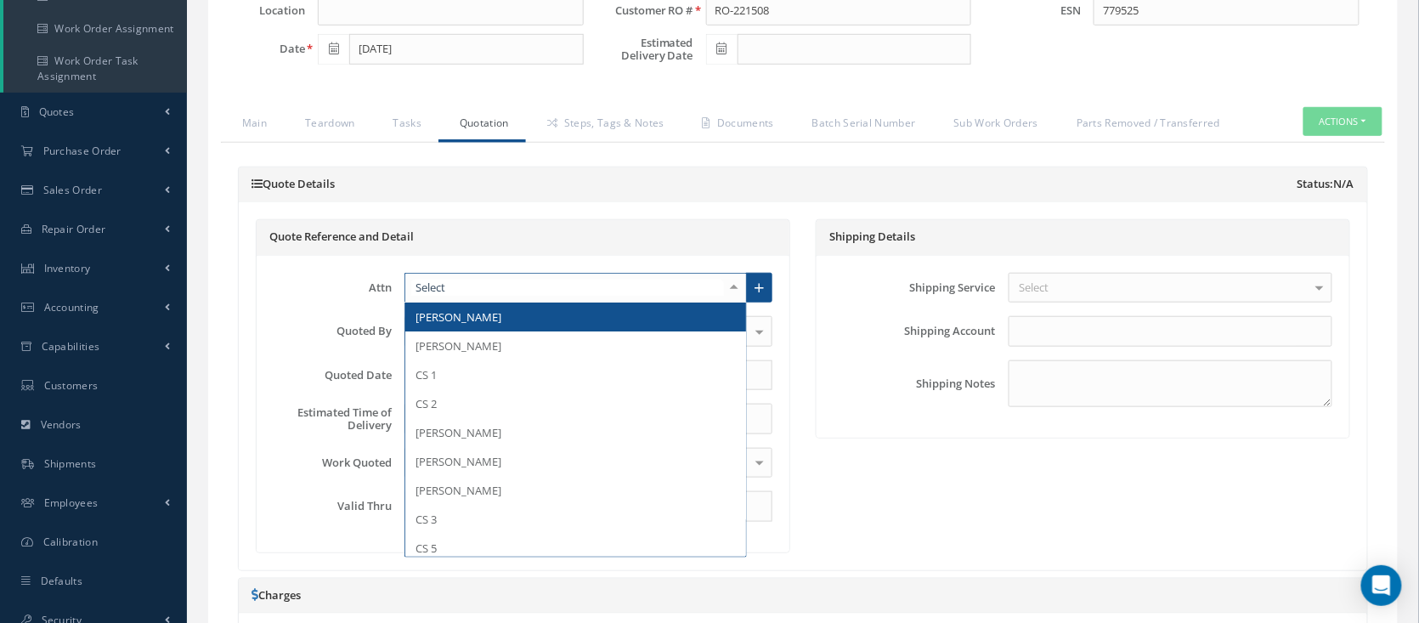
click at [986, 298] on div "Shipping Service Select Airborne COURIER DELIVERY DHL DHL DHL 2nd Day DHL Groun…" at bounding box center [1083, 288] width 524 height 31
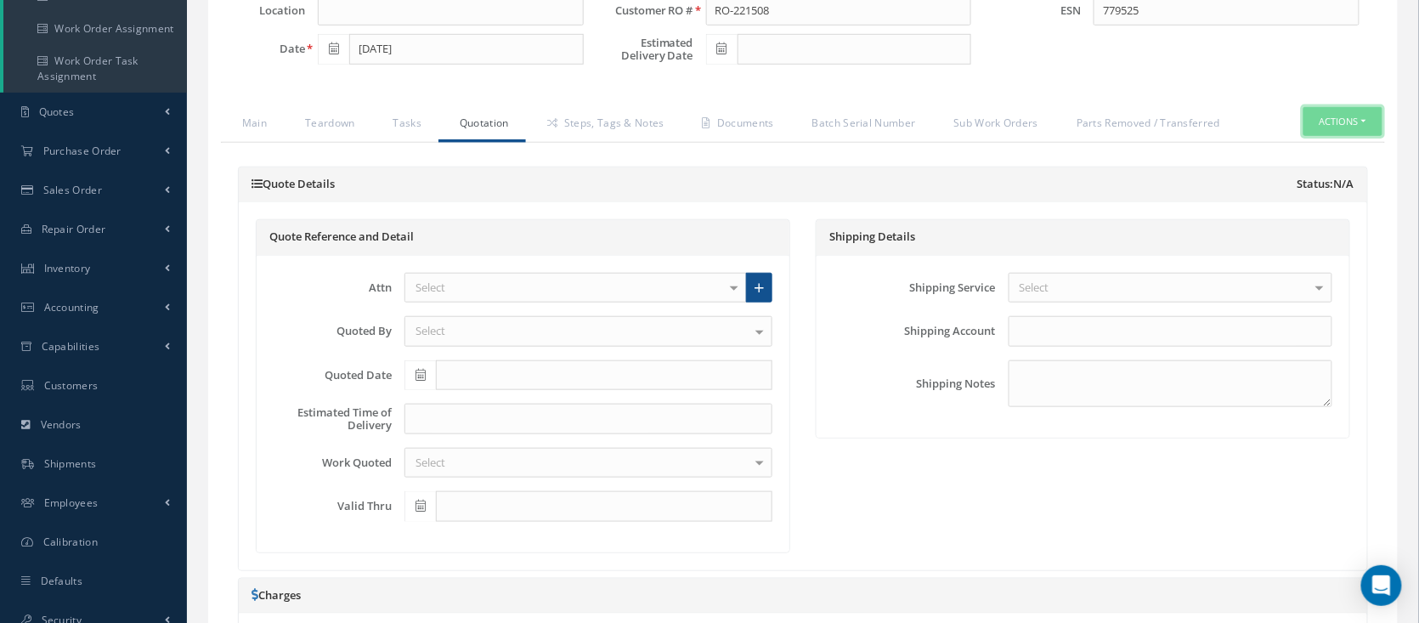
click at [1320, 112] on button "Actions" at bounding box center [1343, 122] width 79 height 30
click at [1153, 167] on div "Quote Details Status: N/A" at bounding box center [803, 185] width 1129 height 36
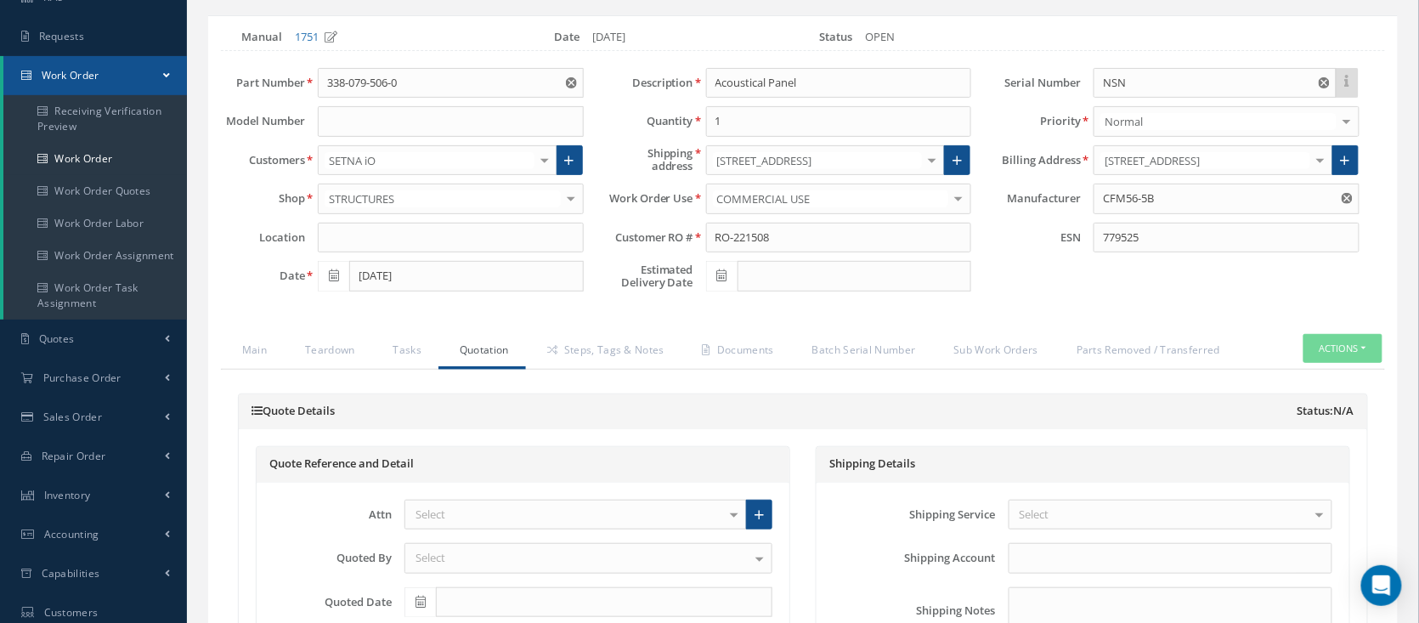
scroll to position [0, 0]
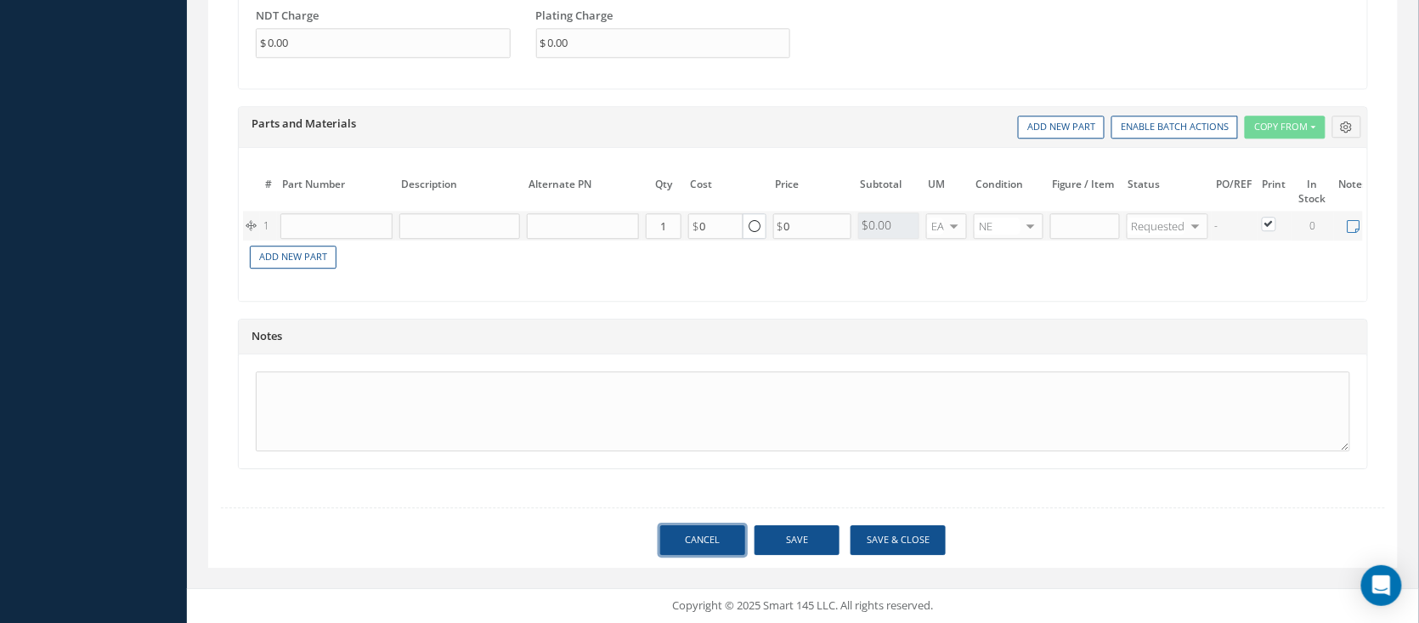
click at [734, 531] on link "Cancel" at bounding box center [702, 540] width 85 height 30
select select "25"
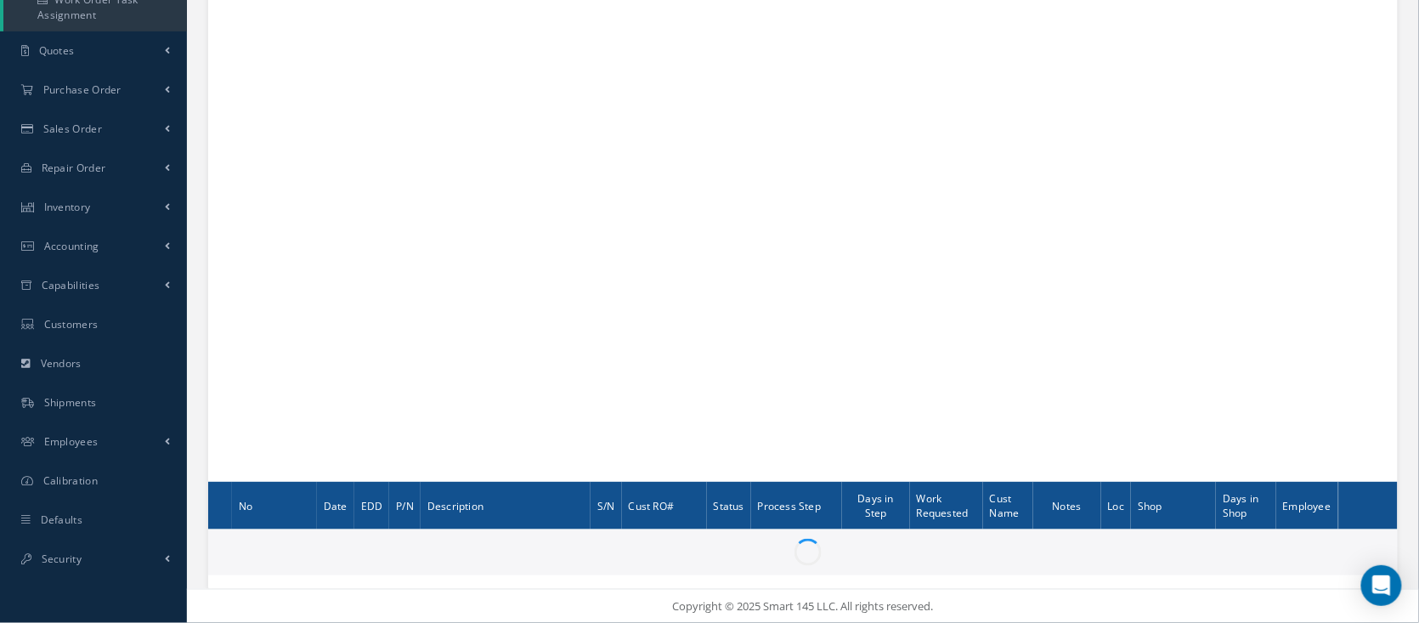
scroll to position [398, 0]
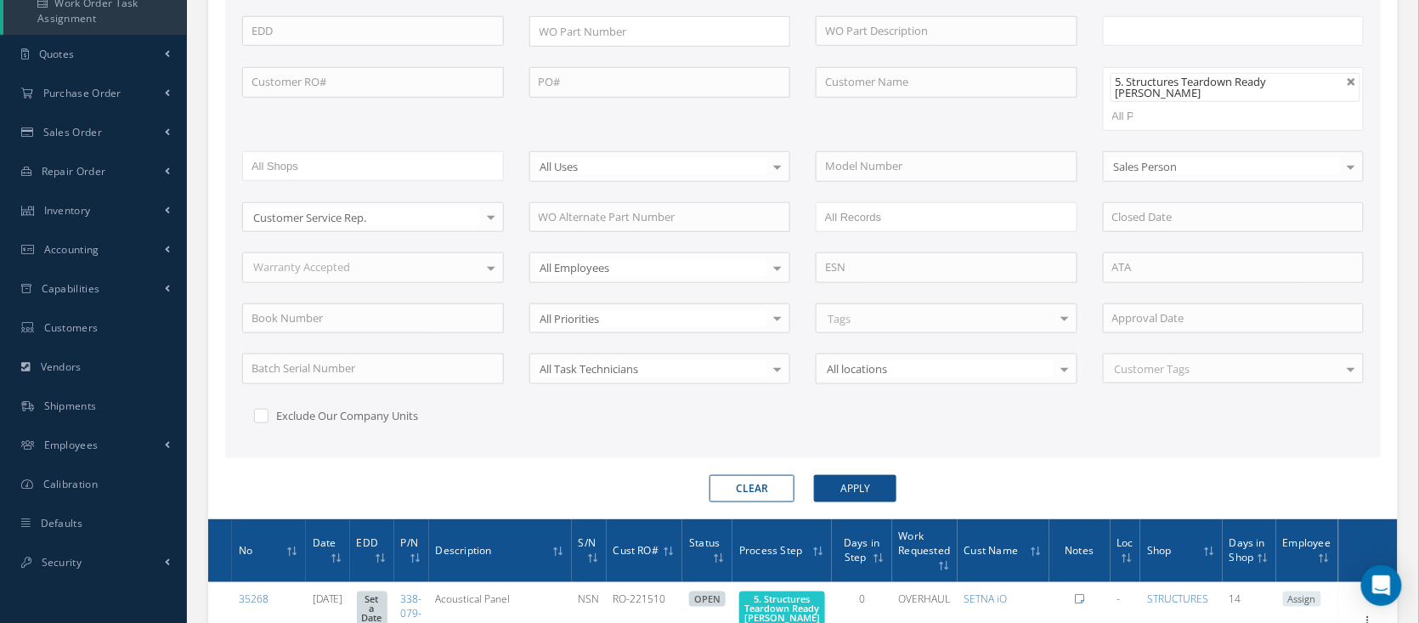
type input "All Work Request"
type input "All Work Performed"
type input "All Status"
type input "WO Part Status"
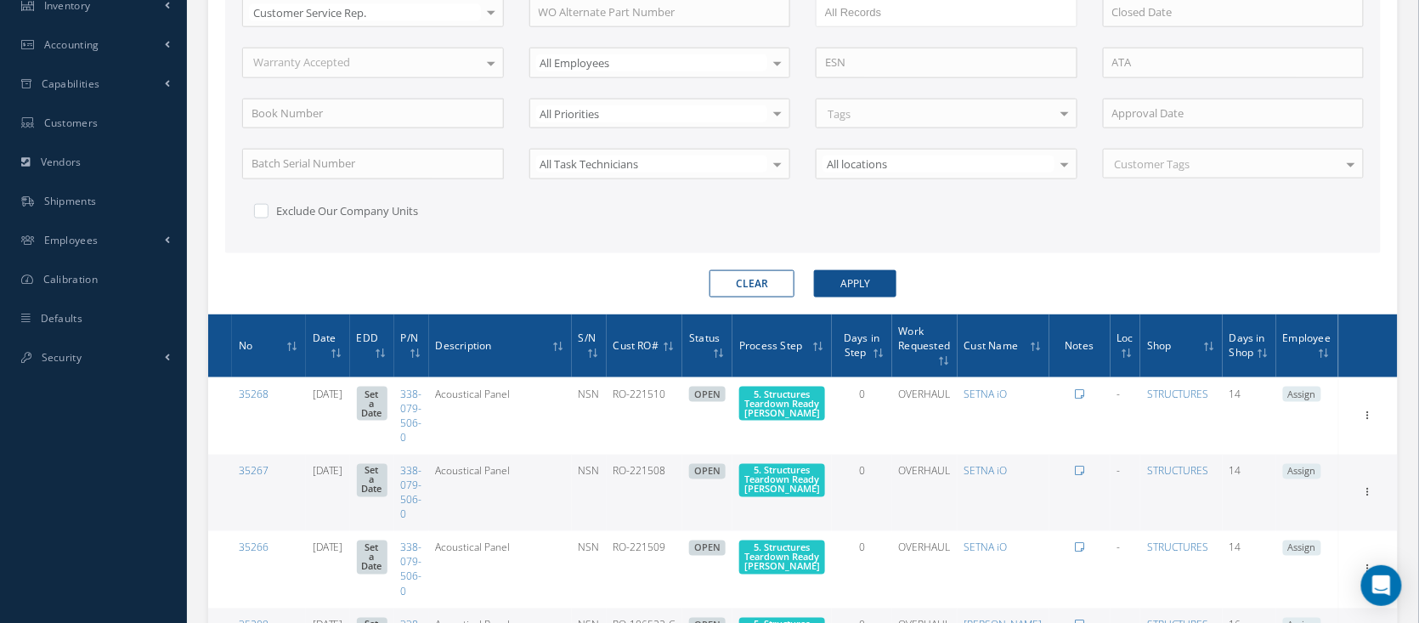
scroll to position [689, 0]
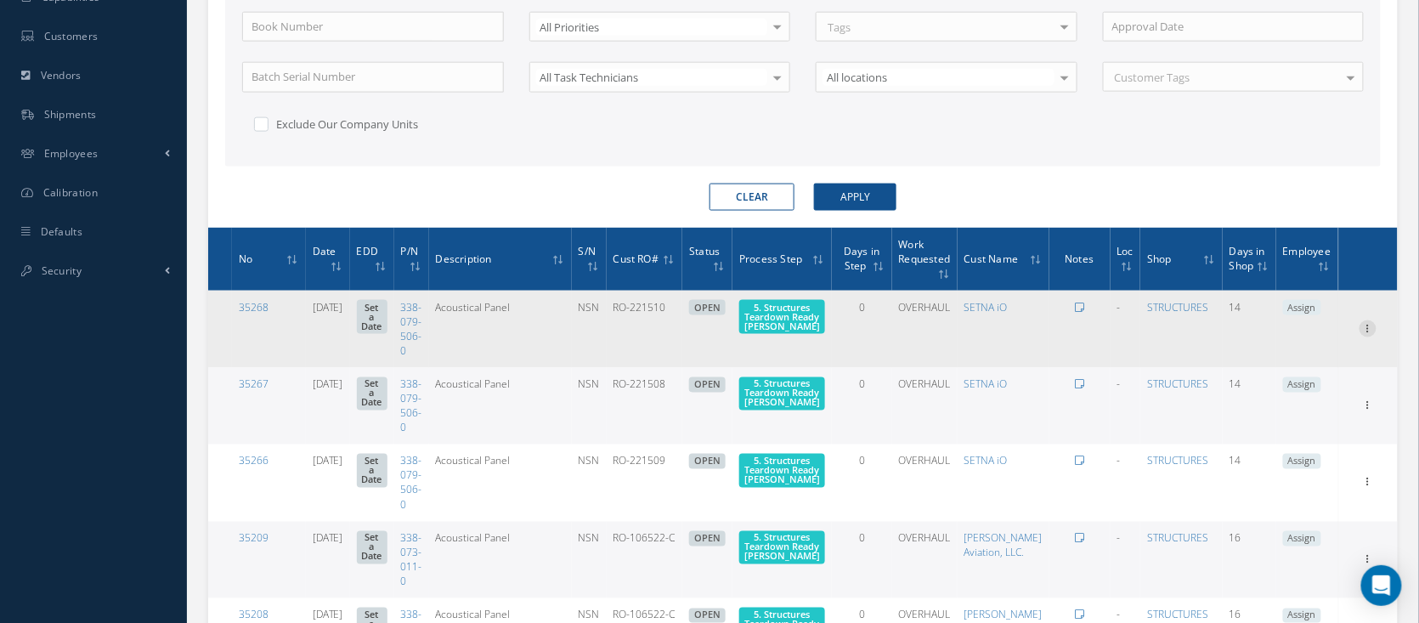
click at [1373, 320] on icon at bounding box center [1368, 327] width 17 height 14
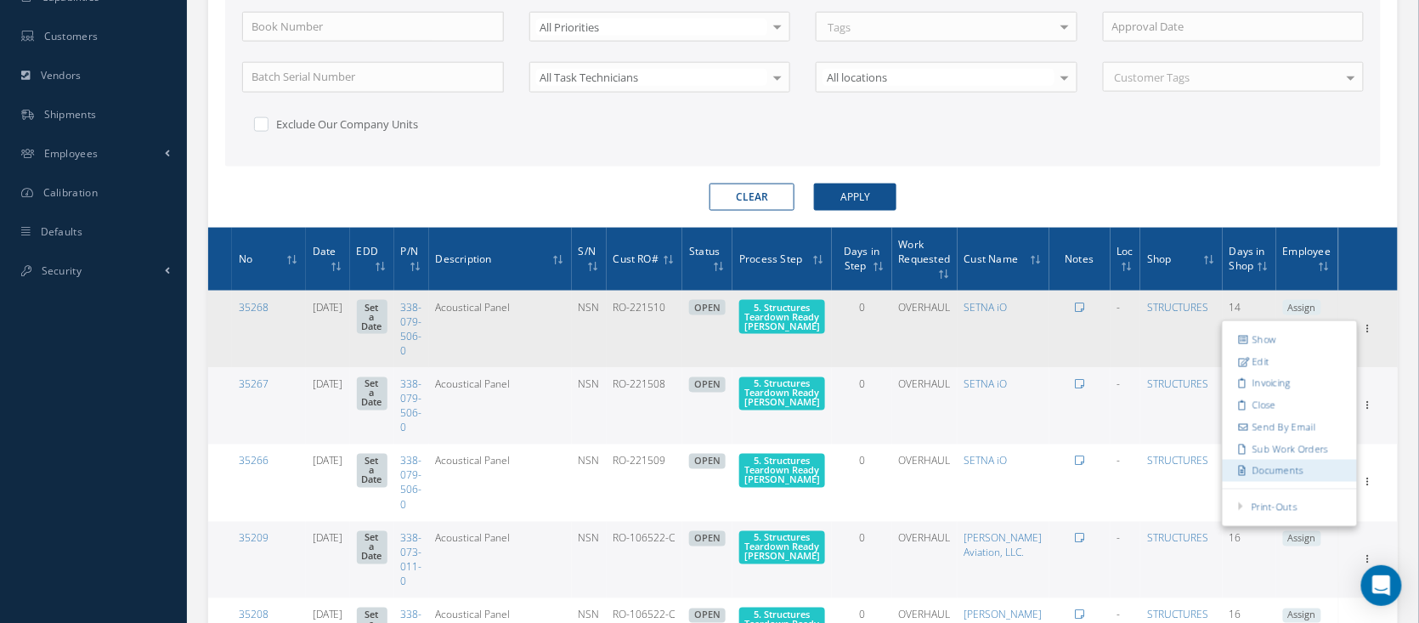
click at [1297, 461] on link "Documents" at bounding box center [1290, 472] width 134 height 22
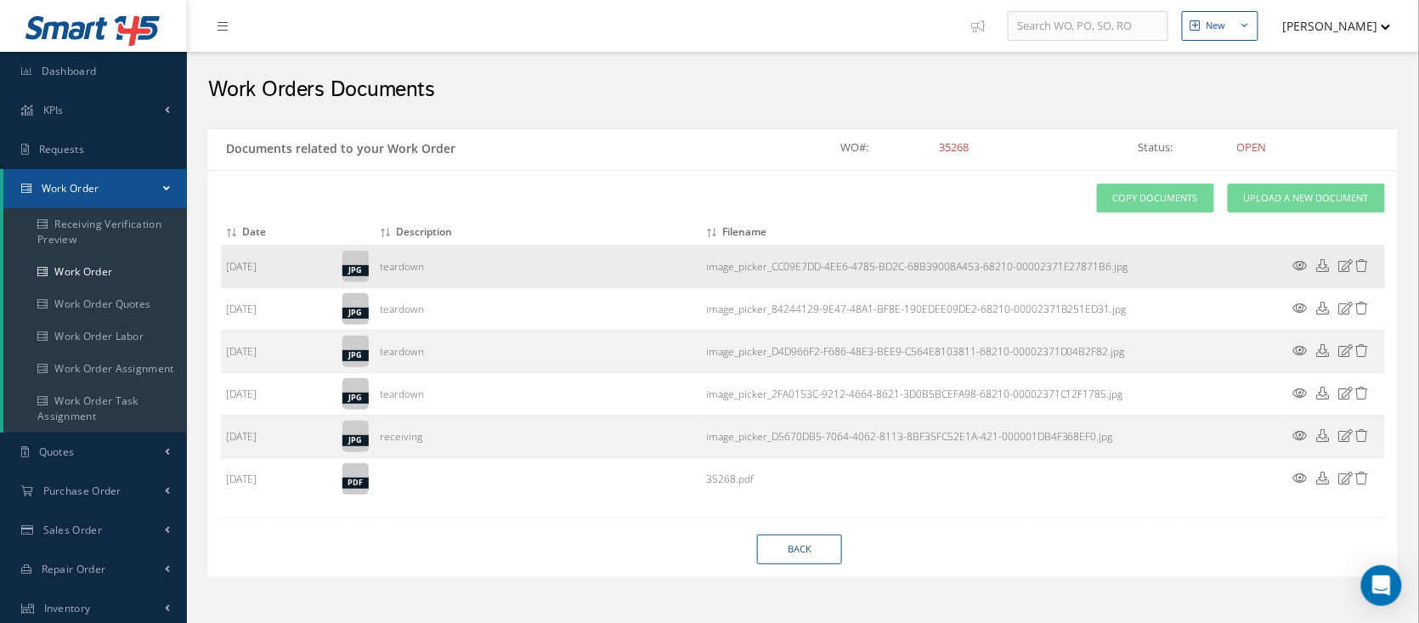
click at [1301, 259] on td at bounding box center [1334, 267] width 102 height 42
click at [1302, 262] on icon at bounding box center [1301, 265] width 14 height 13
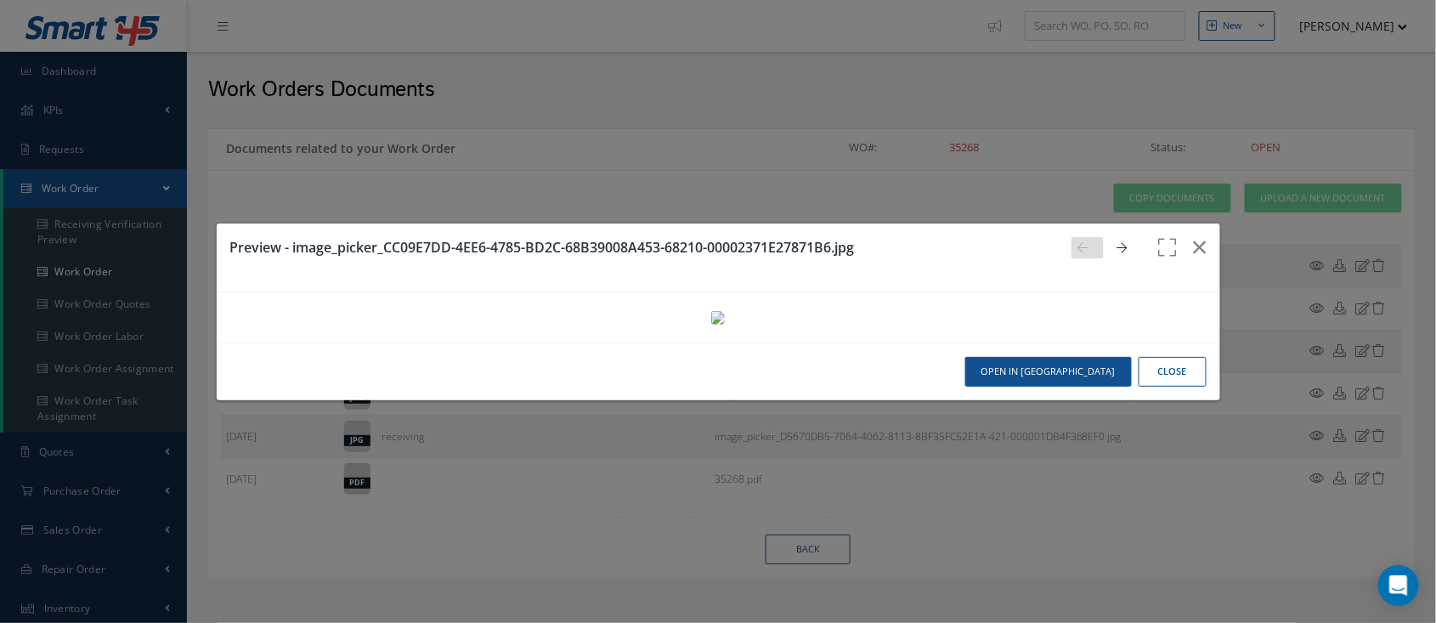
click at [1112, 237] on link at bounding box center [1127, 247] width 32 height 21
click at [1113, 237] on link at bounding box center [1127, 247] width 32 height 21
click at [1072, 237] on link at bounding box center [1088, 247] width 32 height 21
click at [1193, 224] on button "button" at bounding box center [1201, 248] width 40 height 48
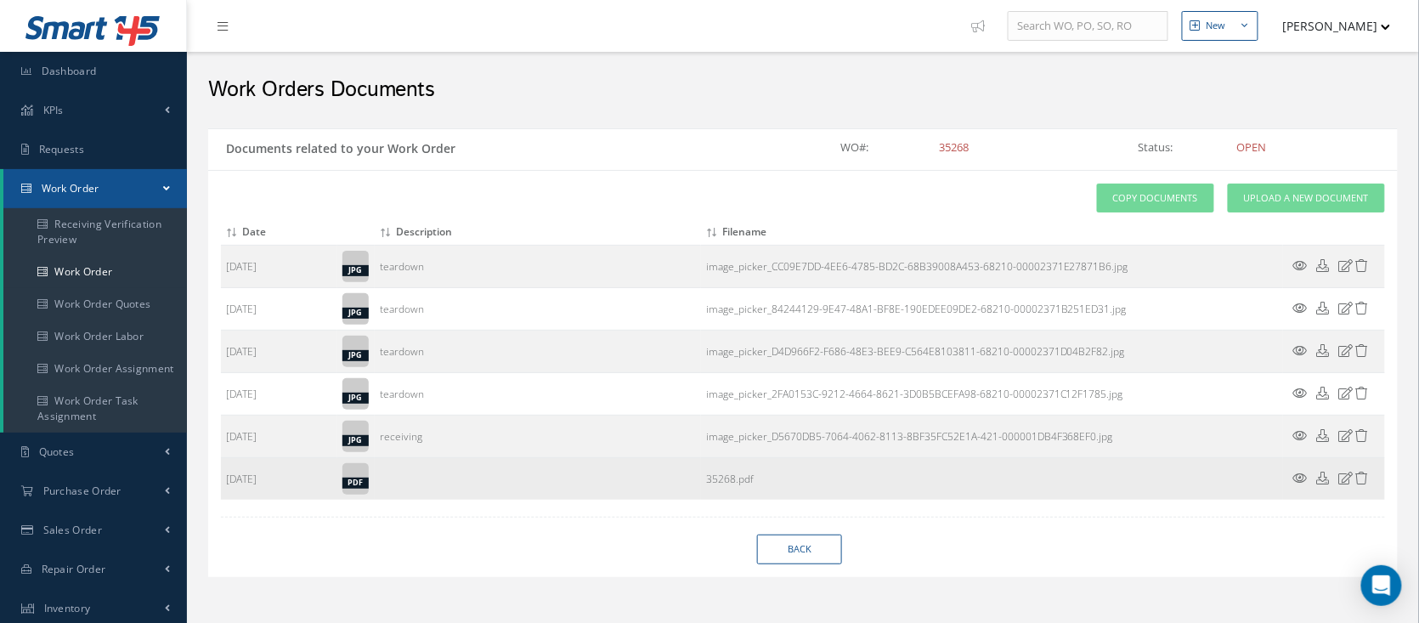
click at [365, 481] on div "pdf" at bounding box center [356, 483] width 26 height 11
click at [1295, 474] on icon at bounding box center [1301, 478] width 14 height 13
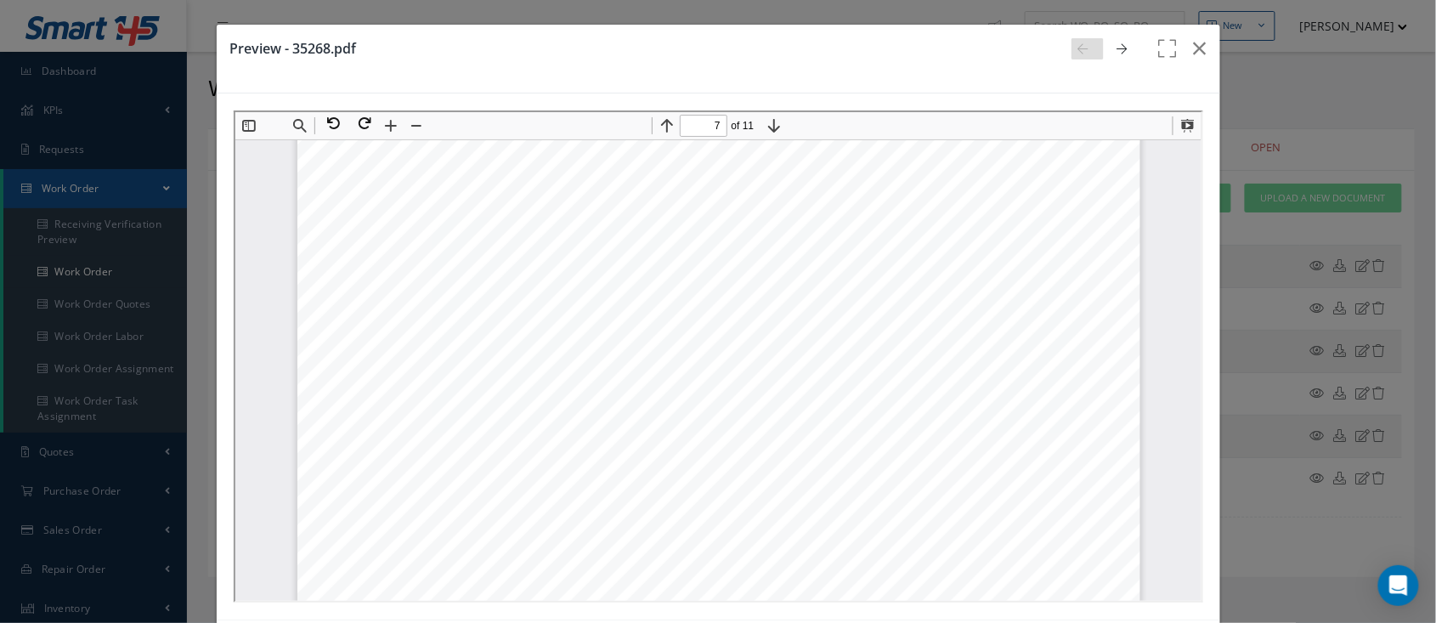
scroll to position [7488, 0]
type input "11"
click at [1194, 46] on icon "button" at bounding box center [1200, 48] width 13 height 20
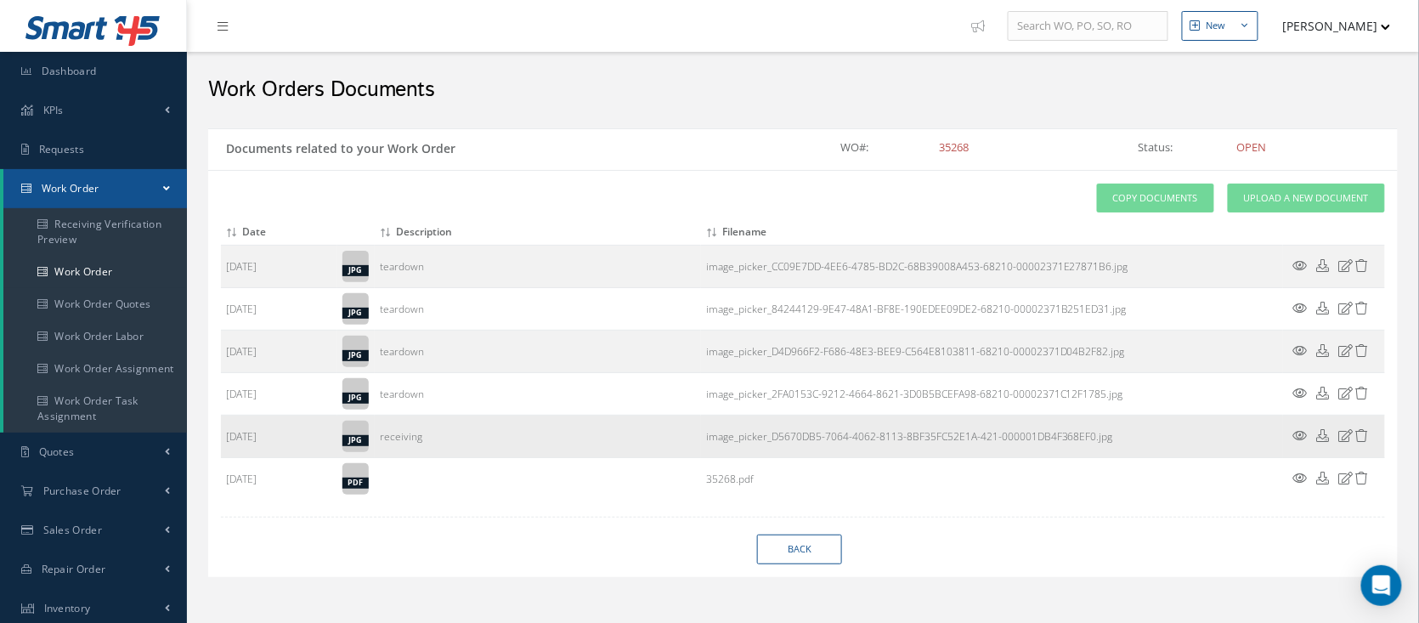
click at [1305, 431] on icon at bounding box center [1301, 435] width 14 height 13
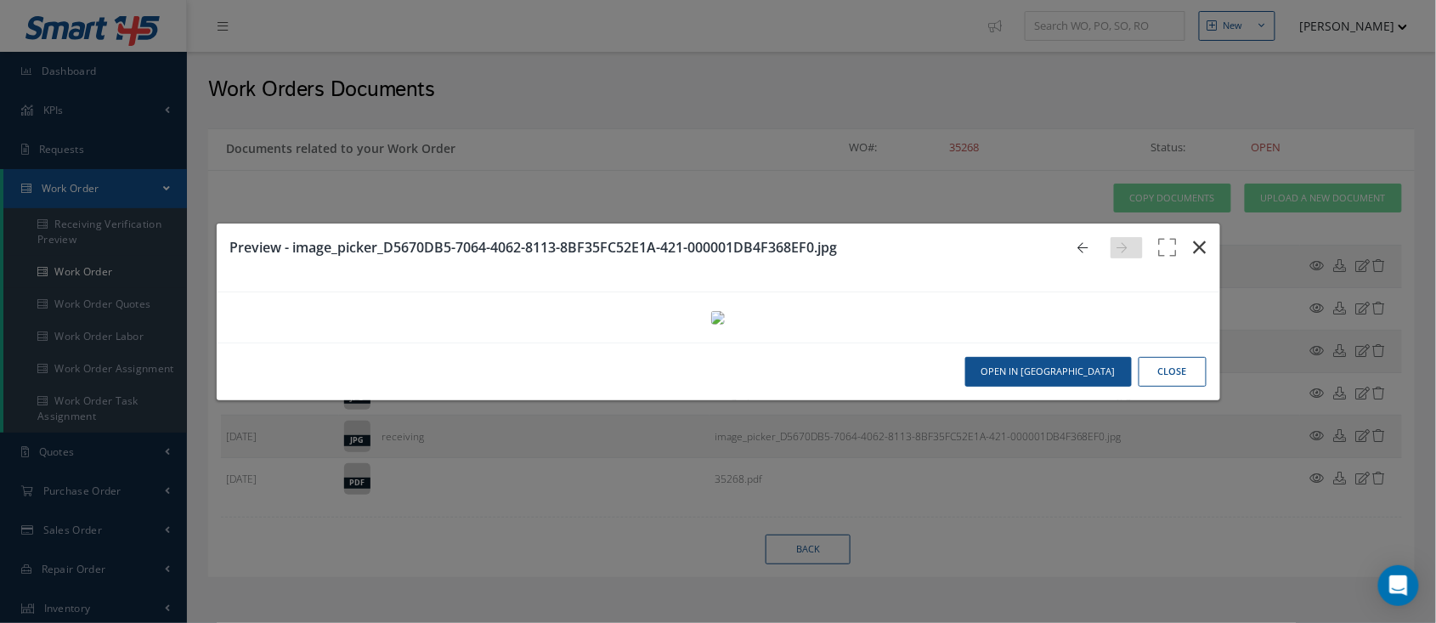
click at [1194, 237] on icon "button" at bounding box center [1200, 247] width 13 height 20
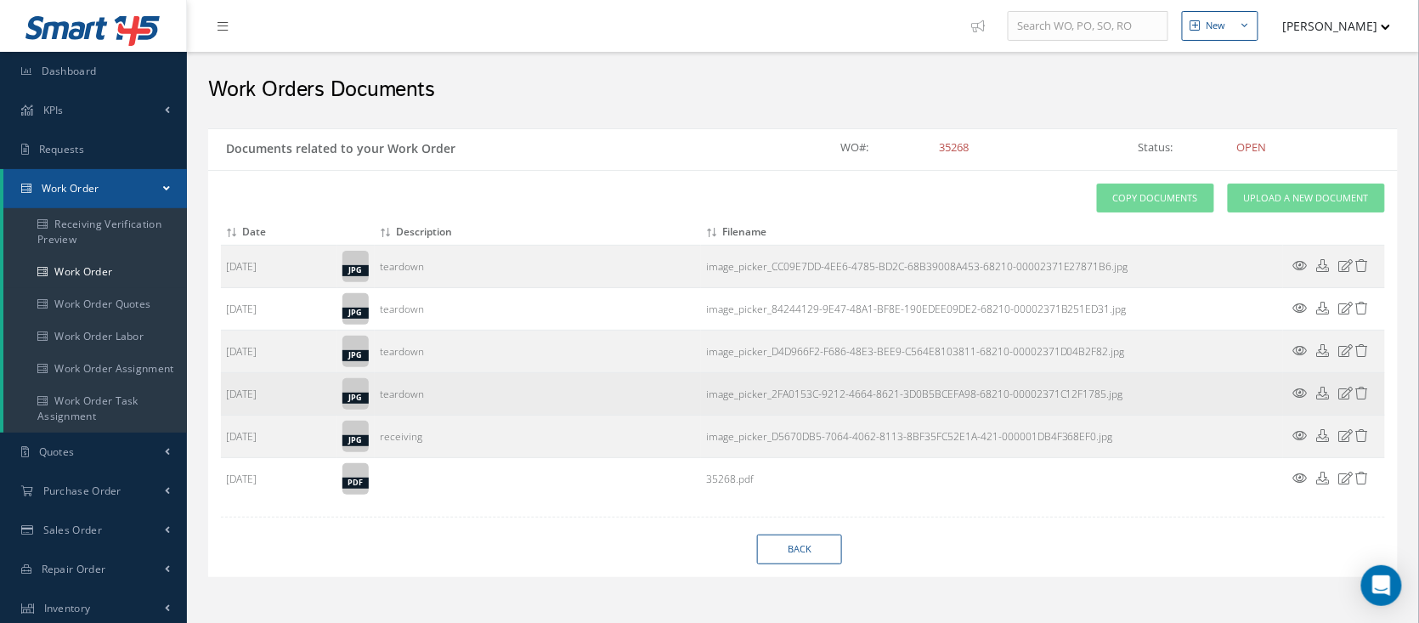
click at [1299, 390] on icon at bounding box center [1301, 393] width 14 height 13
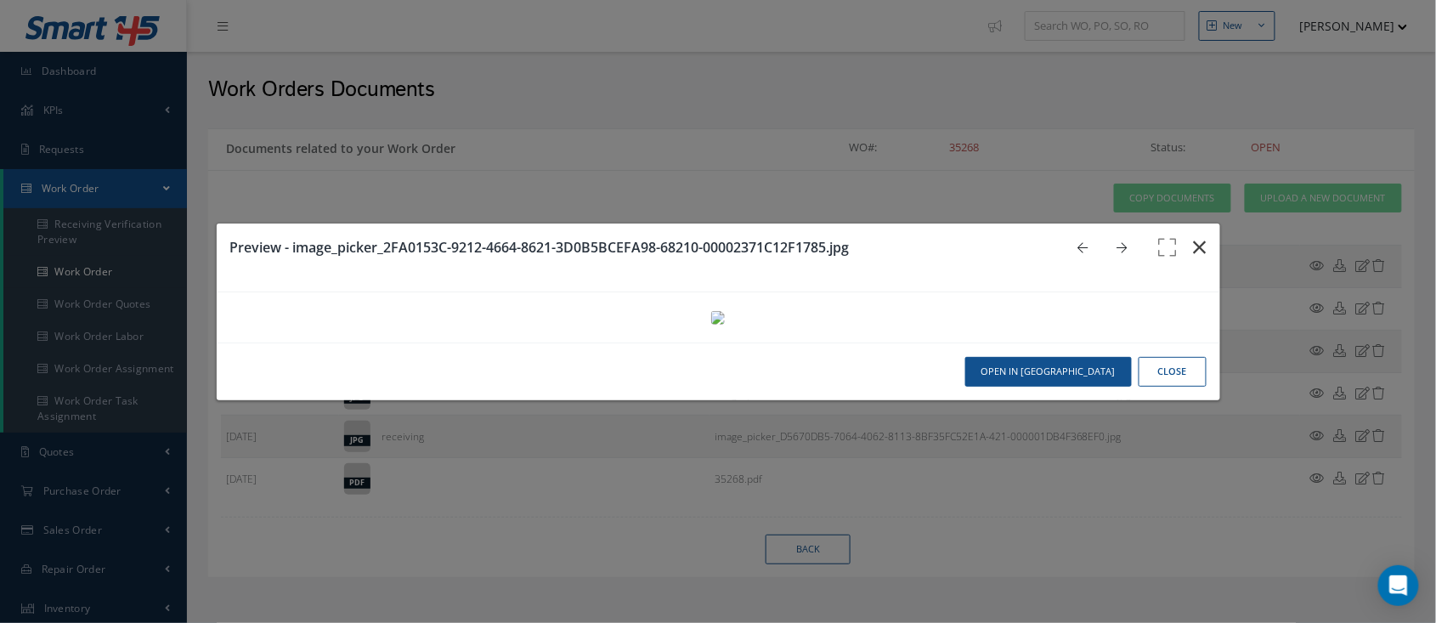
click at [1194, 237] on icon "button" at bounding box center [1200, 247] width 13 height 20
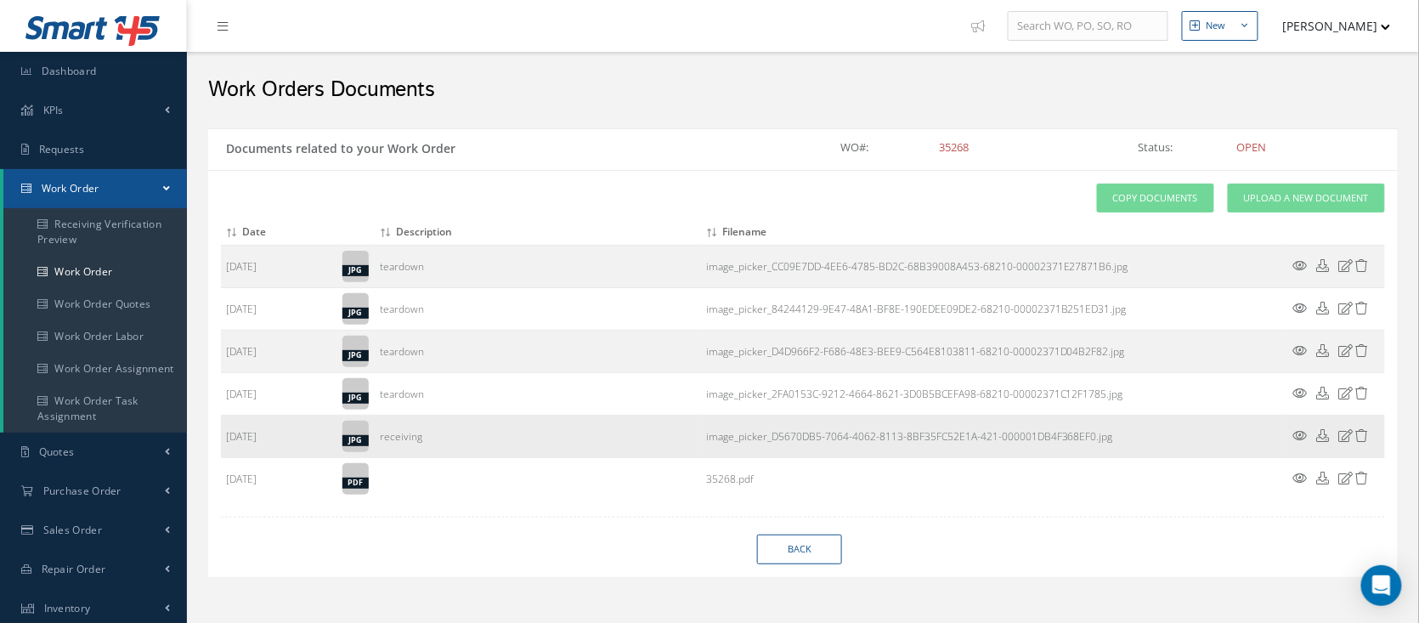
click at [1300, 433] on icon at bounding box center [1301, 435] width 14 height 13
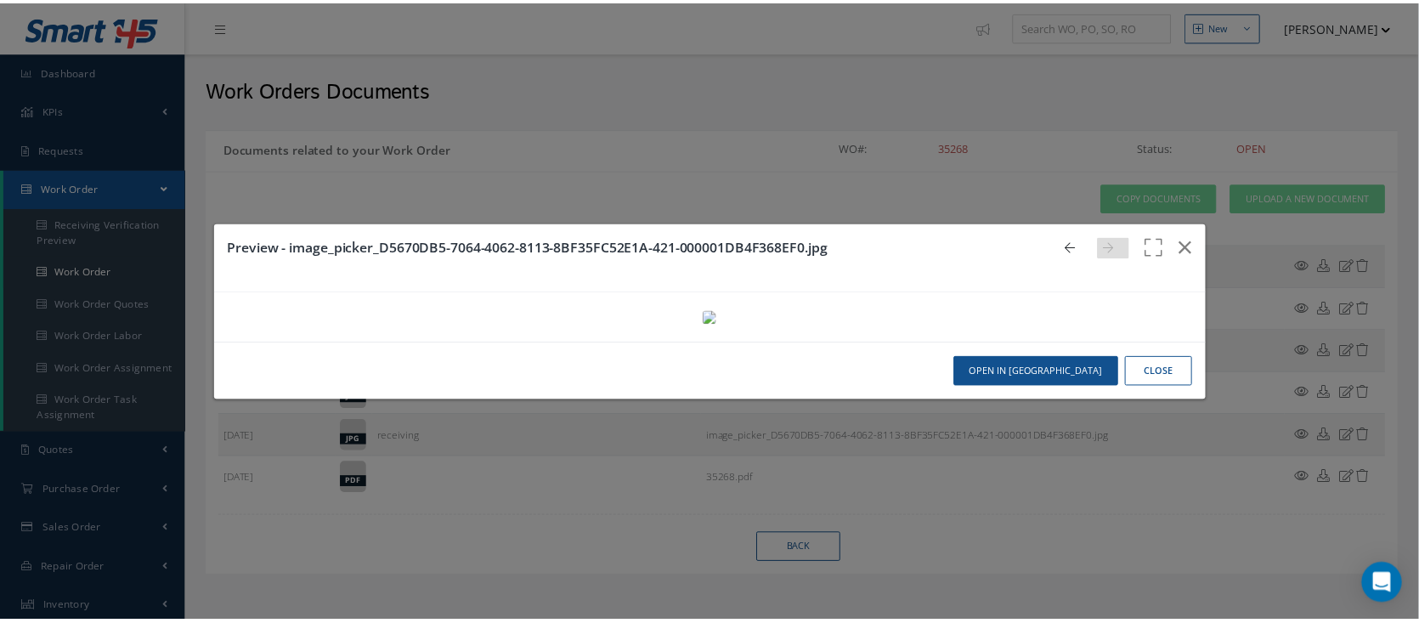
scroll to position [0, 0]
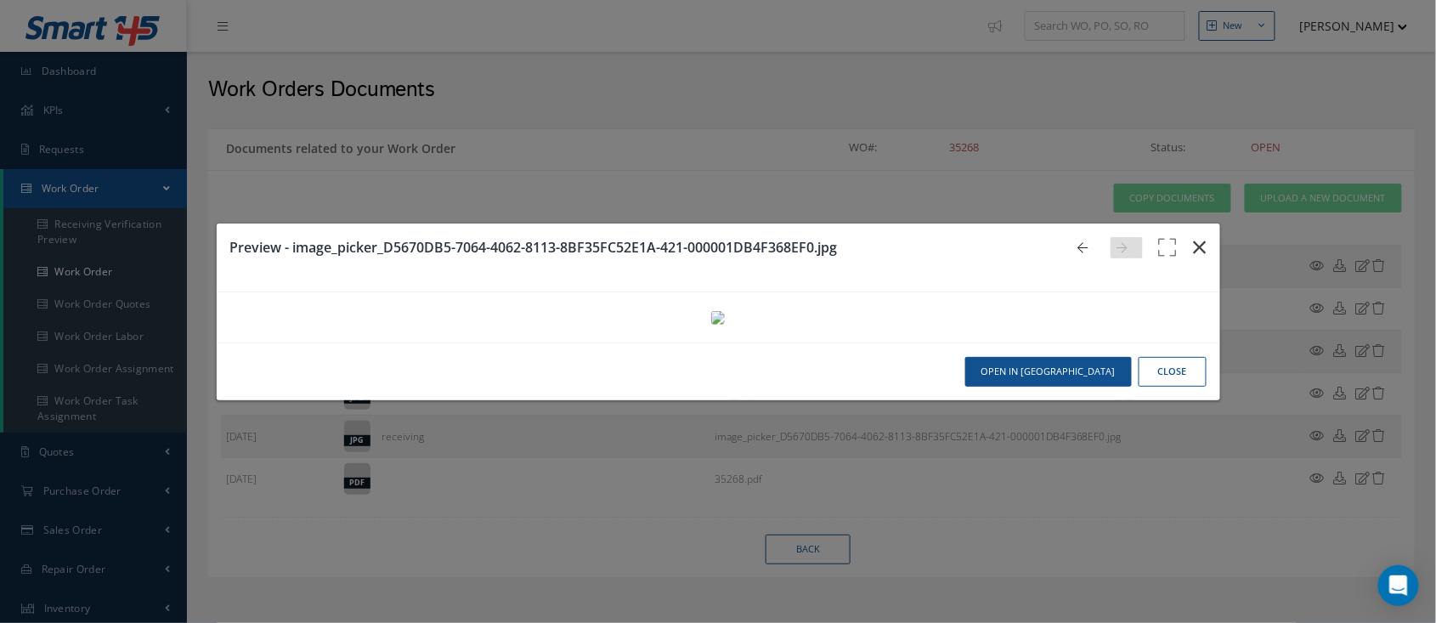
click at [1194, 237] on icon "button" at bounding box center [1200, 247] width 13 height 20
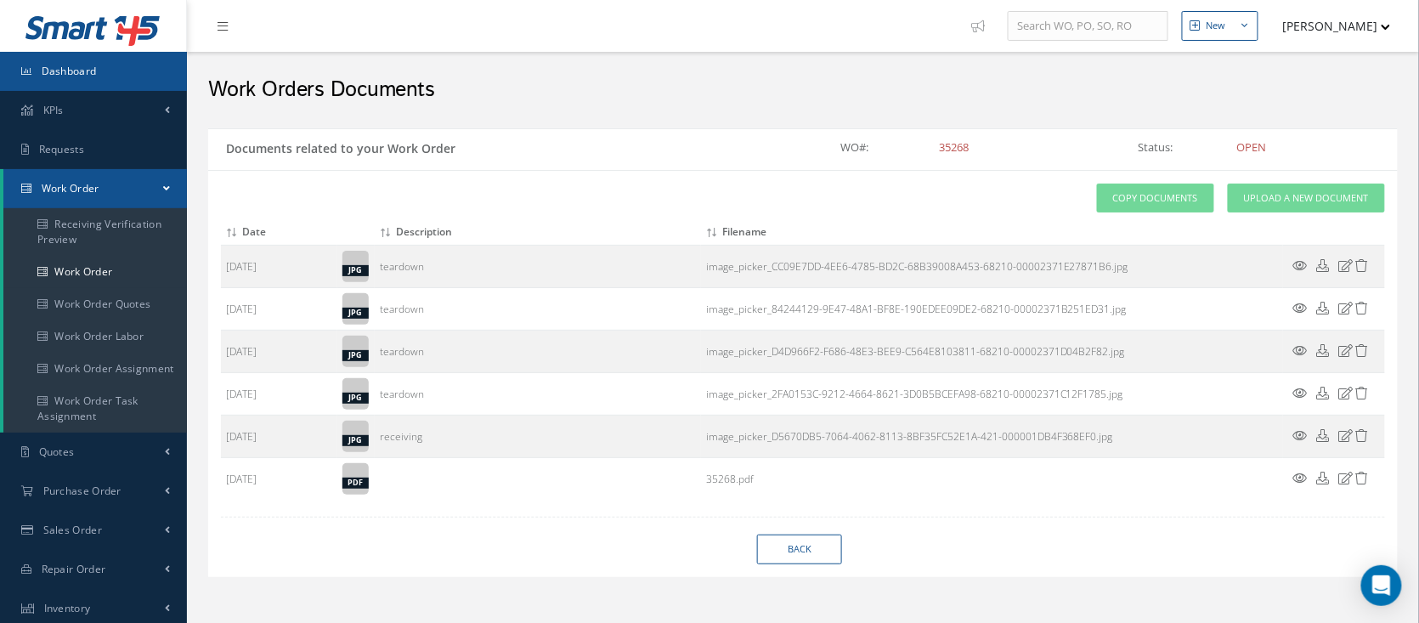
select select "25"
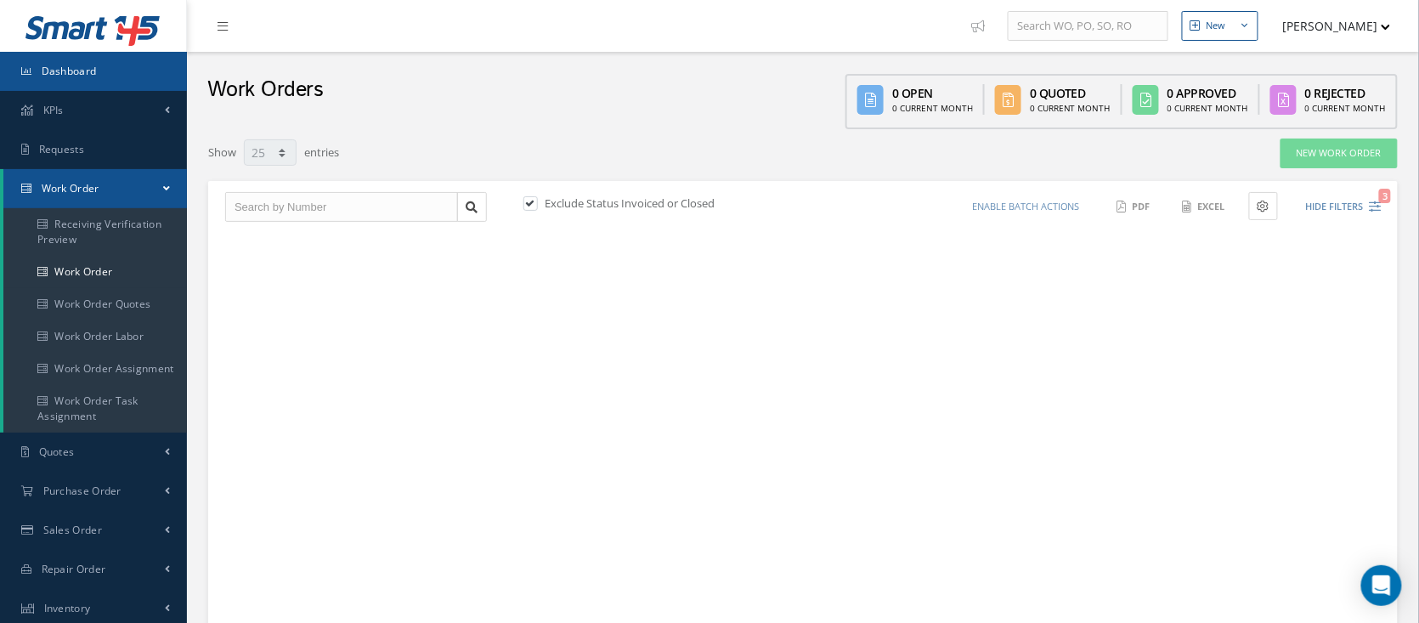
scroll to position [398, 0]
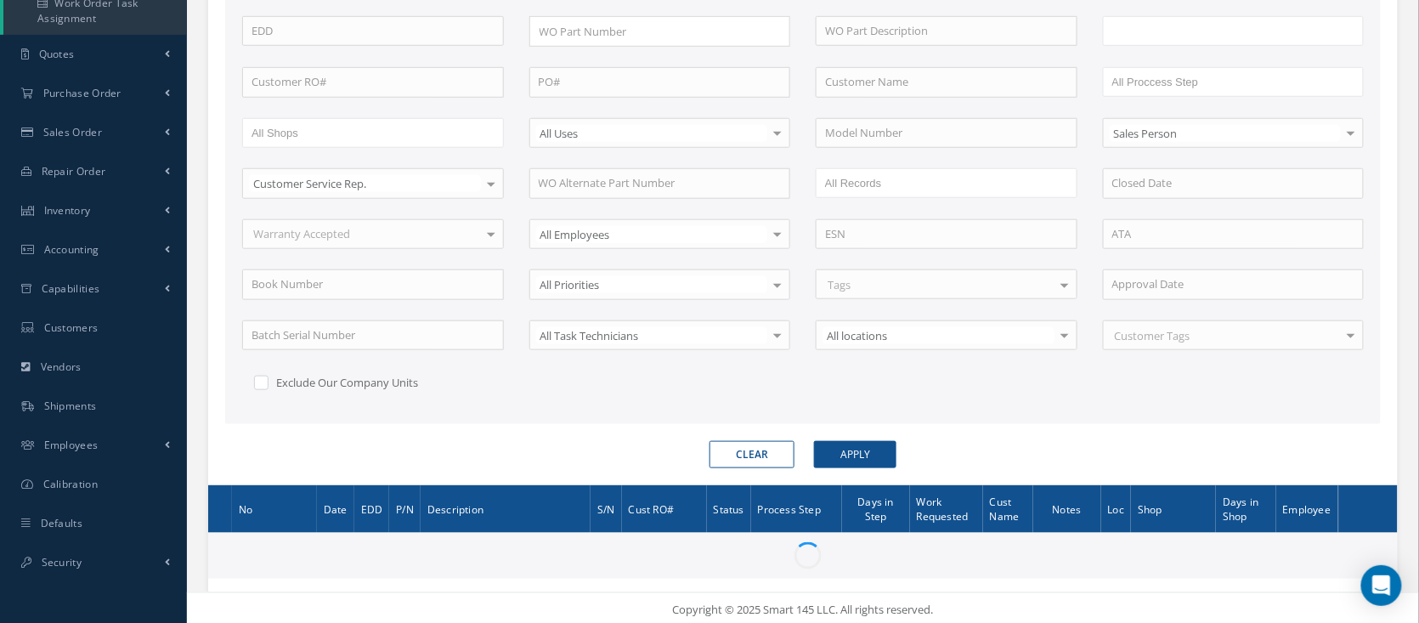
type input "All Work Request"
type input "All Work Performed"
type input "All Status"
type input "WO Part Status"
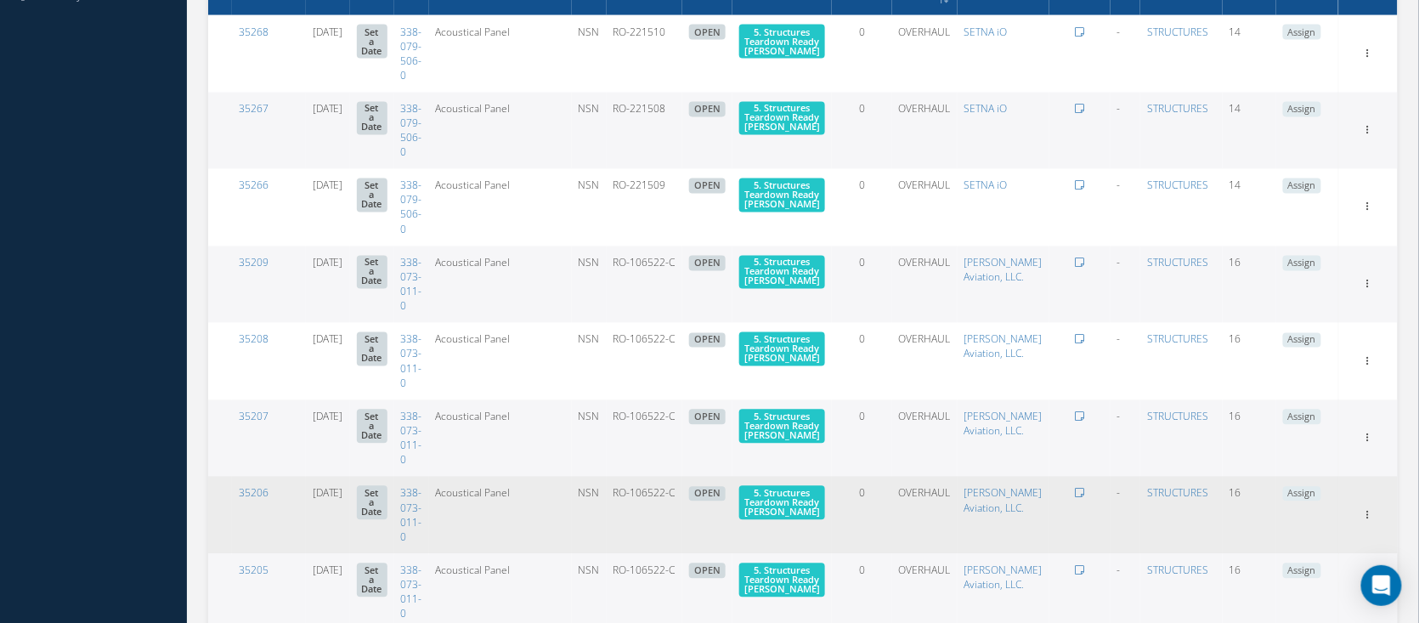
scroll to position [625, 0]
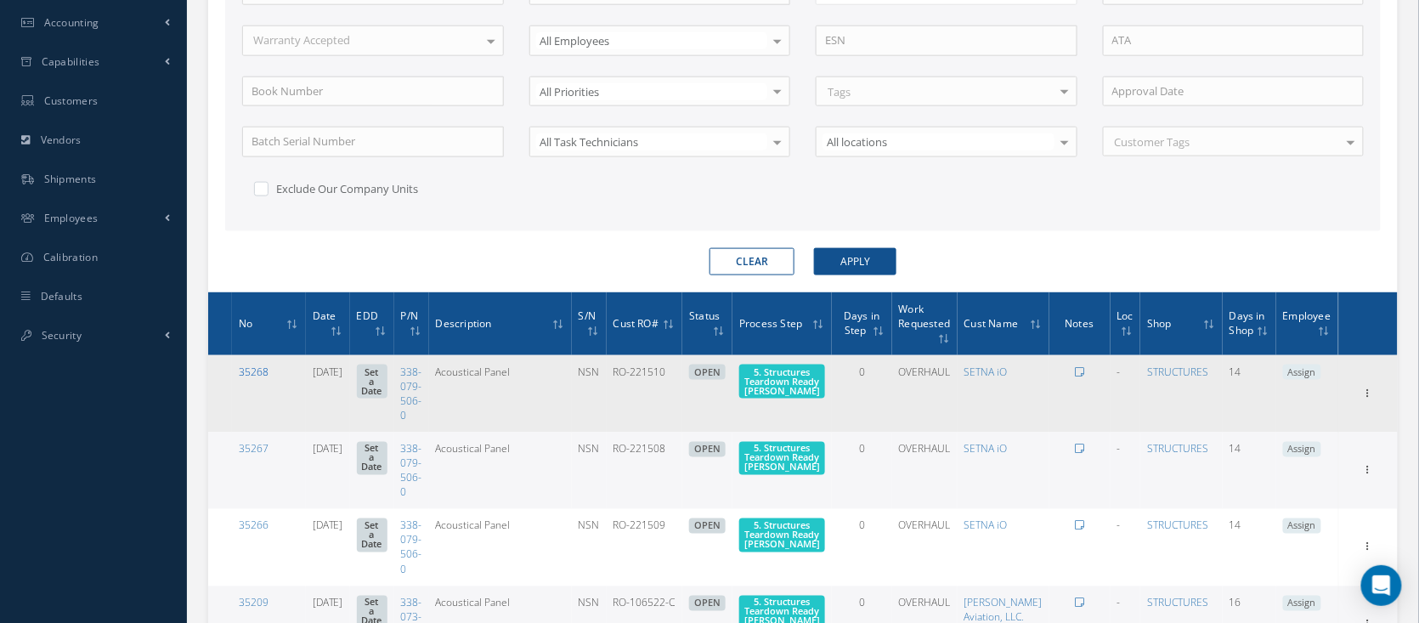
click at [255, 365] on link "35268" at bounding box center [254, 372] width 30 height 14
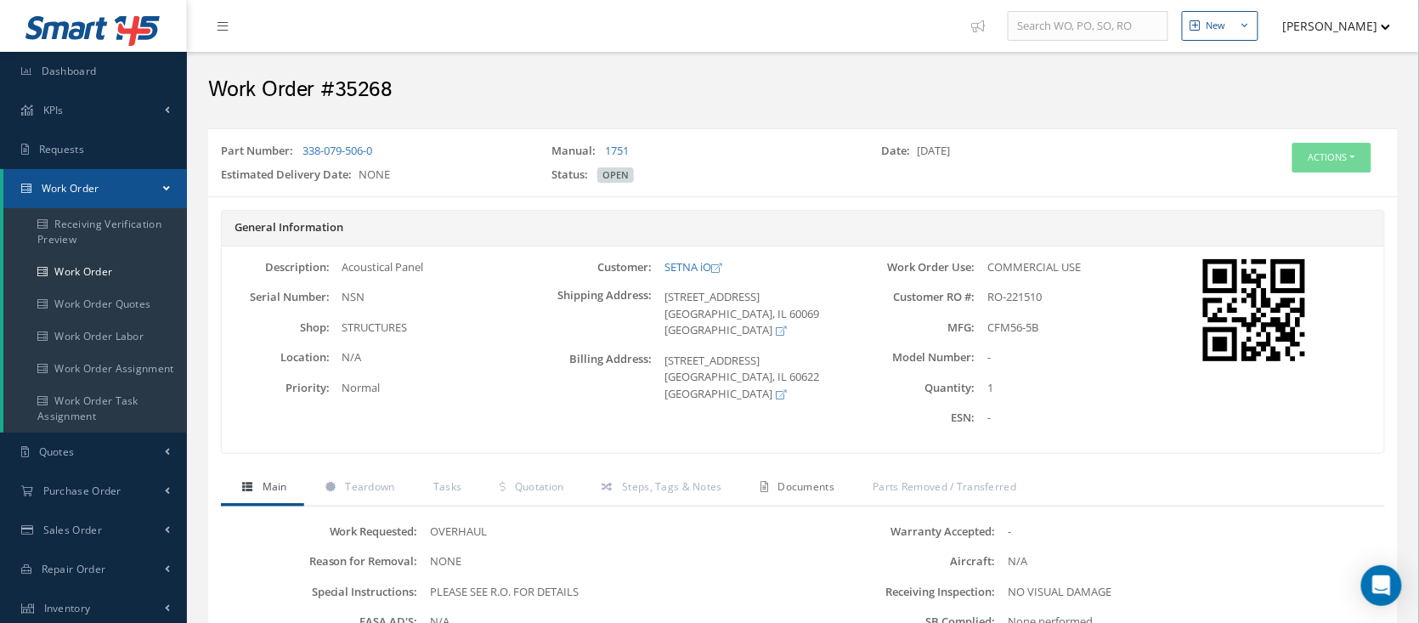
click at [794, 478] on link "Documents" at bounding box center [795, 489] width 112 height 36
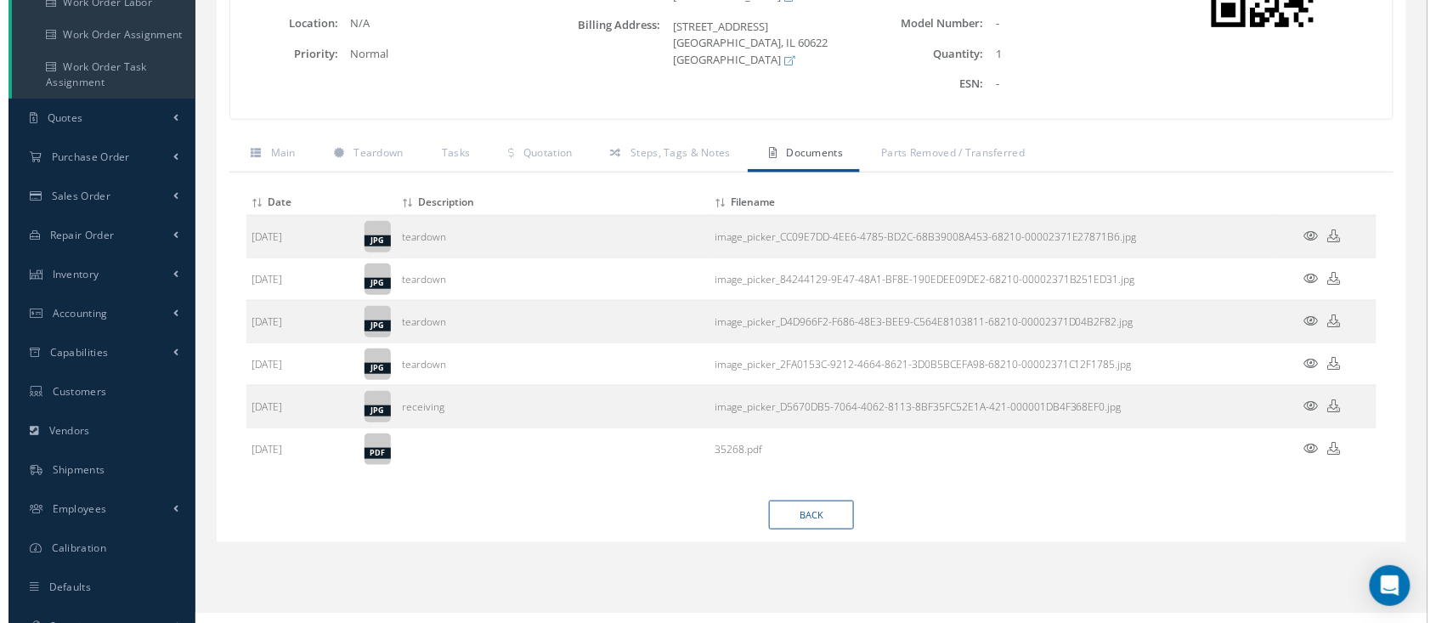
scroll to position [340, 0]
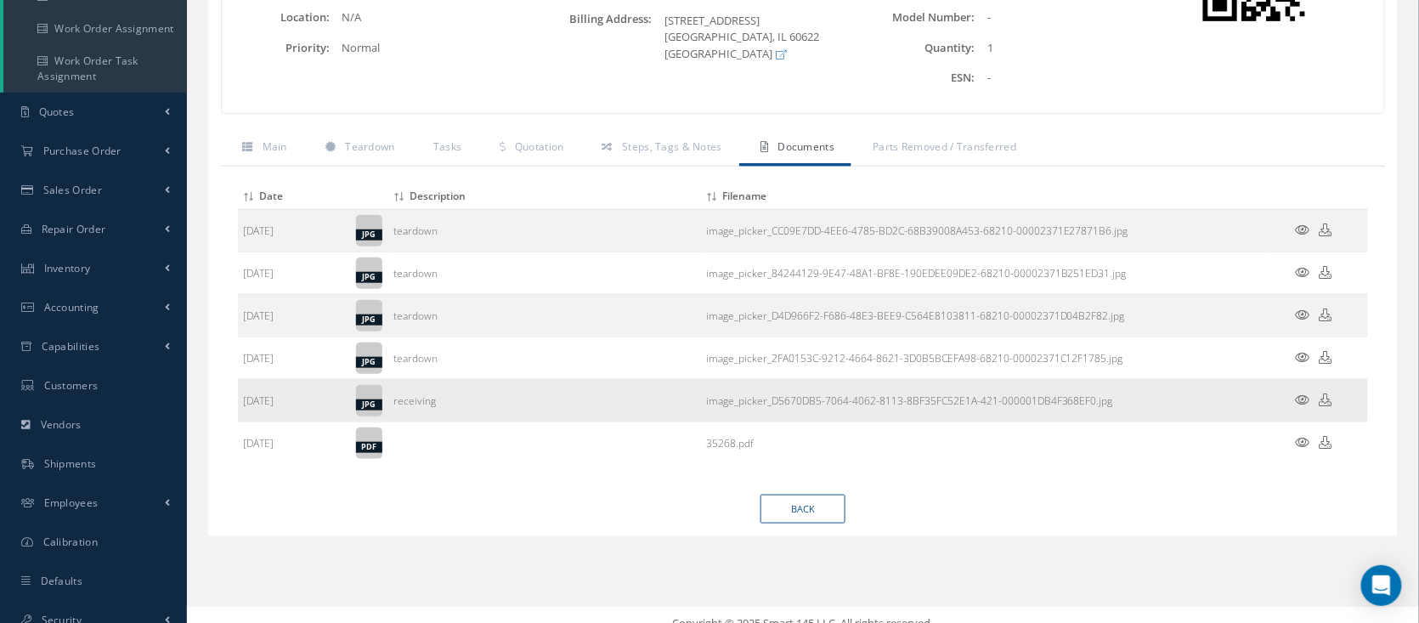
click at [1309, 394] on icon at bounding box center [1303, 400] width 14 height 13
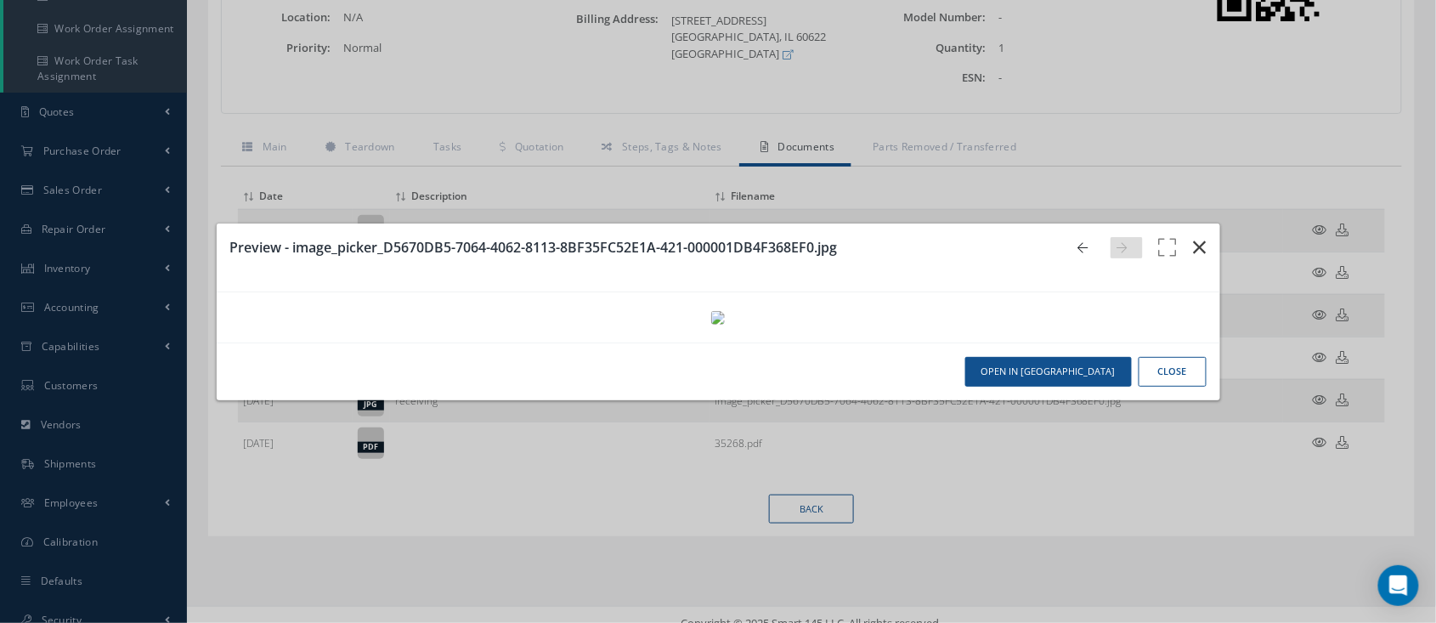
click at [1194, 237] on icon "button" at bounding box center [1200, 247] width 13 height 20
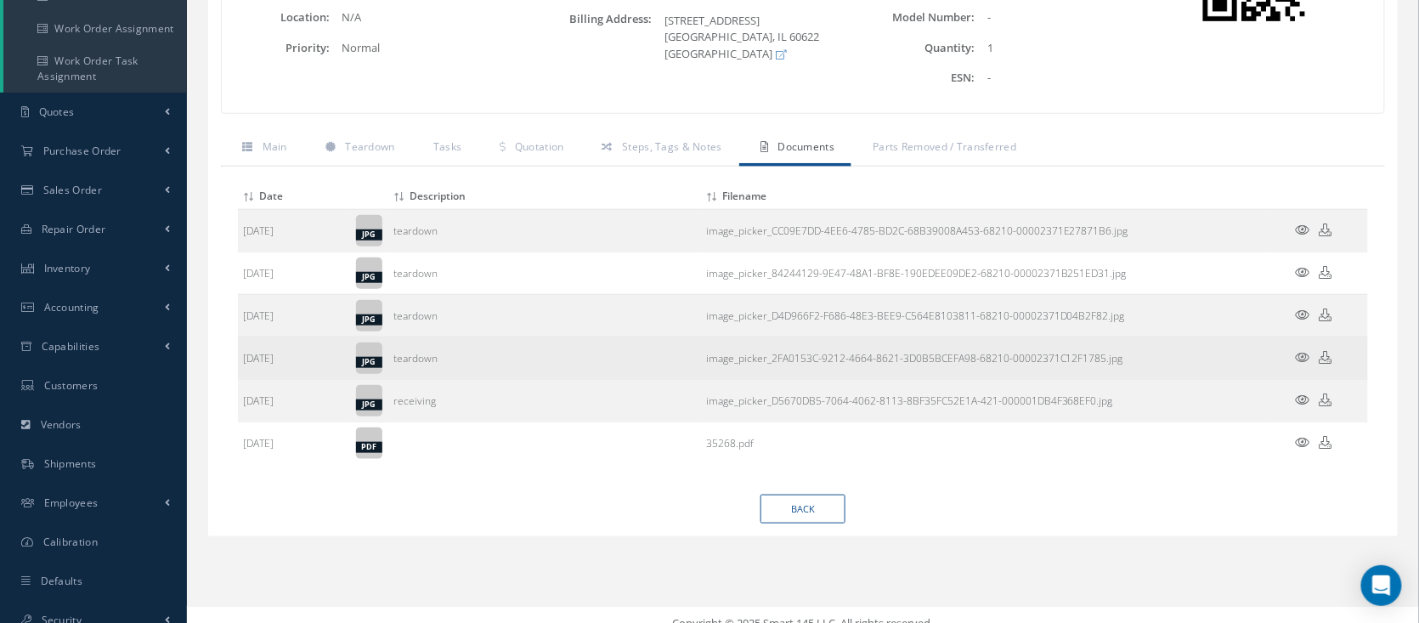
click at [1308, 354] on icon at bounding box center [1303, 357] width 14 height 13
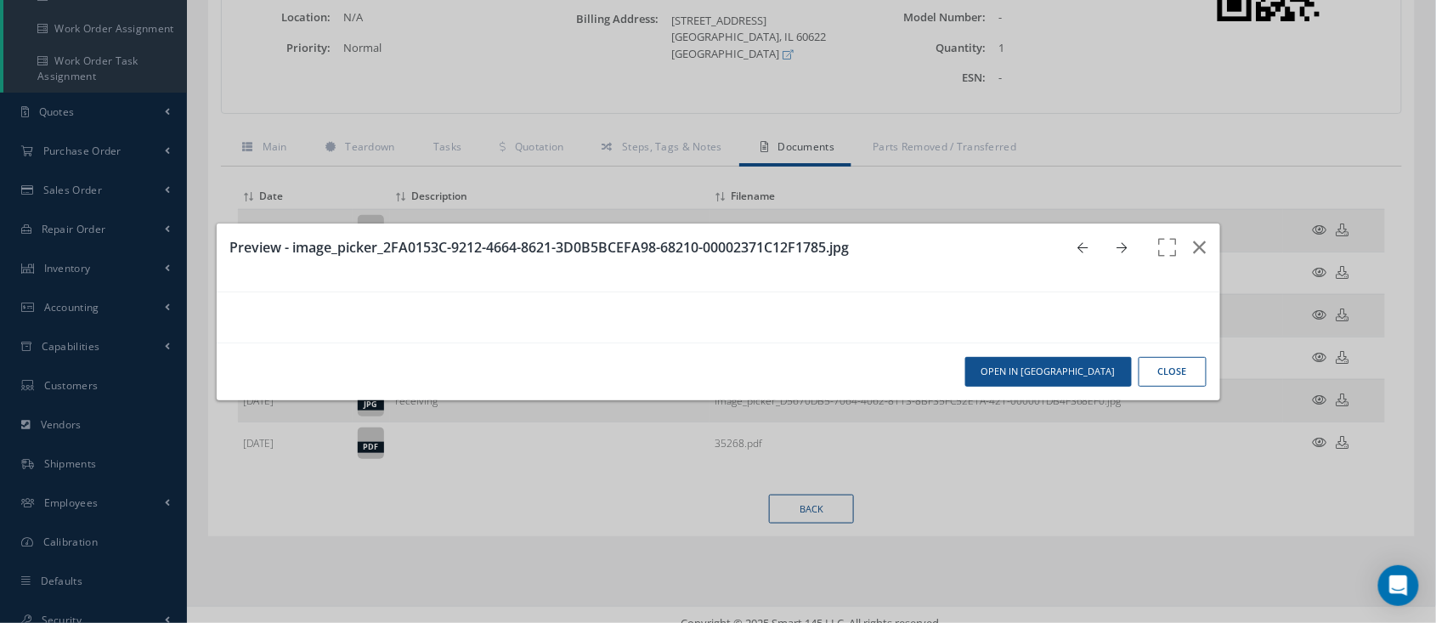
scroll to position [0, 0]
click at [1194, 237] on icon "button" at bounding box center [1200, 247] width 13 height 20
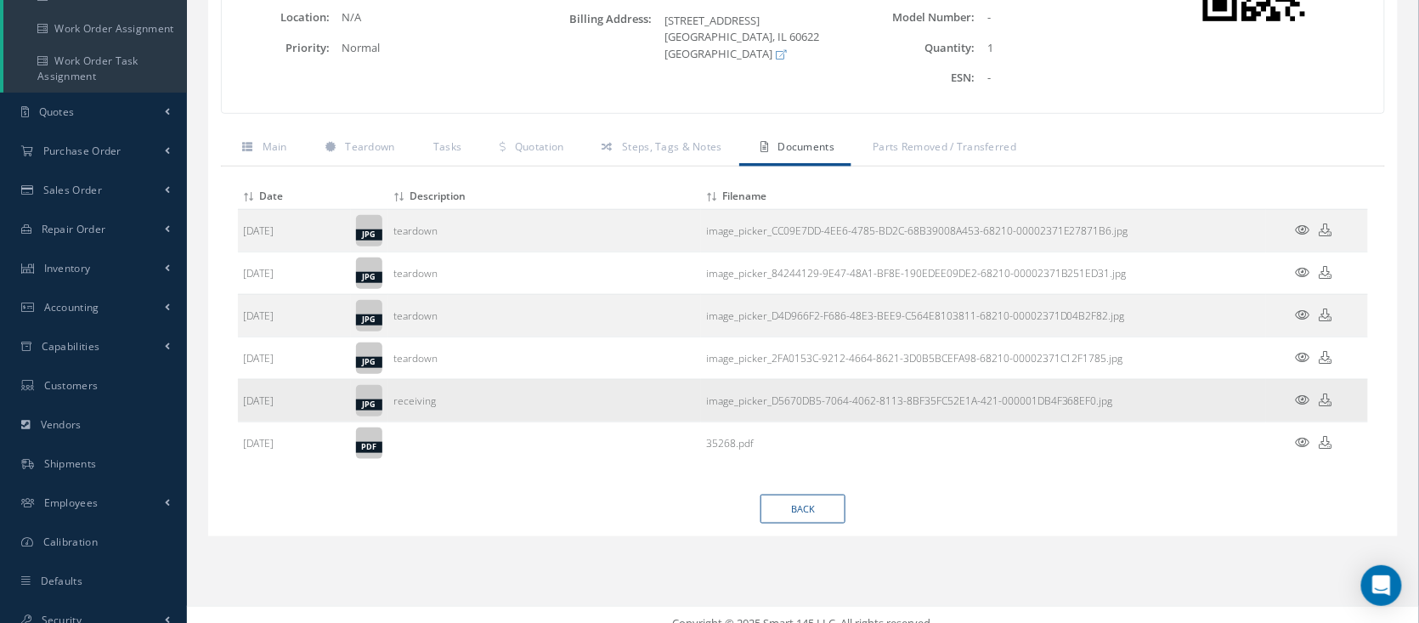
click at [1298, 399] on icon at bounding box center [1303, 400] width 14 height 13
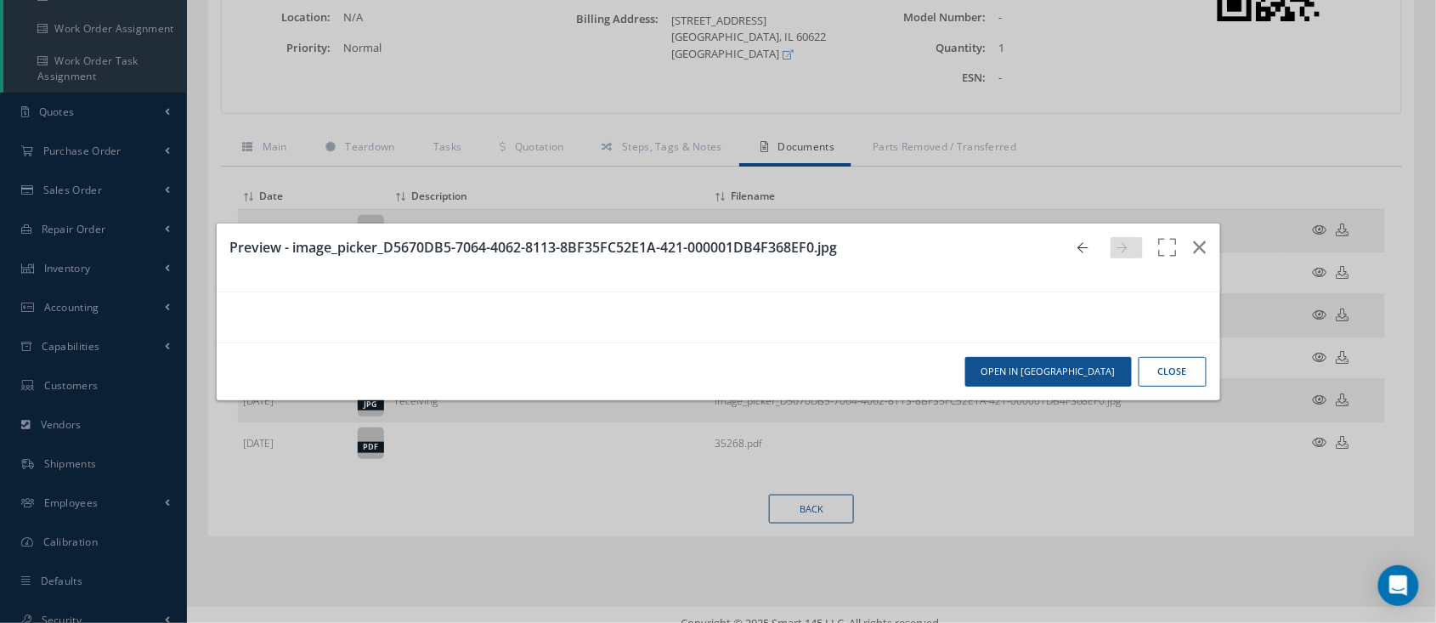
scroll to position [304, 0]
